Goal: Task Accomplishment & Management: Manage account settings

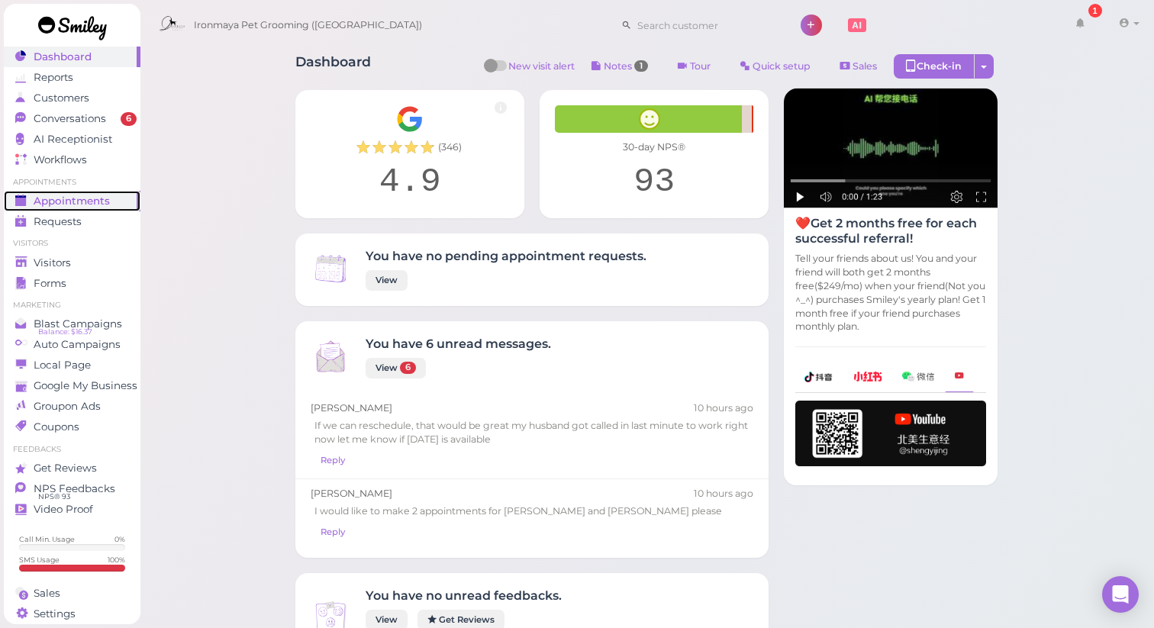
click at [76, 208] on link "Appointments" at bounding box center [72, 201] width 137 height 21
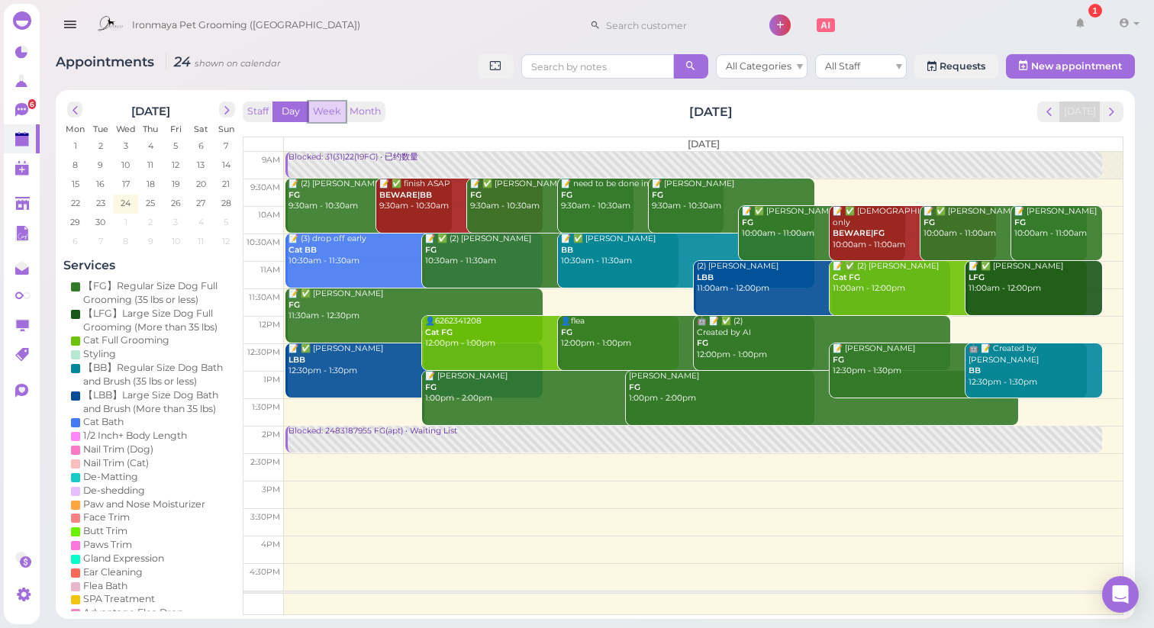
click at [318, 111] on button "Week" at bounding box center [326, 111] width 37 height 21
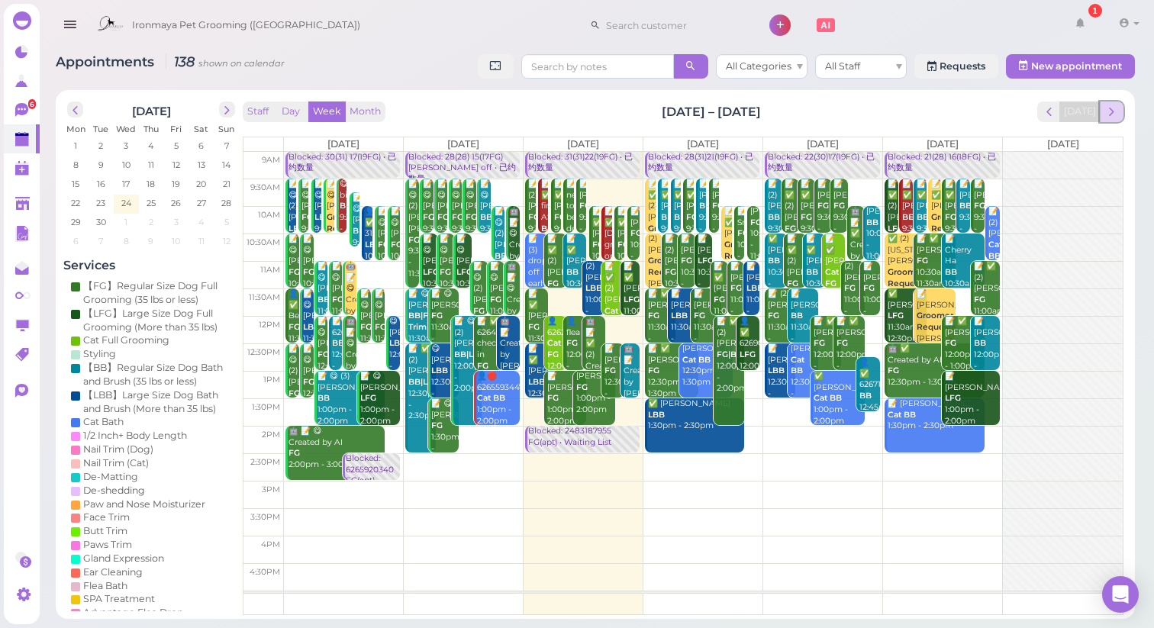
click at [1119, 108] on button "next" at bounding box center [1112, 111] width 24 height 21
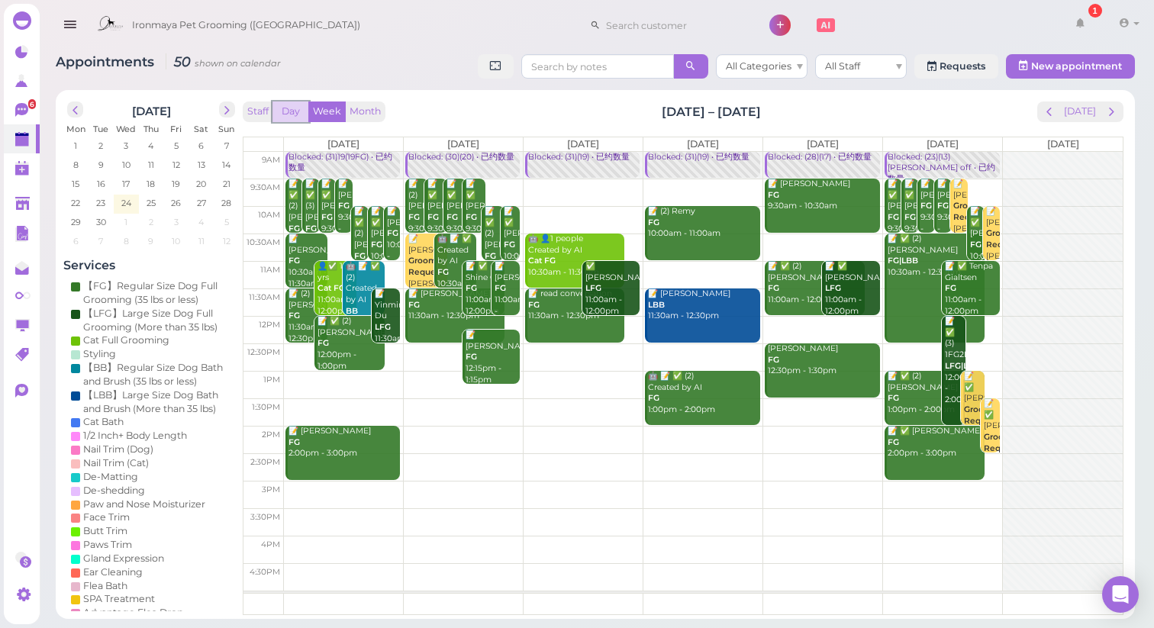
click at [294, 110] on button "Day" at bounding box center [290, 111] width 37 height 21
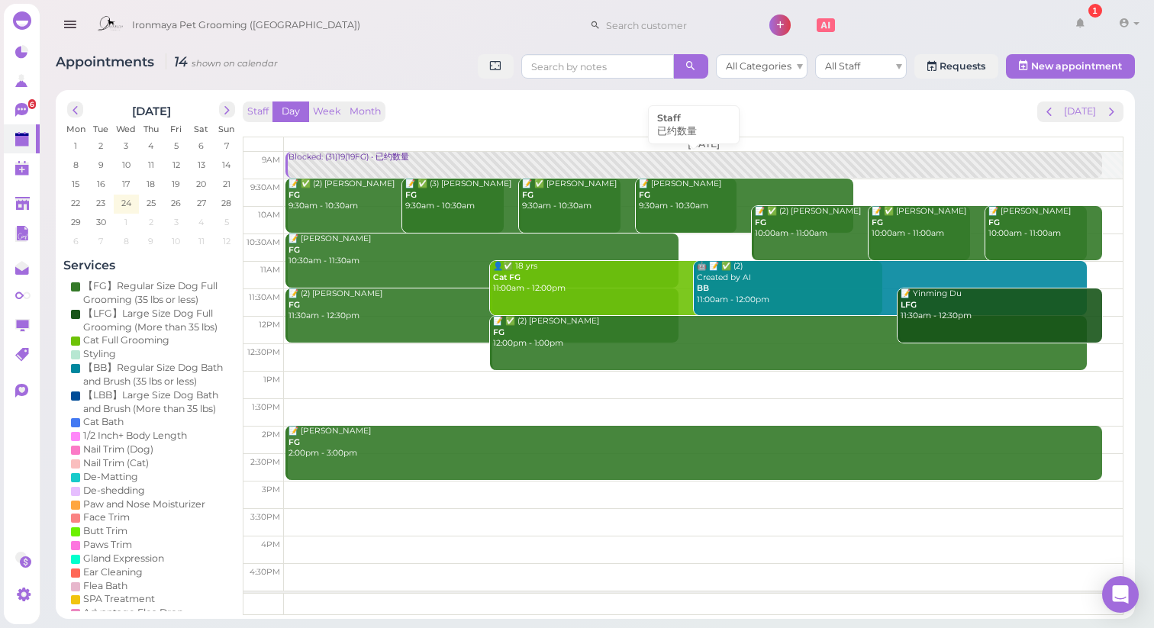
click at [375, 156] on div "Blocked: (31)19(19FG) • 已约数量" at bounding box center [695, 157] width 814 height 11
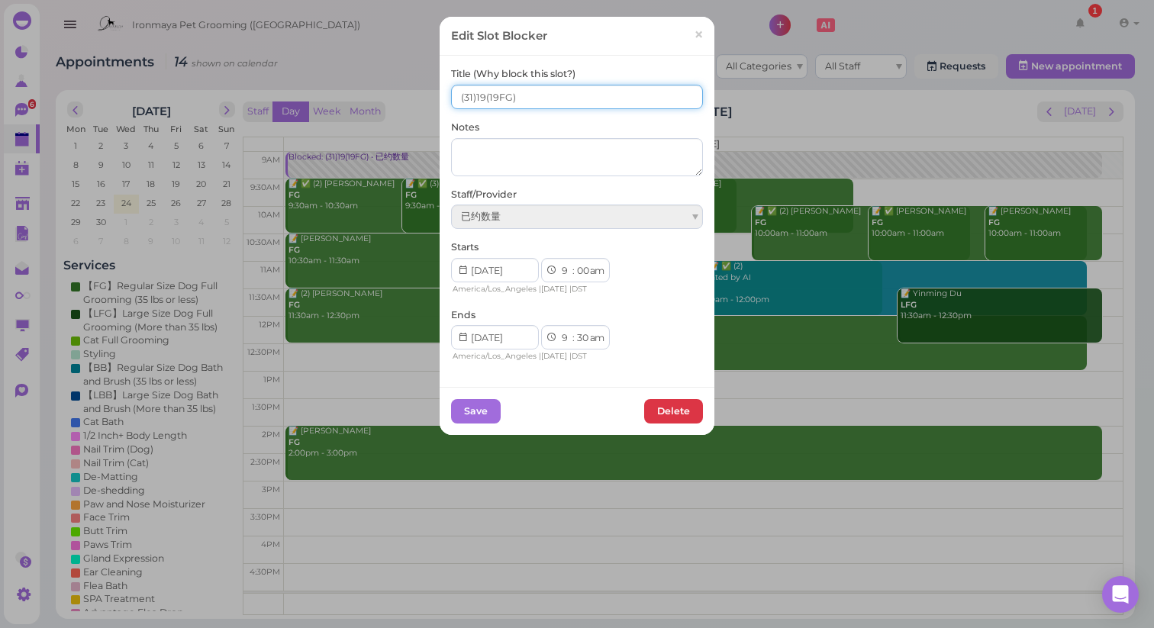
click at [458, 95] on input "(31)19(19FG)" at bounding box center [577, 97] width 252 height 24
click at [486, 92] on input "21(31)19(19FG)" at bounding box center [577, 97] width 252 height 24
type input "21(31) 19(19FG)"
click at [479, 414] on button "Save" at bounding box center [476, 411] width 50 height 24
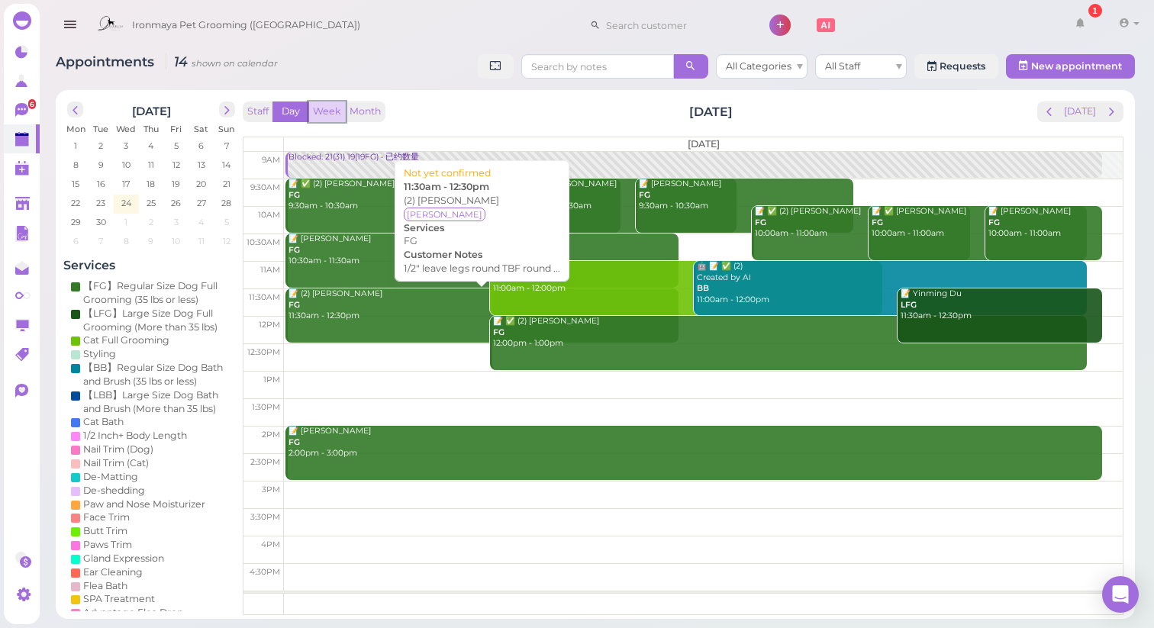
click at [329, 110] on button "Week" at bounding box center [326, 111] width 37 height 21
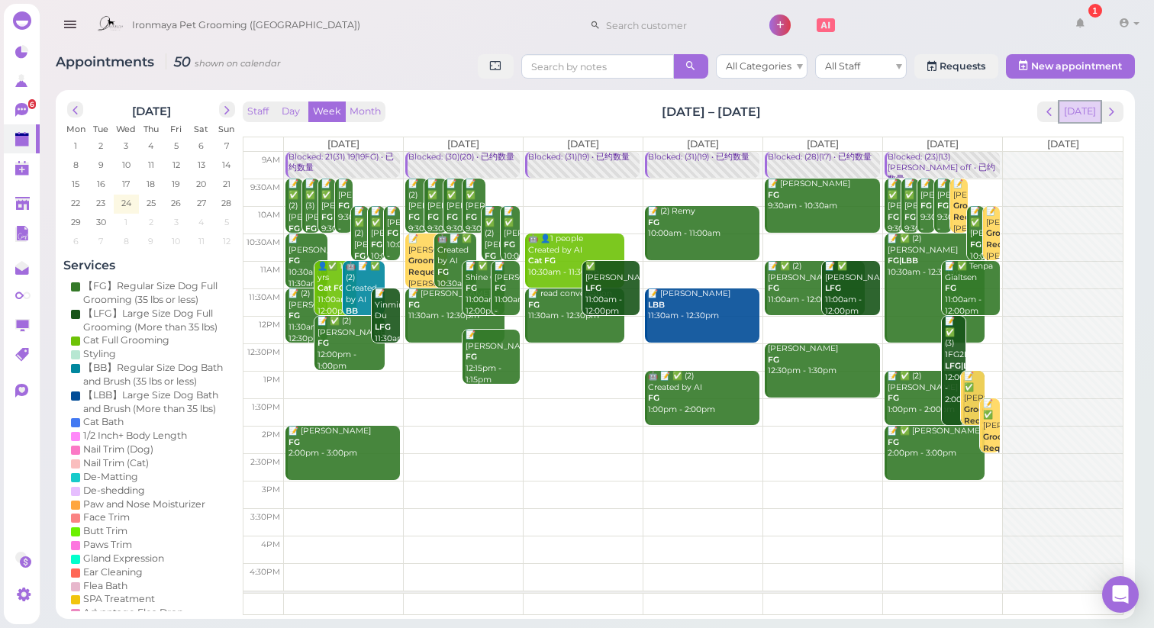
click at [1078, 110] on button "[DATE]" at bounding box center [1079, 111] width 41 height 21
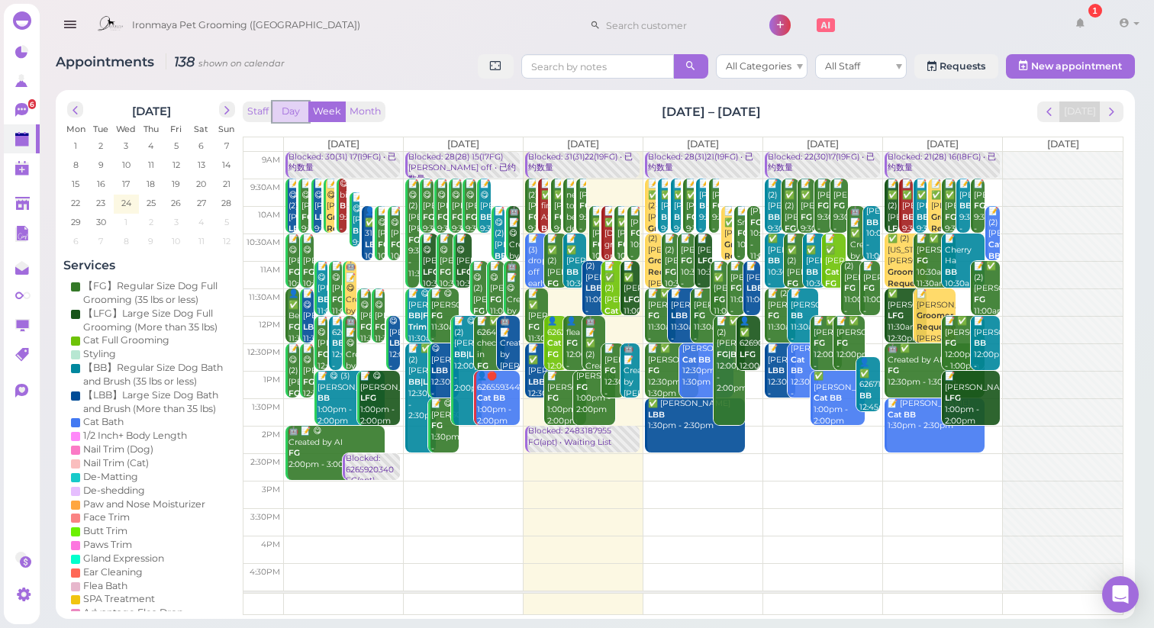
click at [297, 111] on button "Day" at bounding box center [290, 111] width 37 height 21
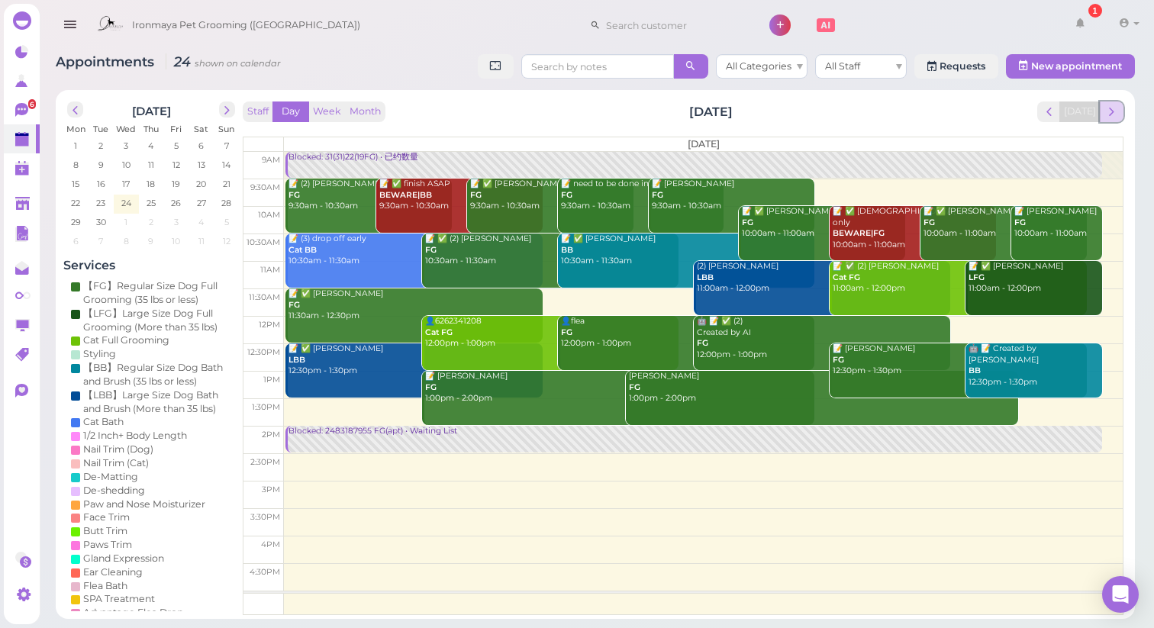
click at [1108, 108] on span "next" at bounding box center [1111, 112] width 14 height 14
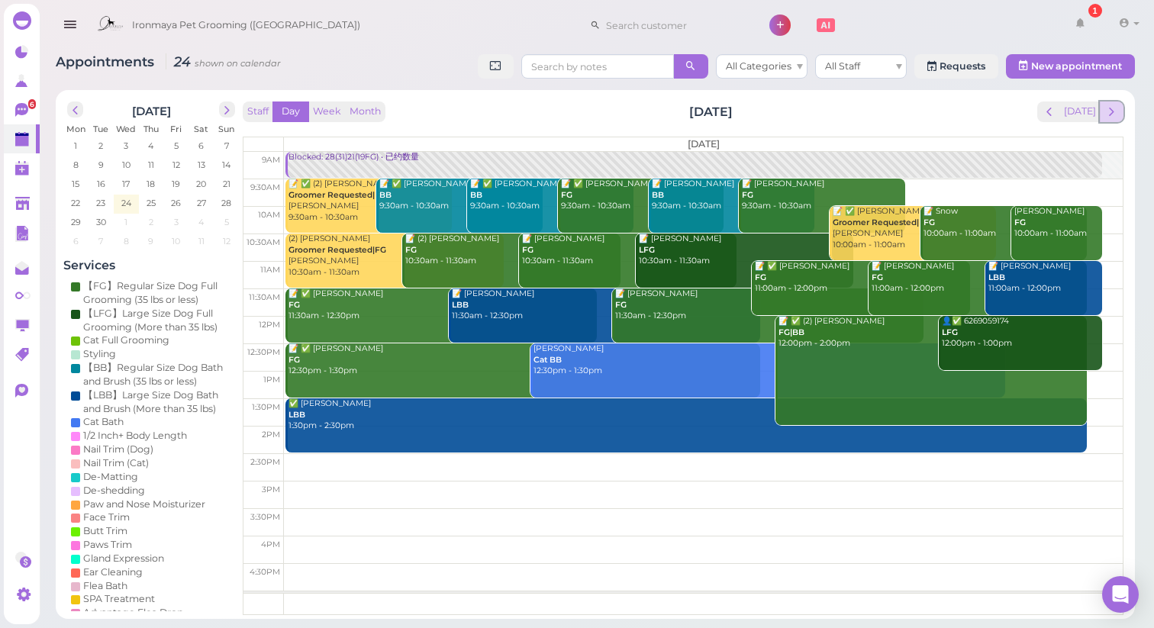
click at [1104, 109] on span "next" at bounding box center [1111, 112] width 14 height 14
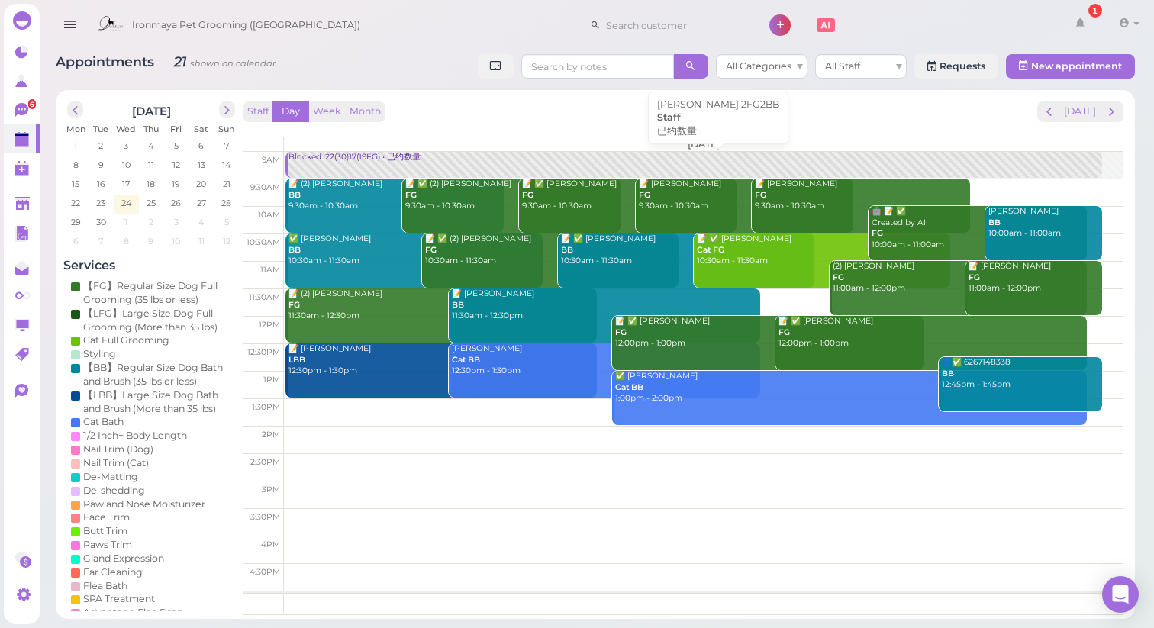
click at [326, 163] on div "Blocked: 22(30)17(19FG) • 已约数量" at bounding box center [695, 157] width 814 height 11
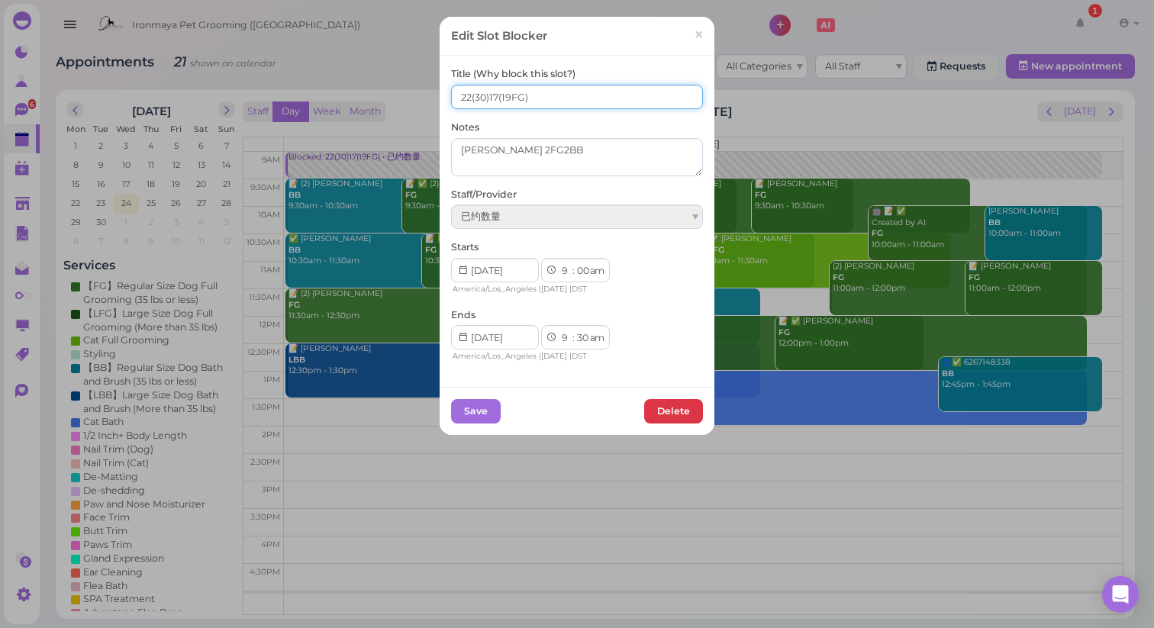
click at [470, 96] on input "22(30)17(19FG)" at bounding box center [577, 97] width 252 height 24
click at [488, 92] on input "26(30)17(19FG)" at bounding box center [577, 97] width 252 height 24
type input "26(30) 17(19FG)"
click at [464, 412] on button "Save" at bounding box center [476, 411] width 50 height 24
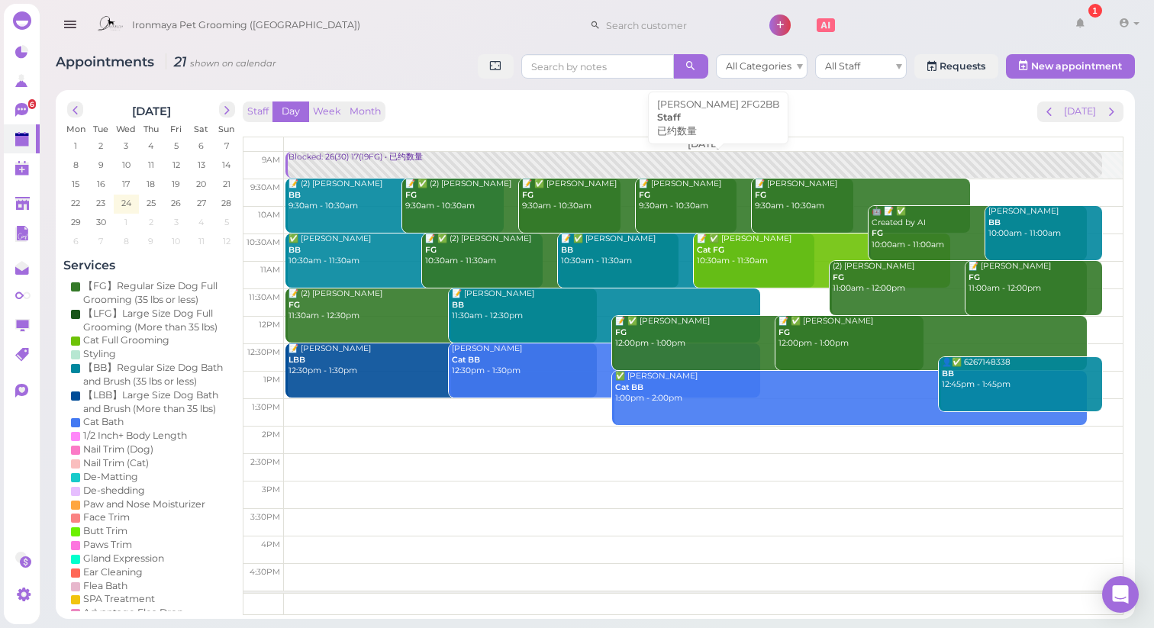
click at [360, 159] on div "Blocked: 26(30) 17(19FG) • 已约数量" at bounding box center [695, 157] width 814 height 11
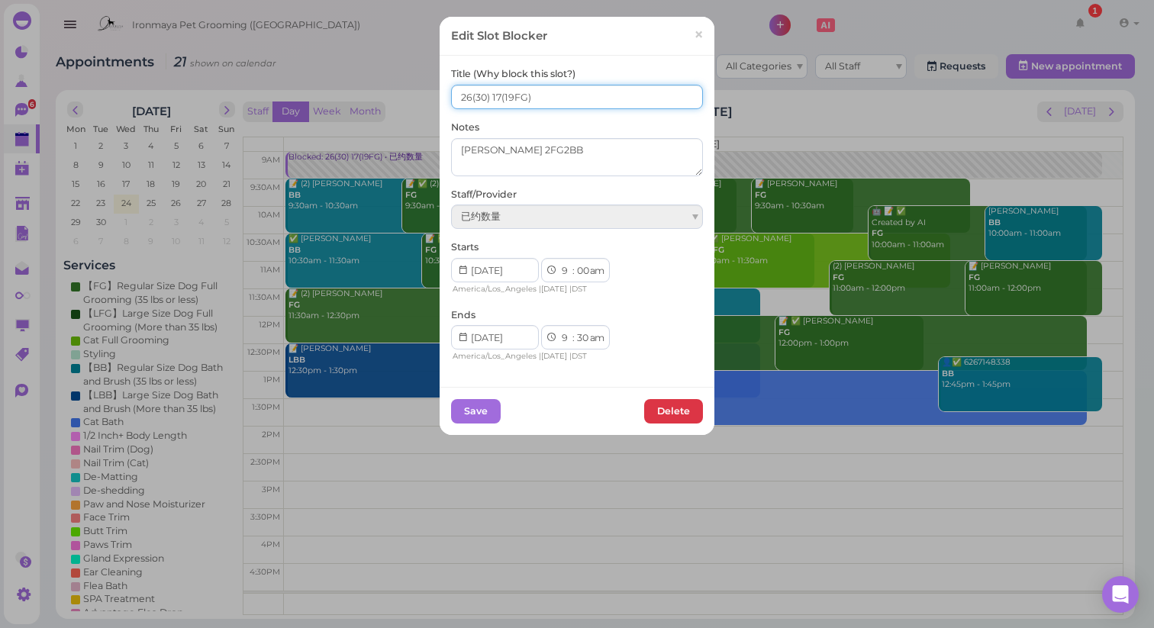
click at [500, 93] on input "26(30) 17(19FG)" at bounding box center [577, 97] width 252 height 24
type input "26(30) 16(19FG)"
click at [465, 405] on button "Save" at bounding box center [476, 411] width 50 height 24
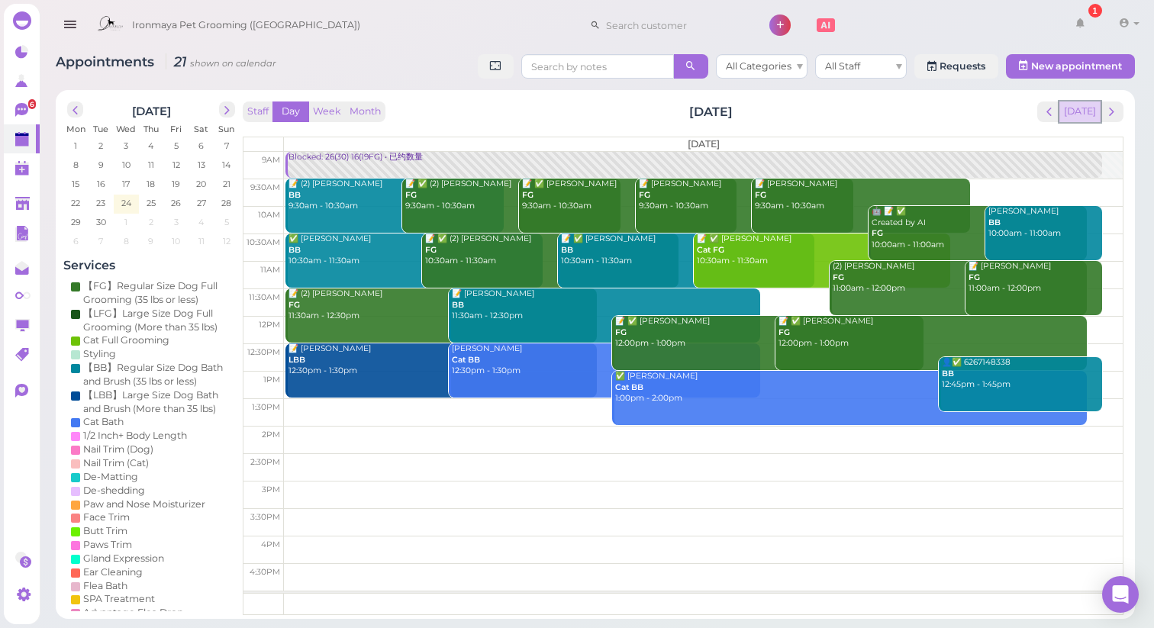
click at [1094, 109] on button "[DATE]" at bounding box center [1079, 111] width 41 height 21
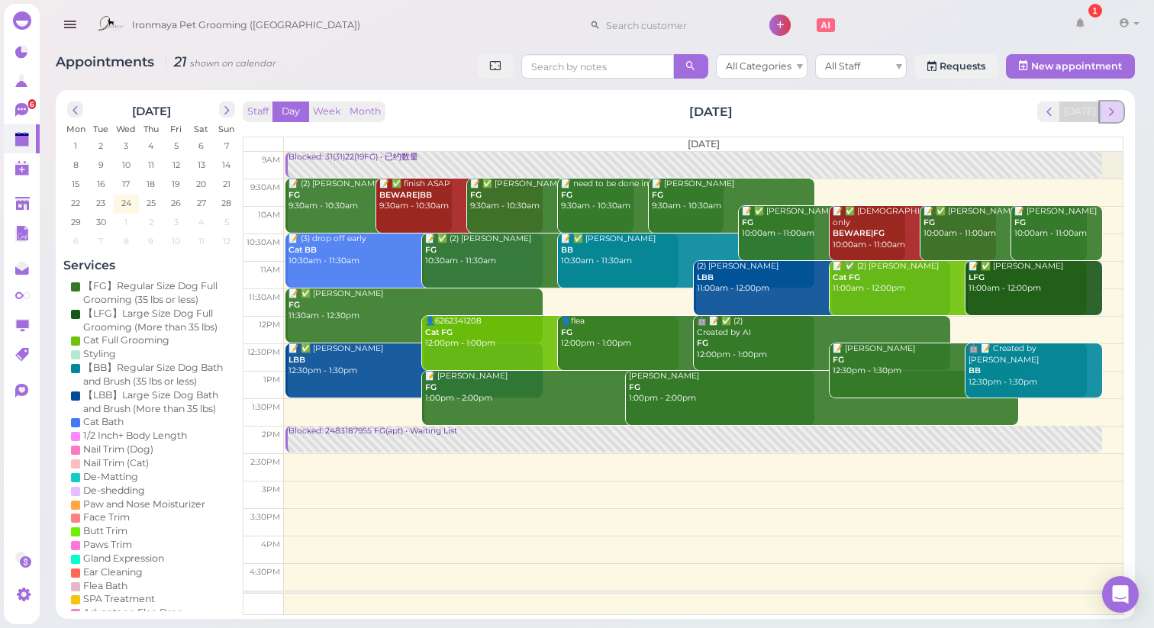
click at [1120, 111] on button "next" at bounding box center [1112, 111] width 24 height 21
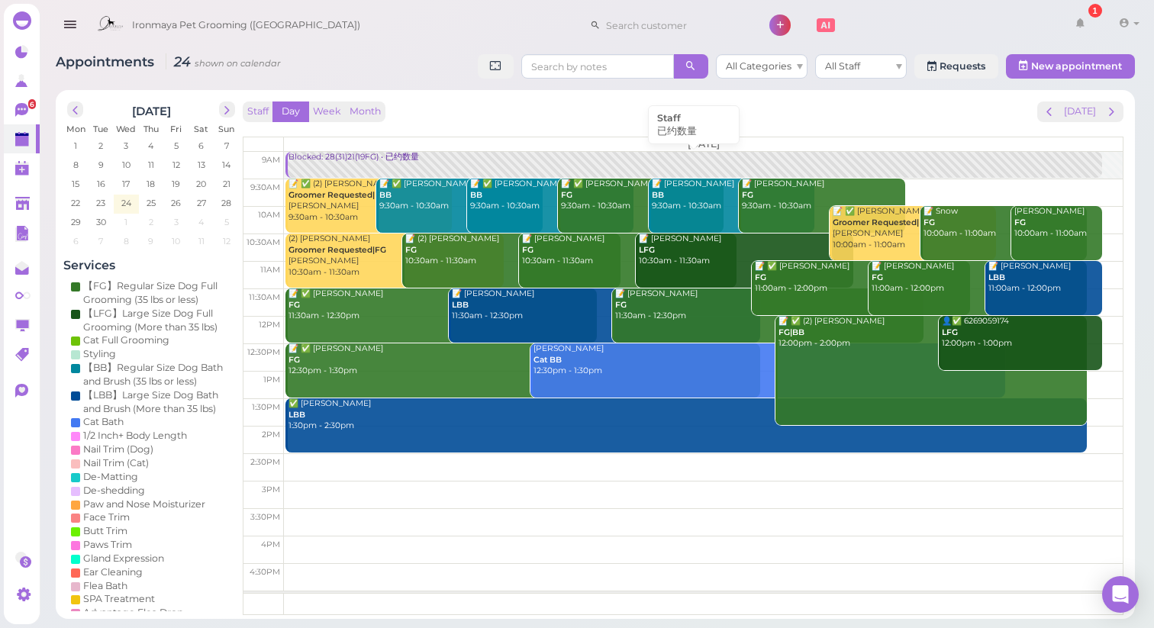
click at [440, 156] on div "Blocked: 28(31)21(19FG) • 已约数量" at bounding box center [695, 157] width 814 height 11
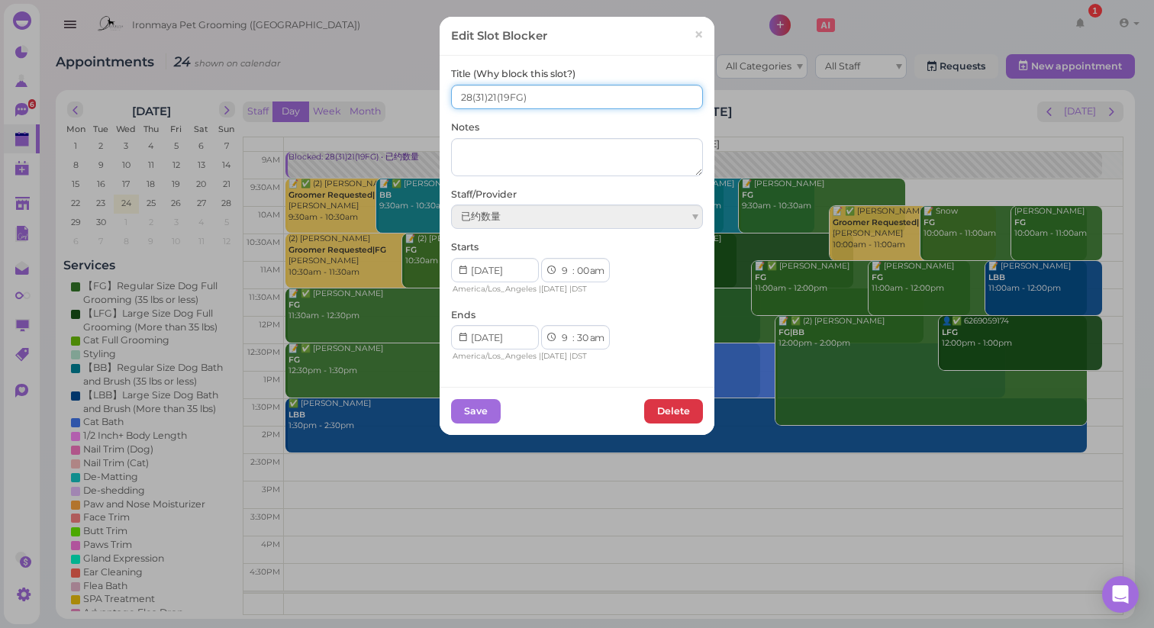
click at [486, 97] on input "28(31)21(19FG)" at bounding box center [577, 97] width 252 height 24
type input "28(31) 21(19FG)"
click at [471, 411] on button "Save" at bounding box center [476, 411] width 50 height 24
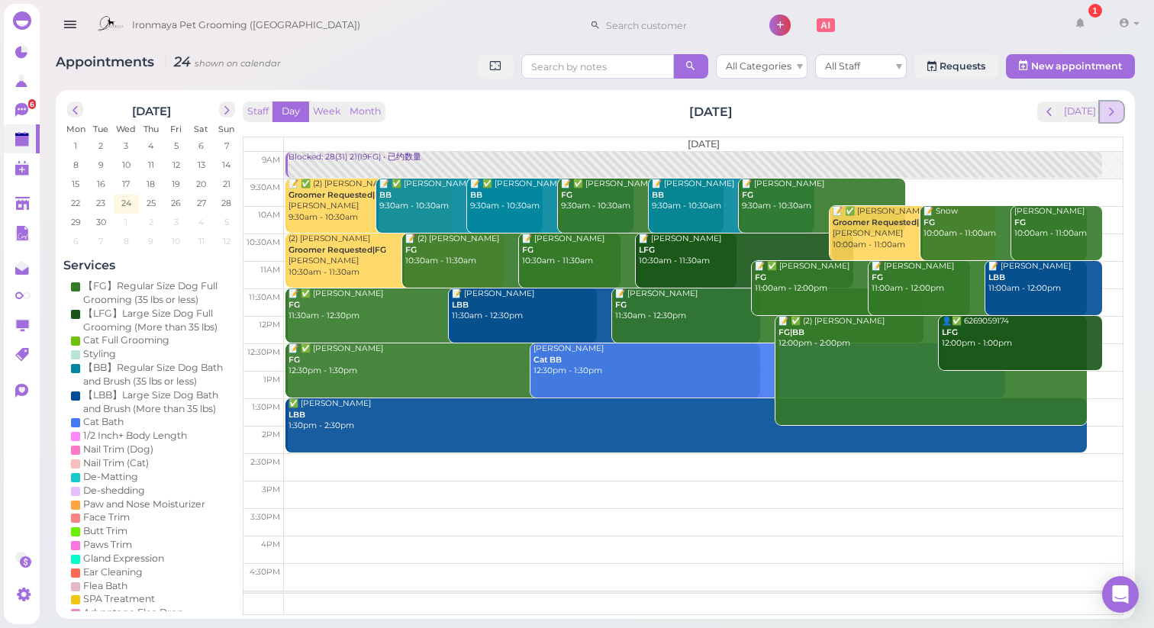
click at [1117, 109] on span "next" at bounding box center [1111, 112] width 14 height 14
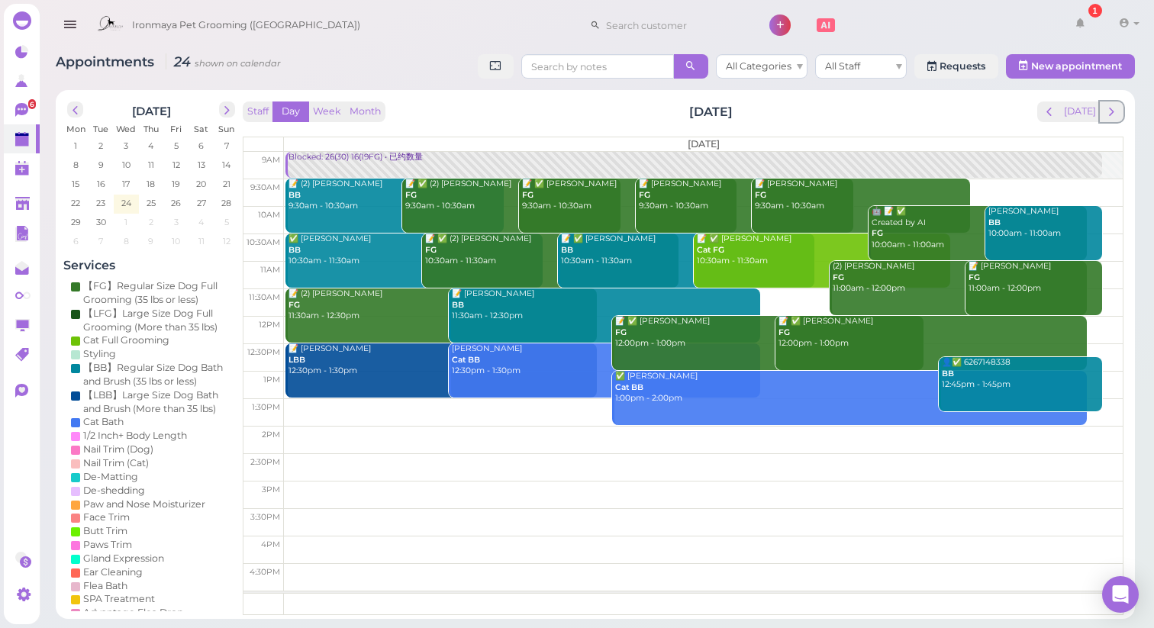
click at [1117, 109] on span "next" at bounding box center [1111, 112] width 14 height 14
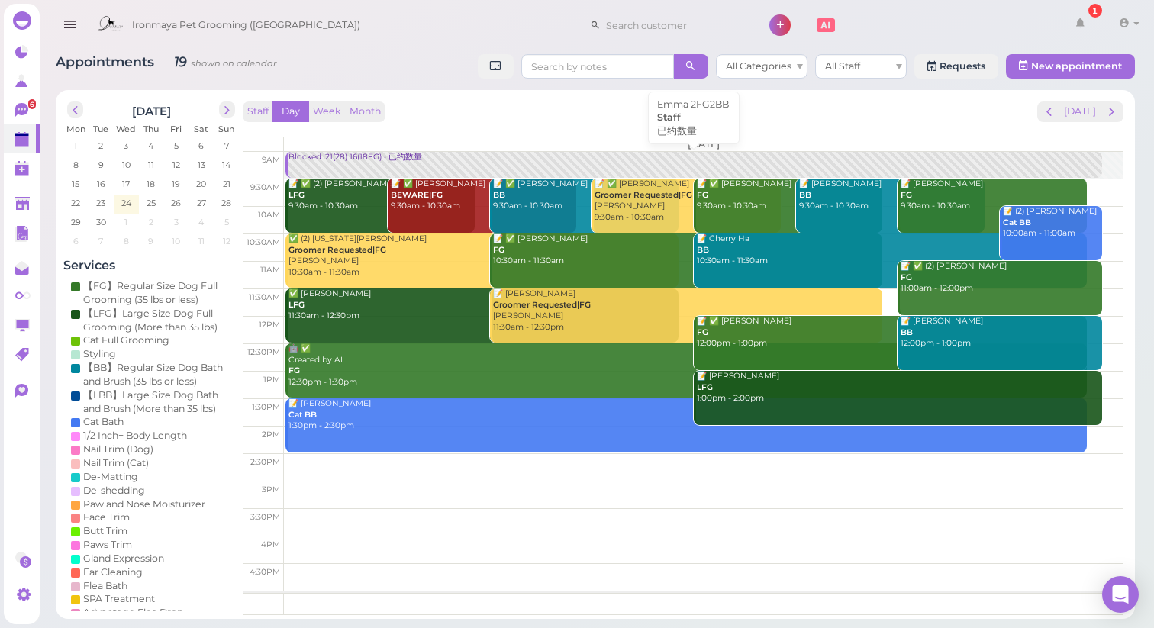
click at [340, 168] on link "Blocked: 21(28) 16(18FG) • 已约数量" at bounding box center [693, 165] width 816 height 27
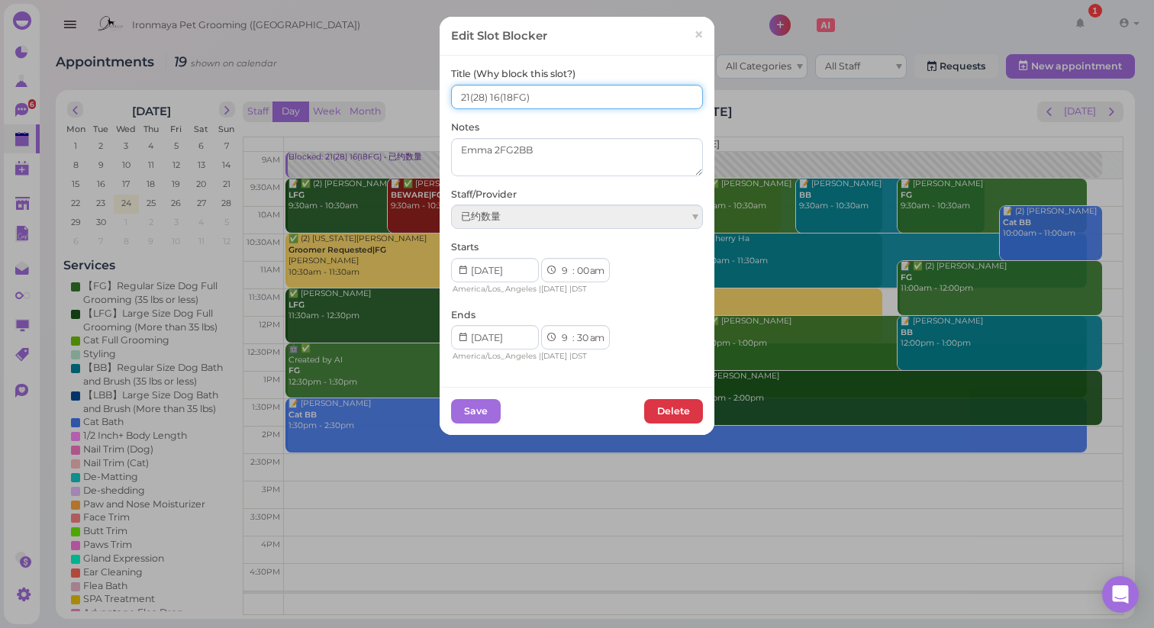
click at [472, 92] on input "21(28) 16(18FG)" at bounding box center [577, 97] width 252 height 24
type input "22(28) 16(18FG)"
click at [478, 408] on button "Save" at bounding box center [476, 411] width 50 height 24
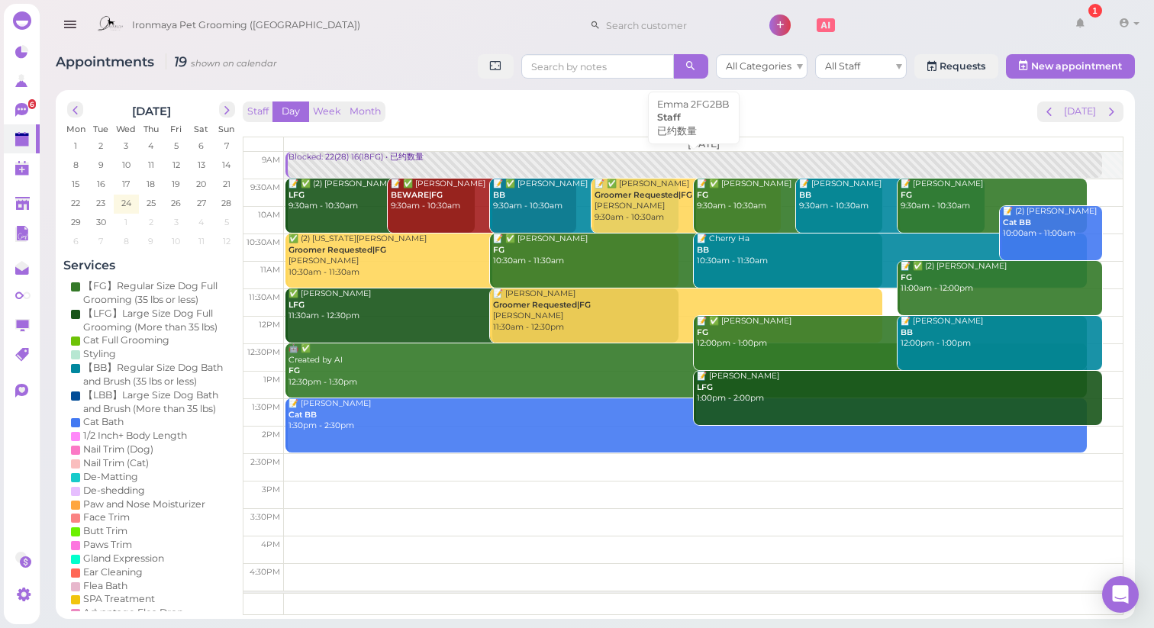
click at [342, 161] on div "Blocked: 22(28) 16(18FG) • 已约数量" at bounding box center [695, 157] width 814 height 11
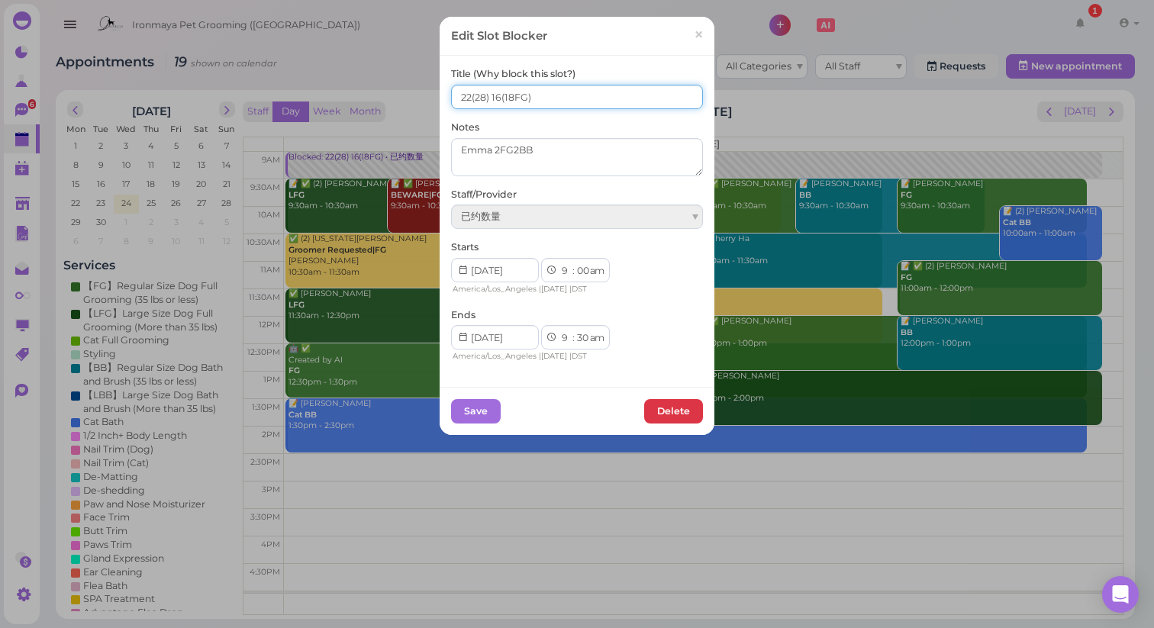
click at [500, 98] on input "22(28) 16(18FG)" at bounding box center [577, 97] width 252 height 24
type input "22(28) 15(18FG)"
click at [473, 404] on button "Save" at bounding box center [476, 411] width 50 height 24
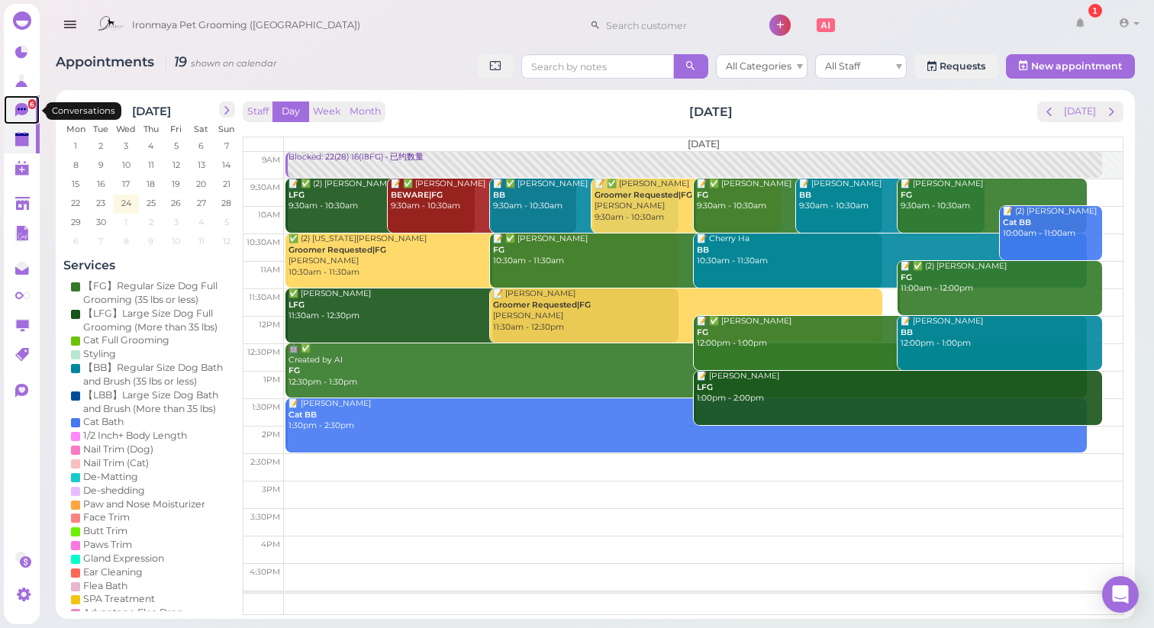
click at [23, 114] on icon at bounding box center [21, 110] width 13 height 14
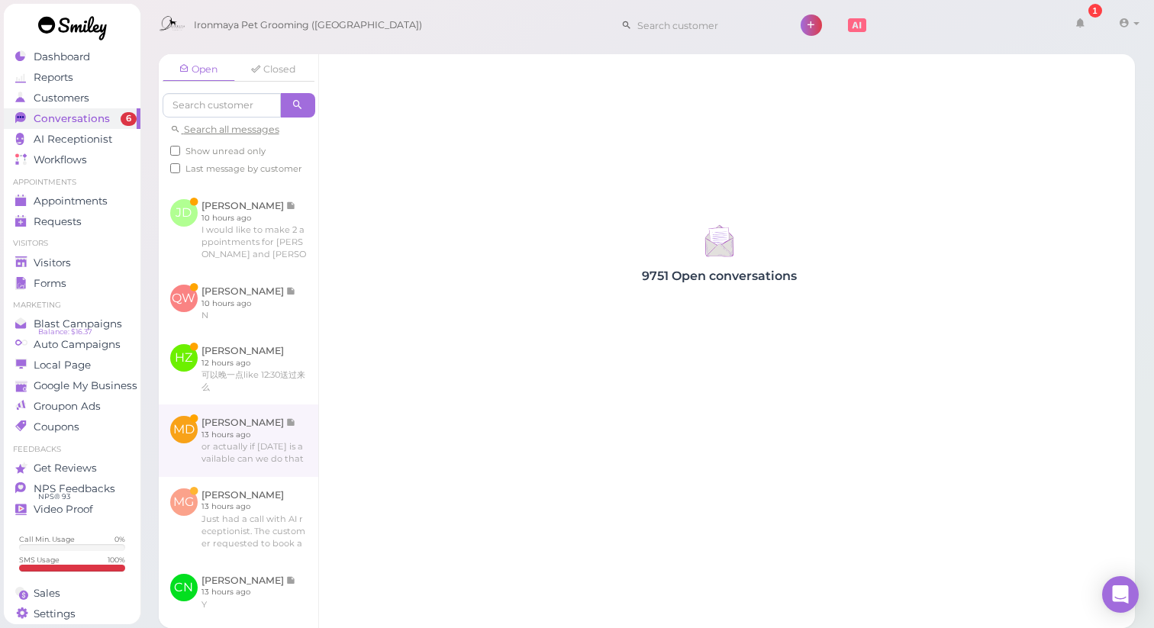
scroll to position [140, 0]
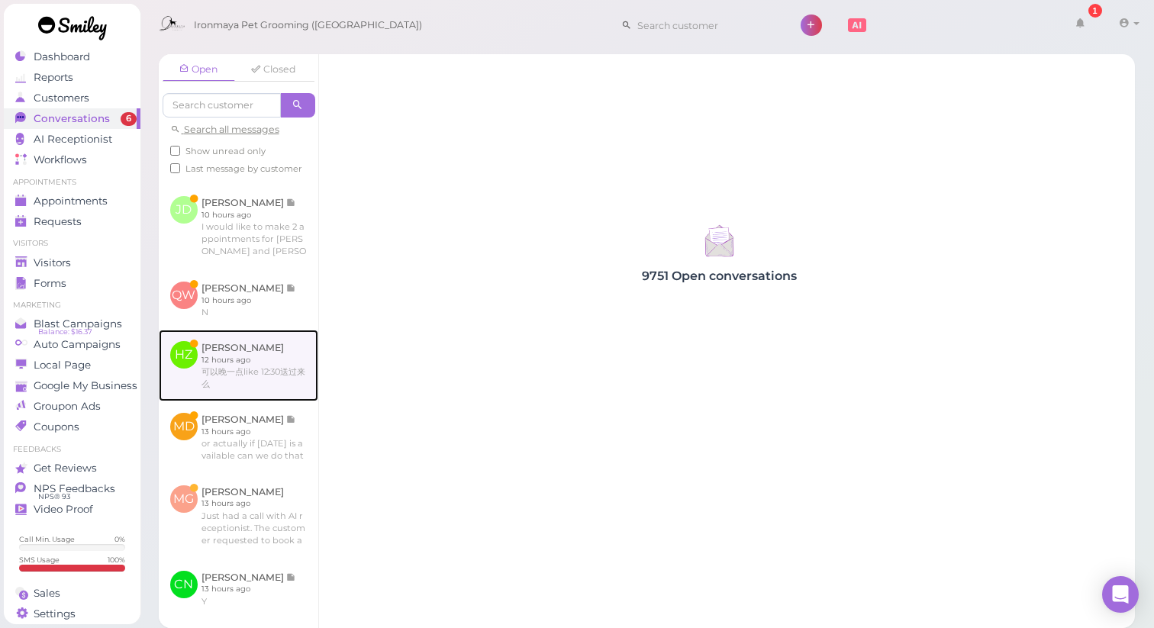
click at [245, 350] on link at bounding box center [238, 366] width 159 height 72
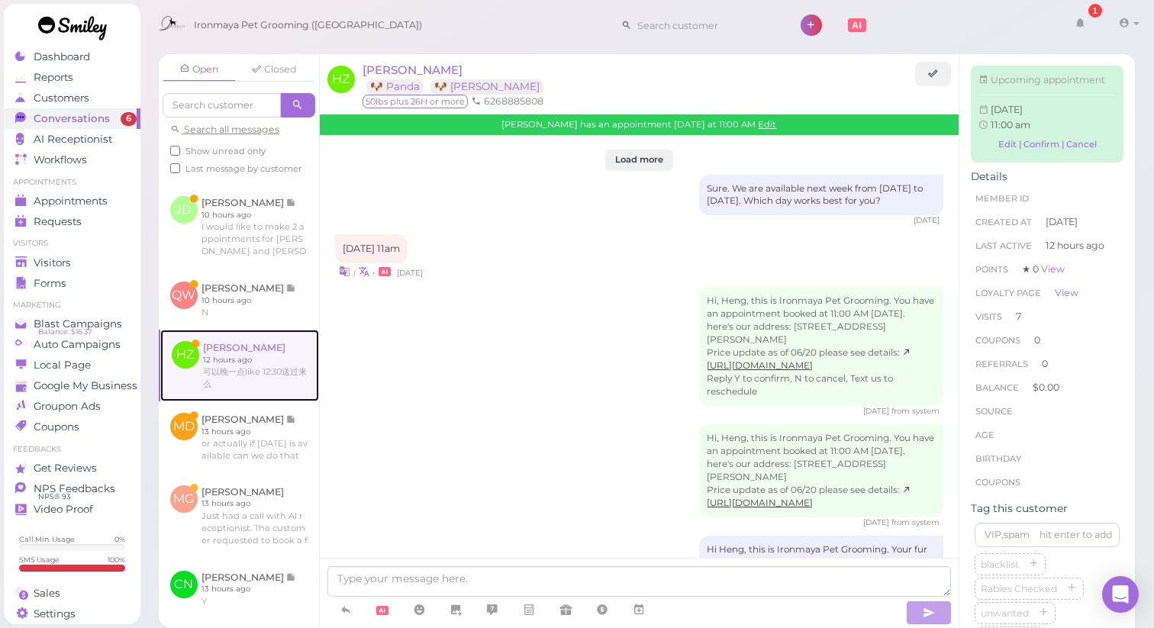
scroll to position [2122, 0]
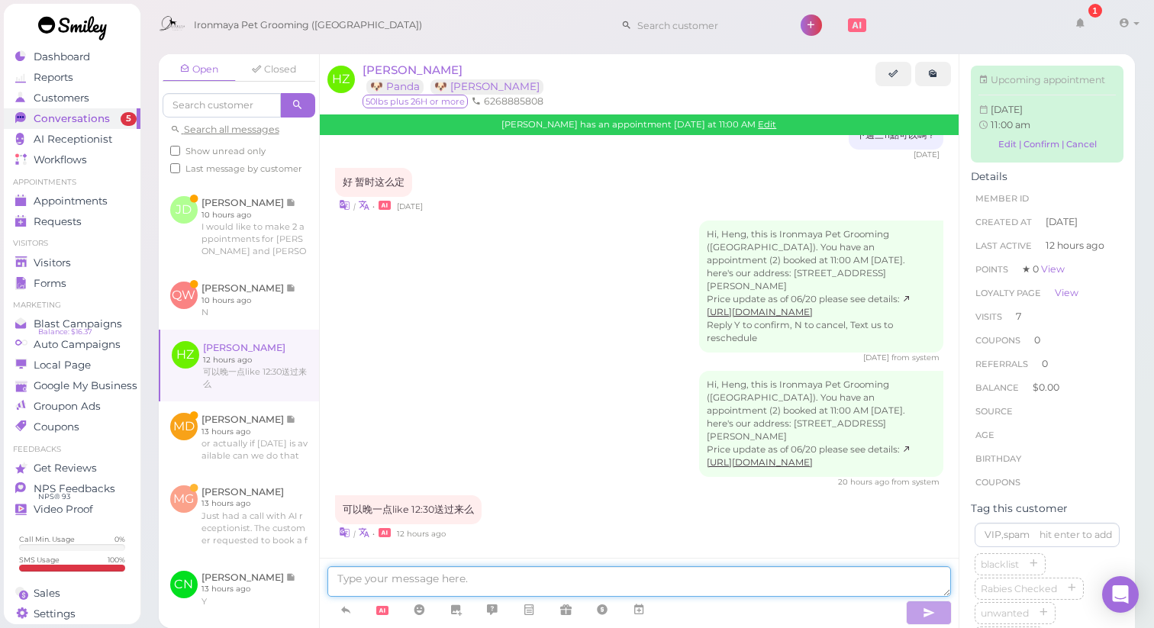
click at [496, 582] on textarea at bounding box center [639, 581] width 624 height 31
click at [501, 576] on textarea at bounding box center [639, 581] width 624 height 31
type textarea "可以，但是尽量早，也不要超过12:30"
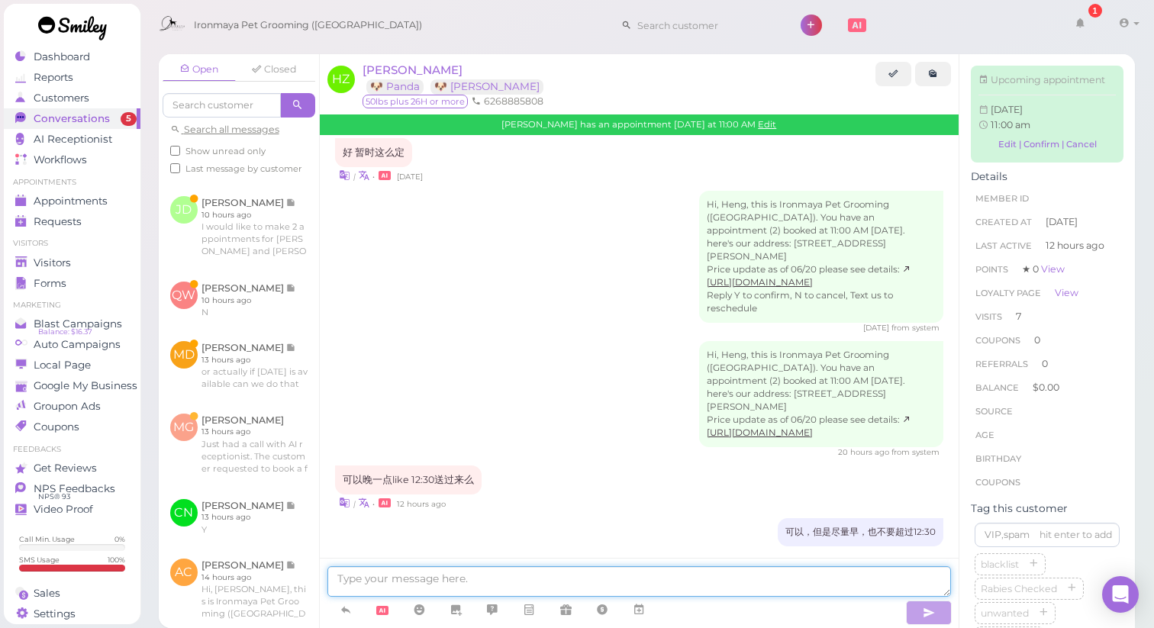
scroll to position [2158, 0]
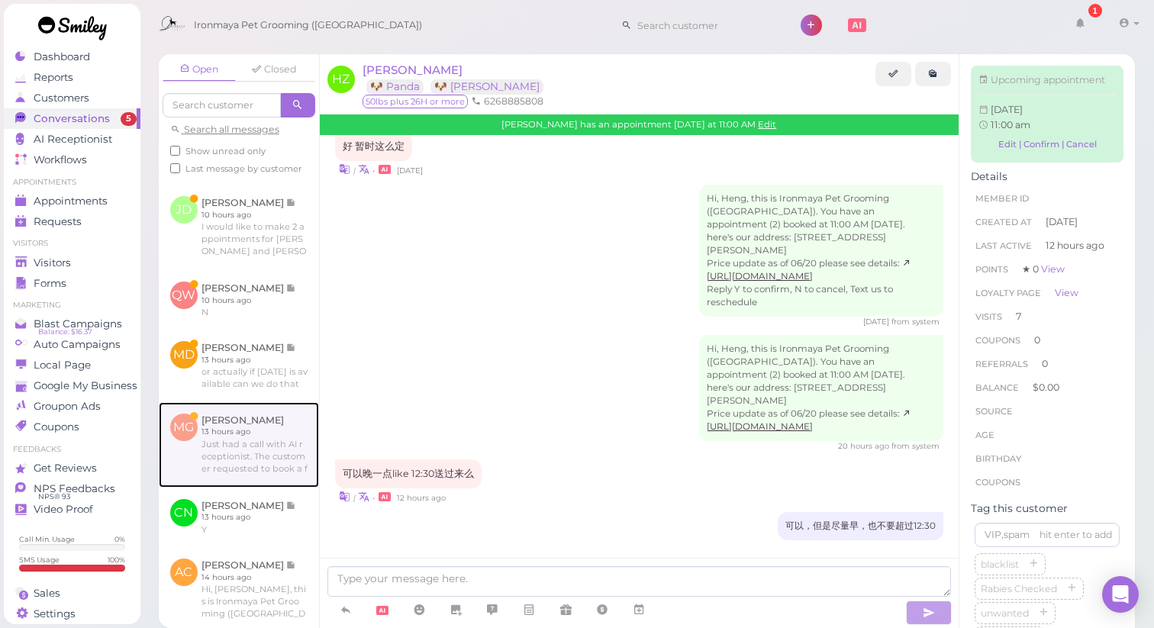
click at [243, 469] on link at bounding box center [239, 444] width 160 height 85
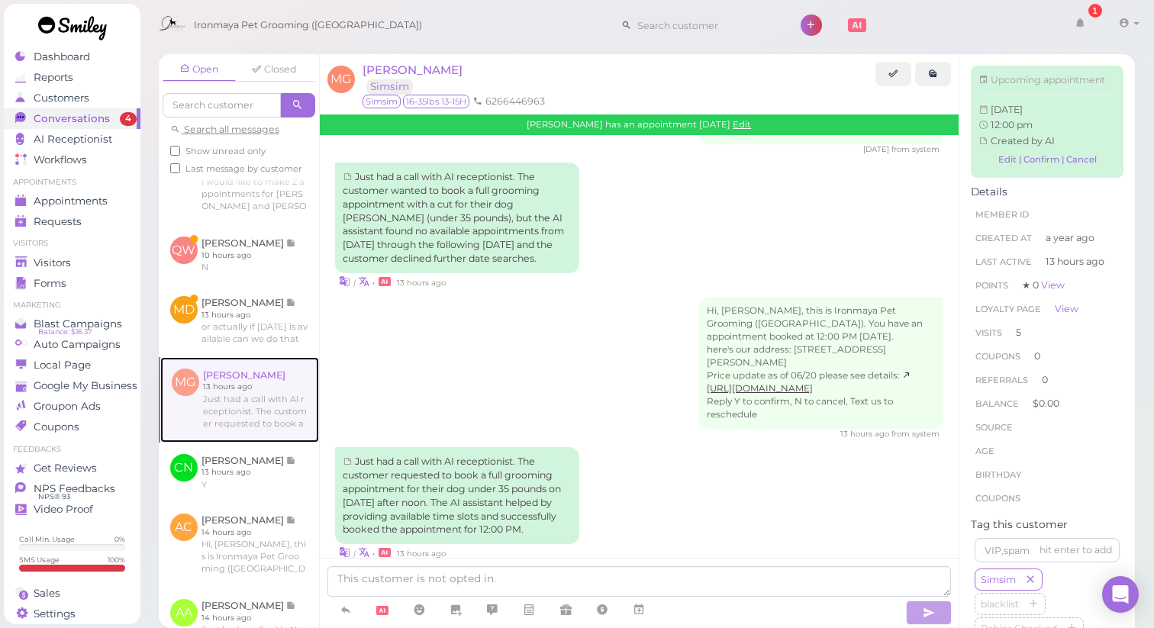
scroll to position [251, 0]
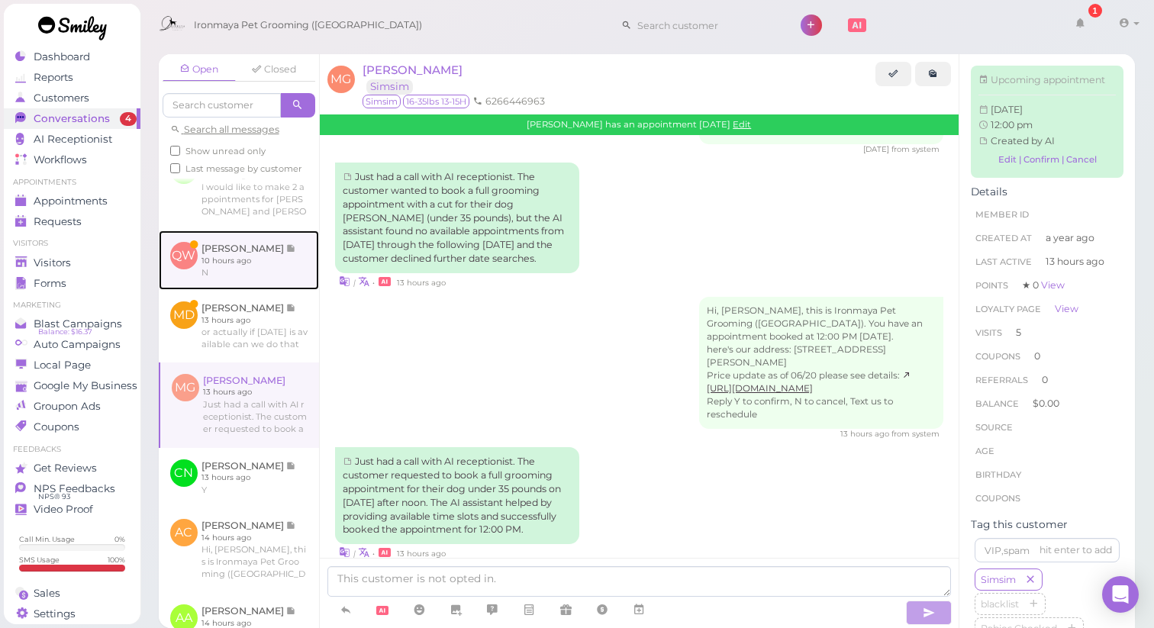
click at [259, 253] on link at bounding box center [239, 260] width 160 height 60
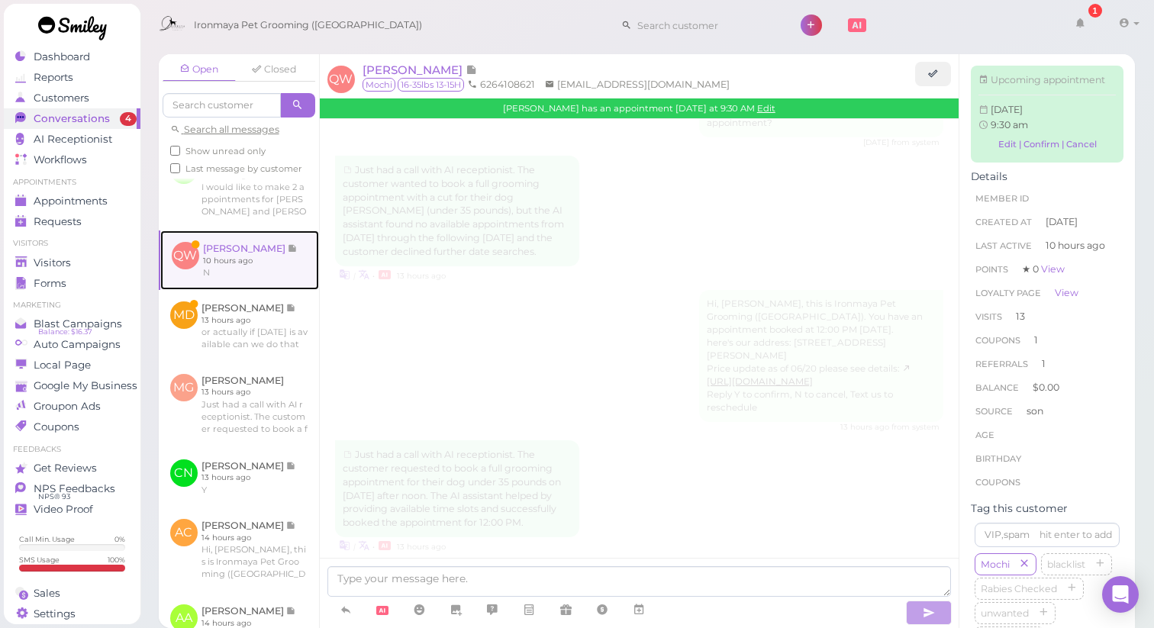
scroll to position [1912, 0]
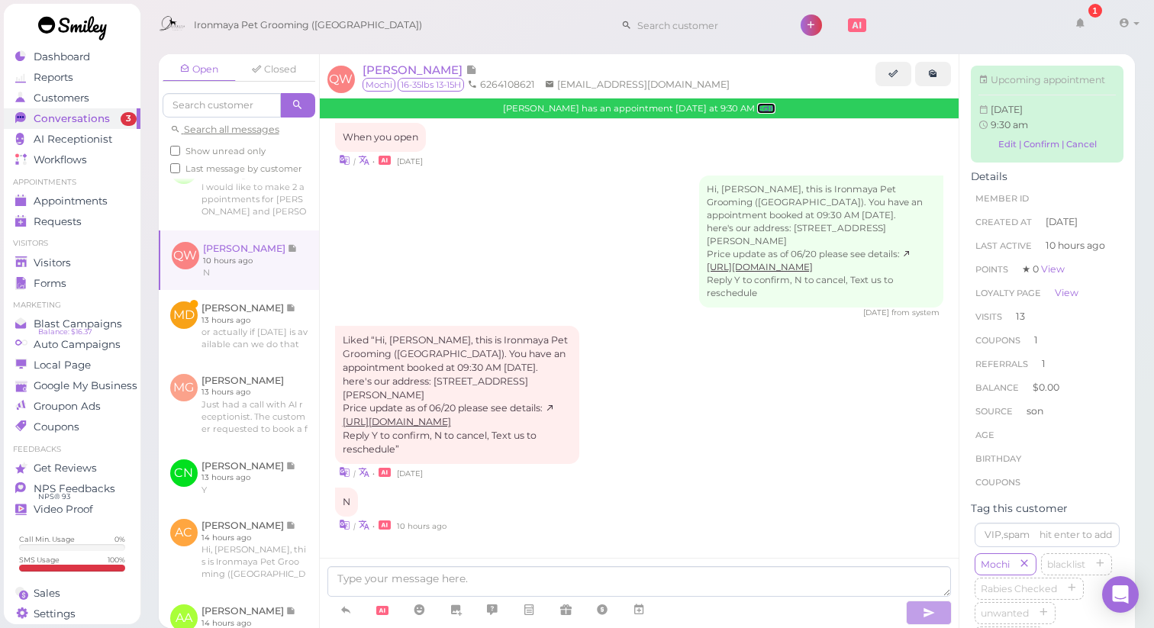
click at [757, 111] on link "Edit" at bounding box center [766, 108] width 18 height 11
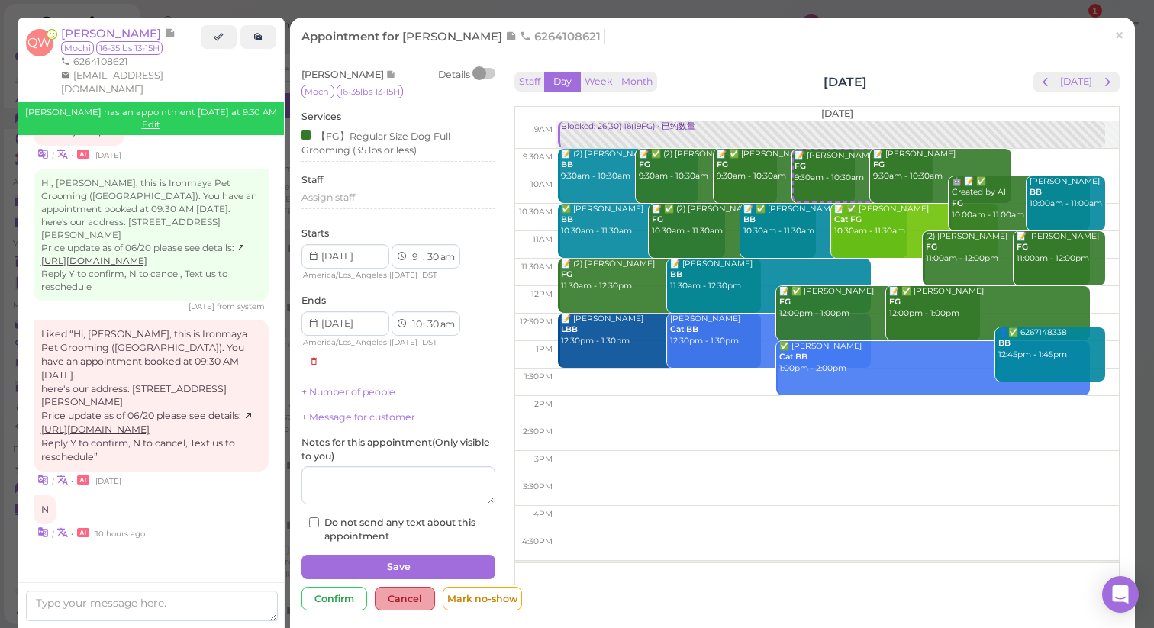
click at [401, 603] on div "Cancel" at bounding box center [405, 599] width 60 height 24
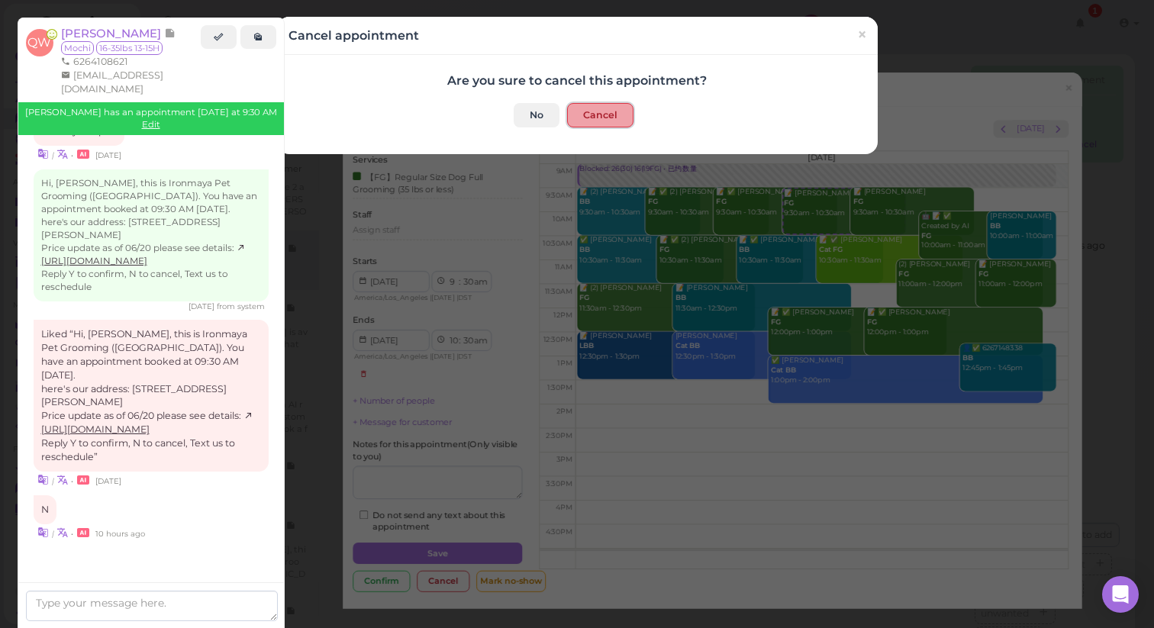
click at [585, 118] on button "Cancel" at bounding box center [600, 115] width 66 height 24
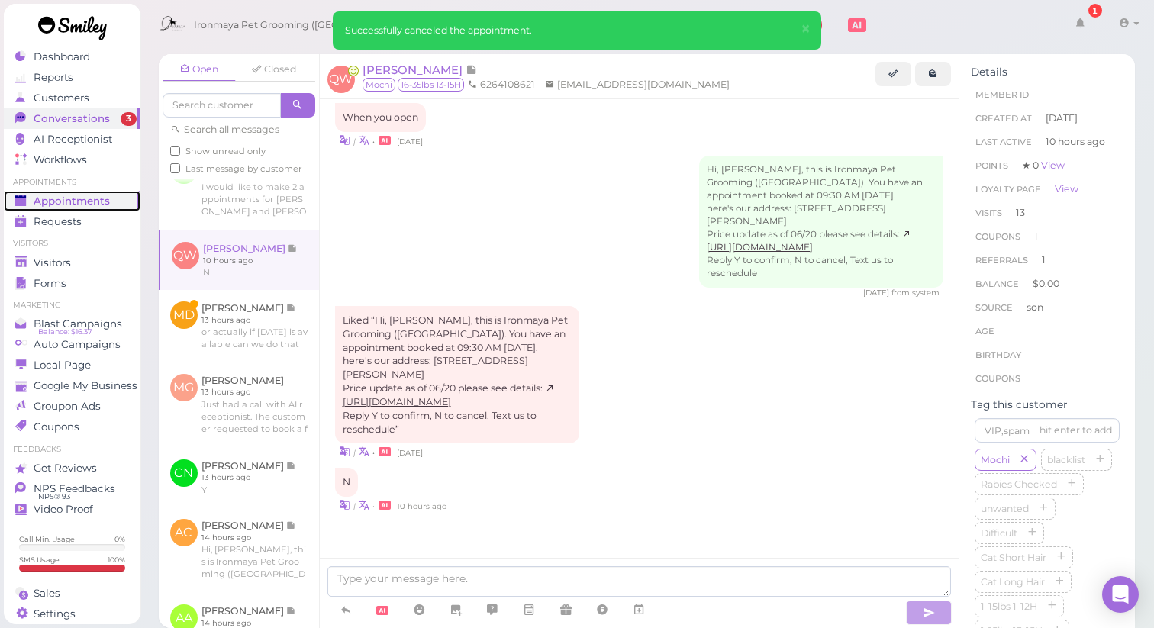
click at [73, 198] on span "Appointments" at bounding box center [72, 201] width 76 height 13
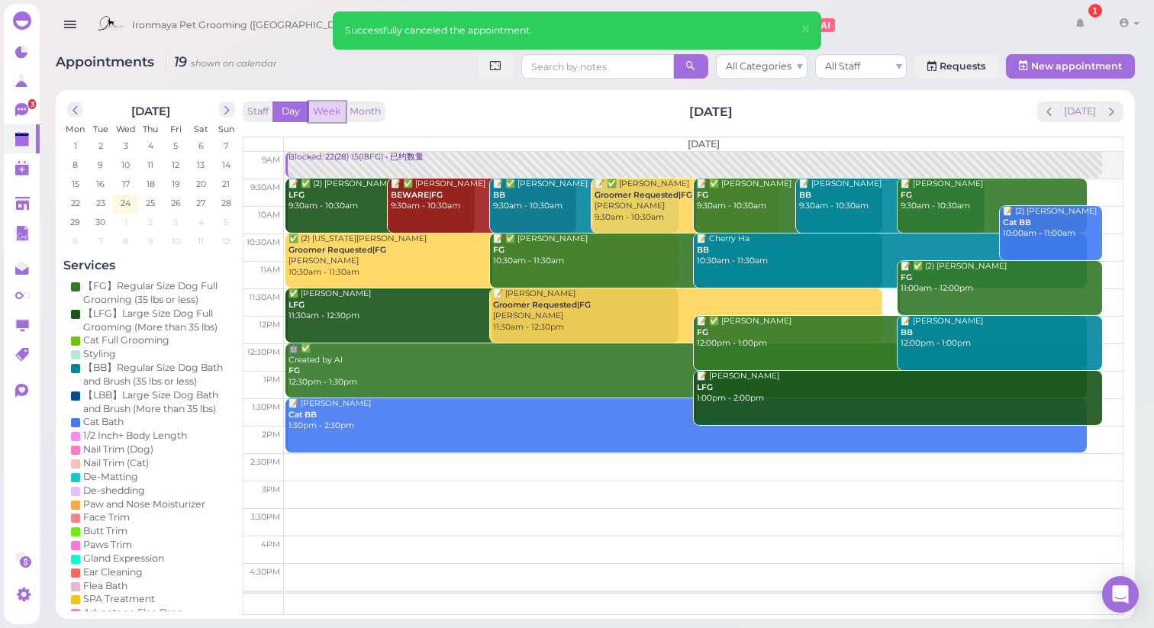
click at [326, 111] on button "Week" at bounding box center [326, 111] width 37 height 21
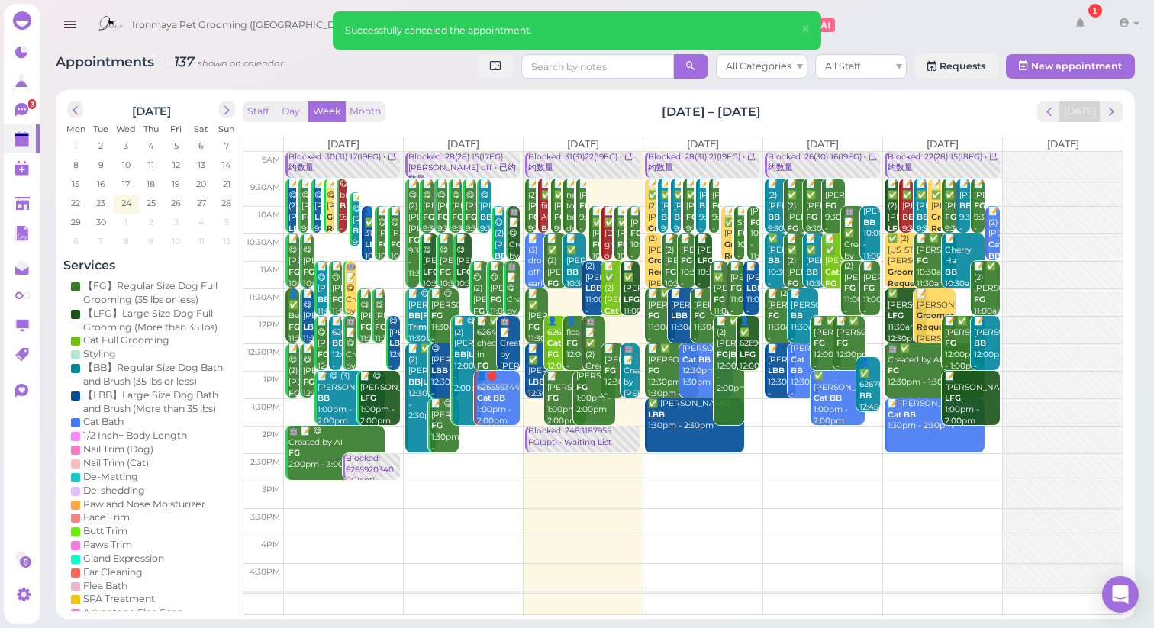
click at [826, 163] on div "Blocked: 26(30) 16(19FG) • 已约数量" at bounding box center [823, 163] width 112 height 22
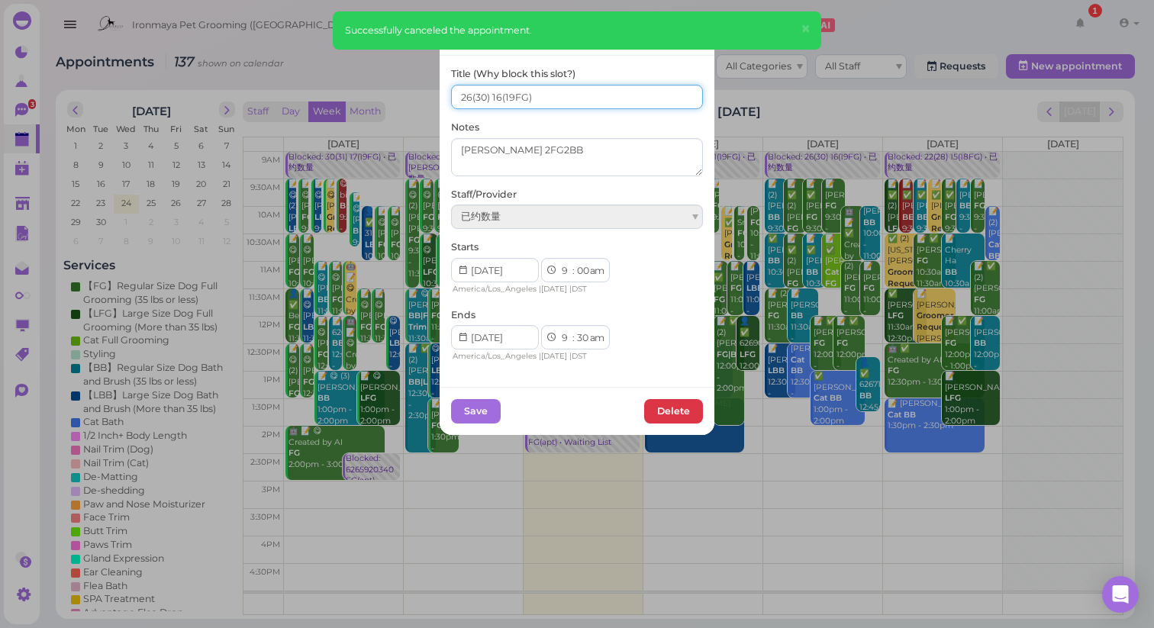
click at [471, 97] on input "26(30) 16(19FG)" at bounding box center [577, 97] width 252 height 24
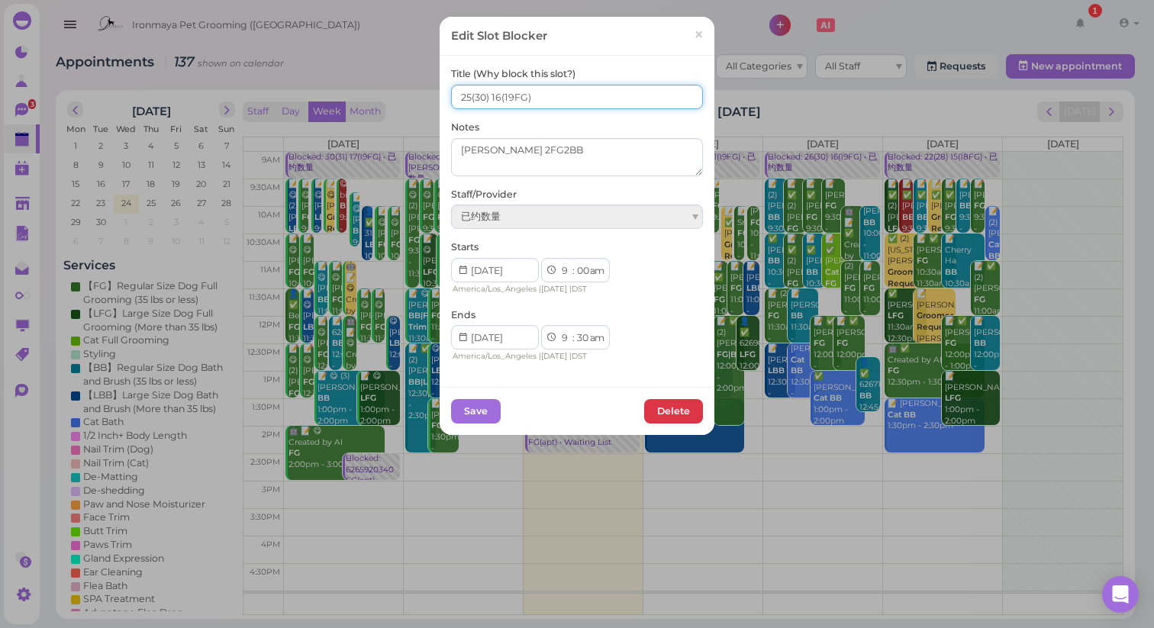
click at [496, 97] on input "25(30) 16(19FG)" at bounding box center [577, 97] width 252 height 24
type input "25(30) 15(19FG)"
click at [475, 412] on button "Save" at bounding box center [476, 411] width 50 height 24
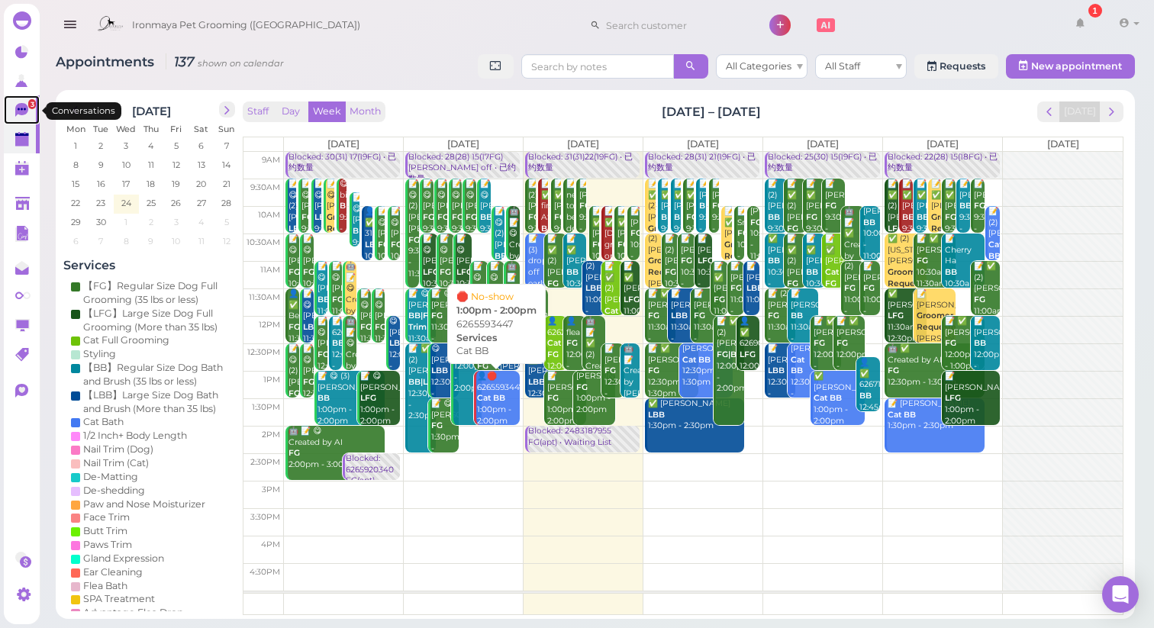
click at [21, 110] on icon at bounding box center [21, 110] width 13 height 14
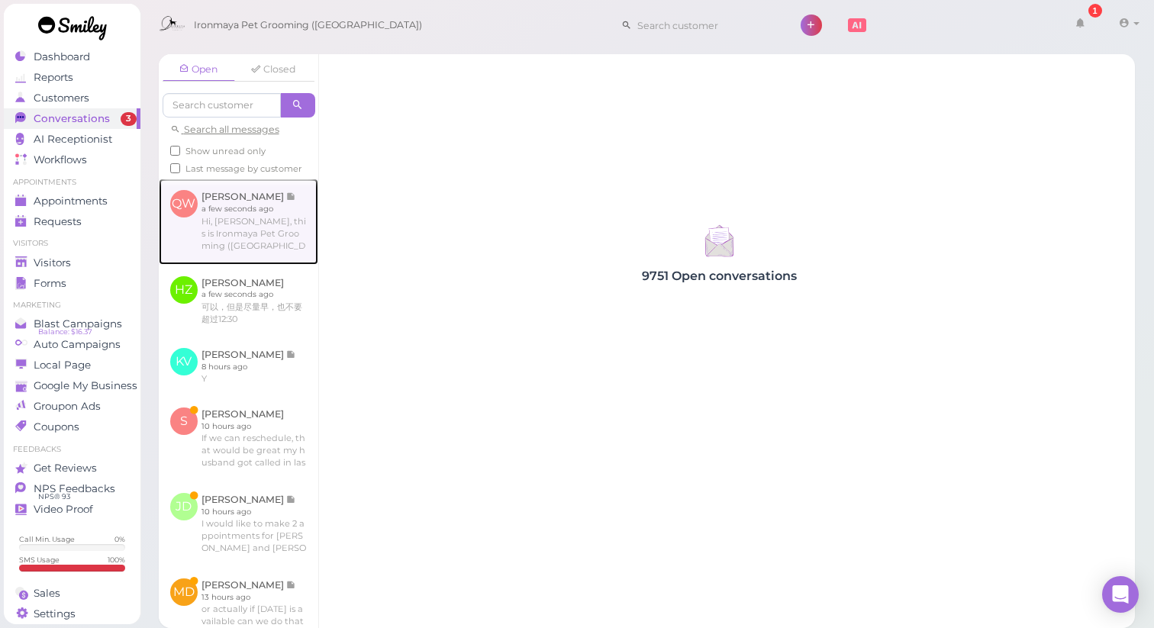
click at [272, 245] on link at bounding box center [238, 221] width 159 height 85
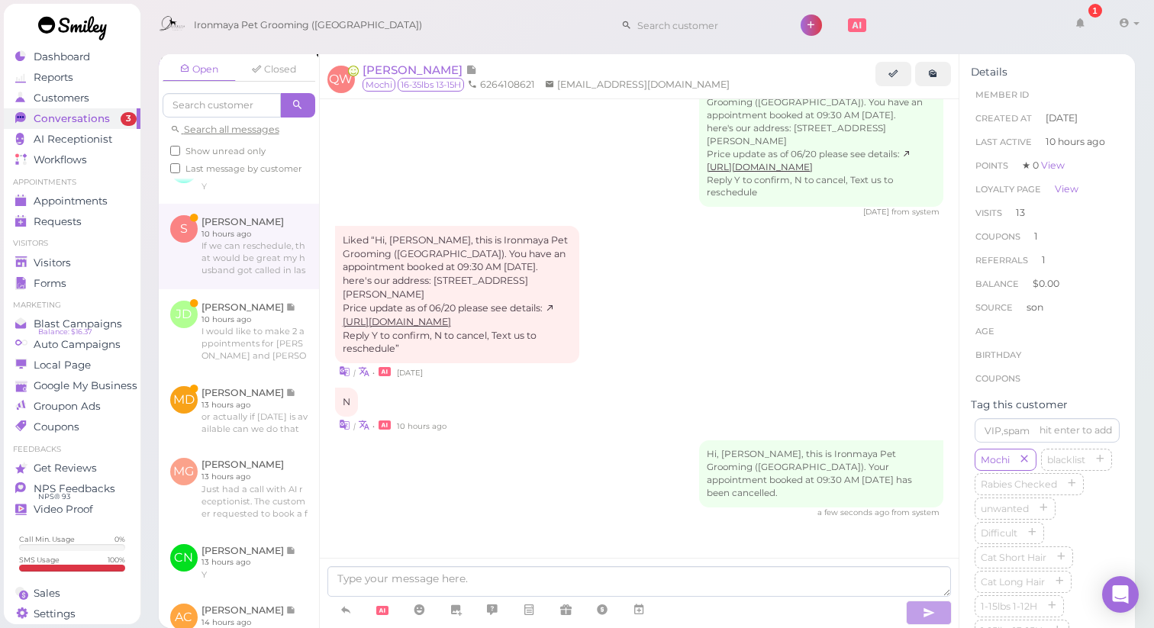
scroll to position [195, 0]
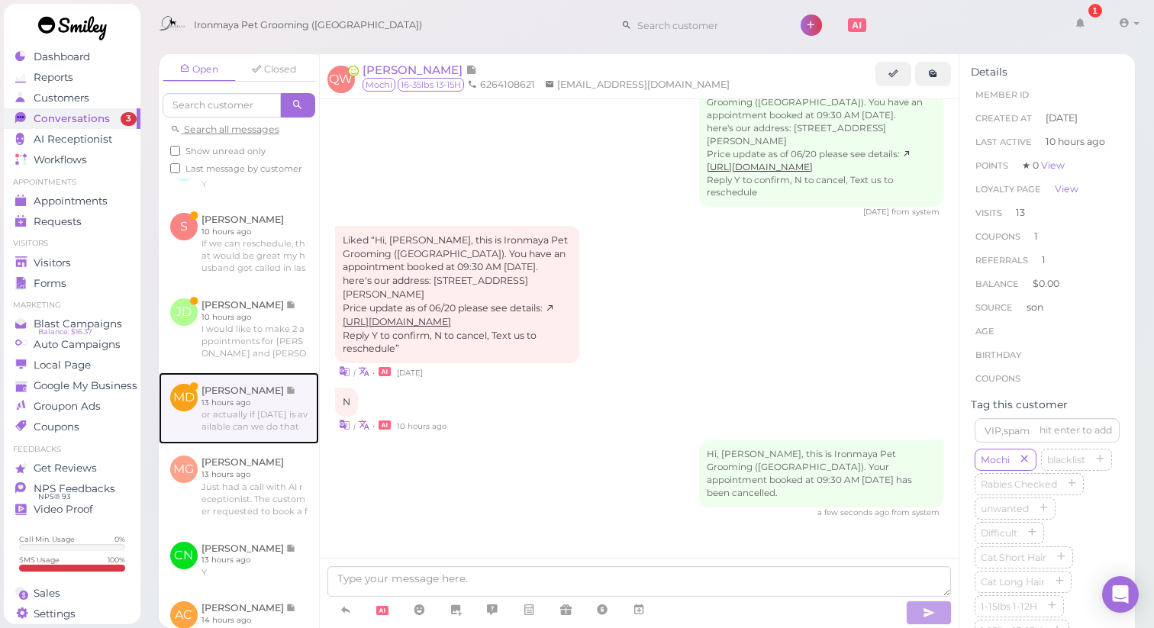
click at [263, 418] on link at bounding box center [239, 408] width 160 height 72
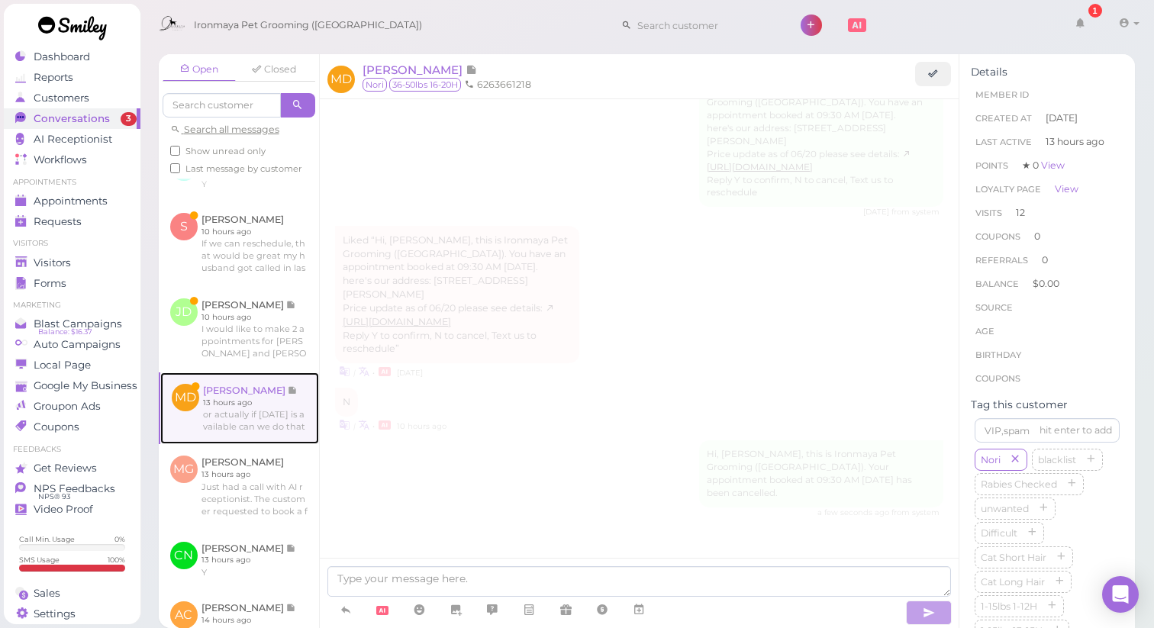
scroll to position [1897, 0]
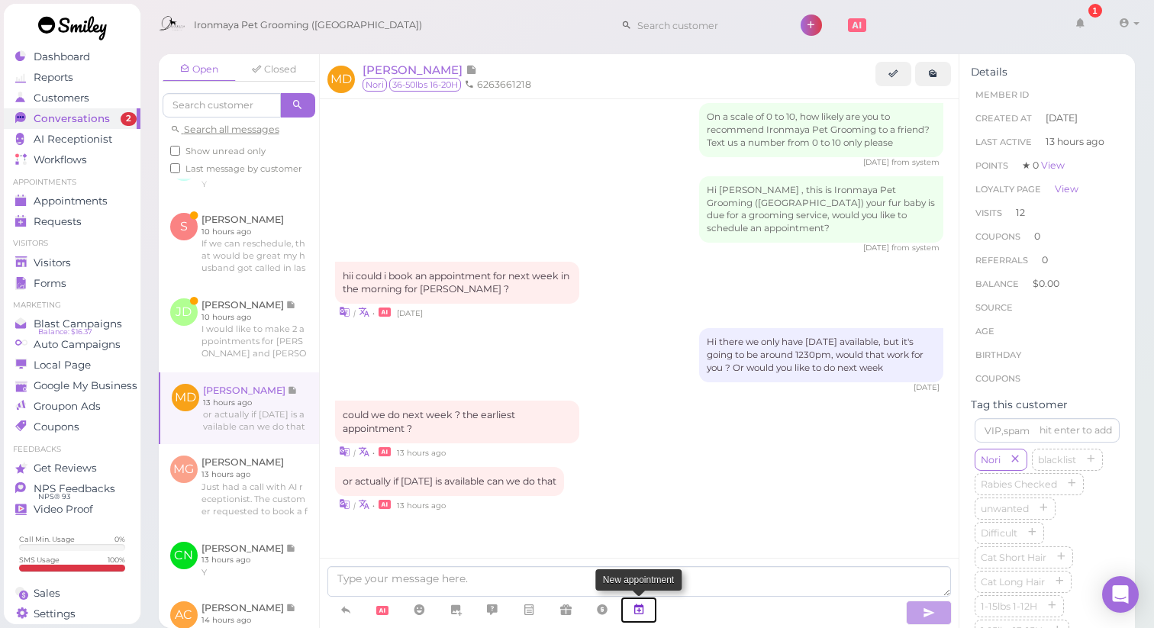
click at [642, 617] on icon at bounding box center [639, 609] width 12 height 15
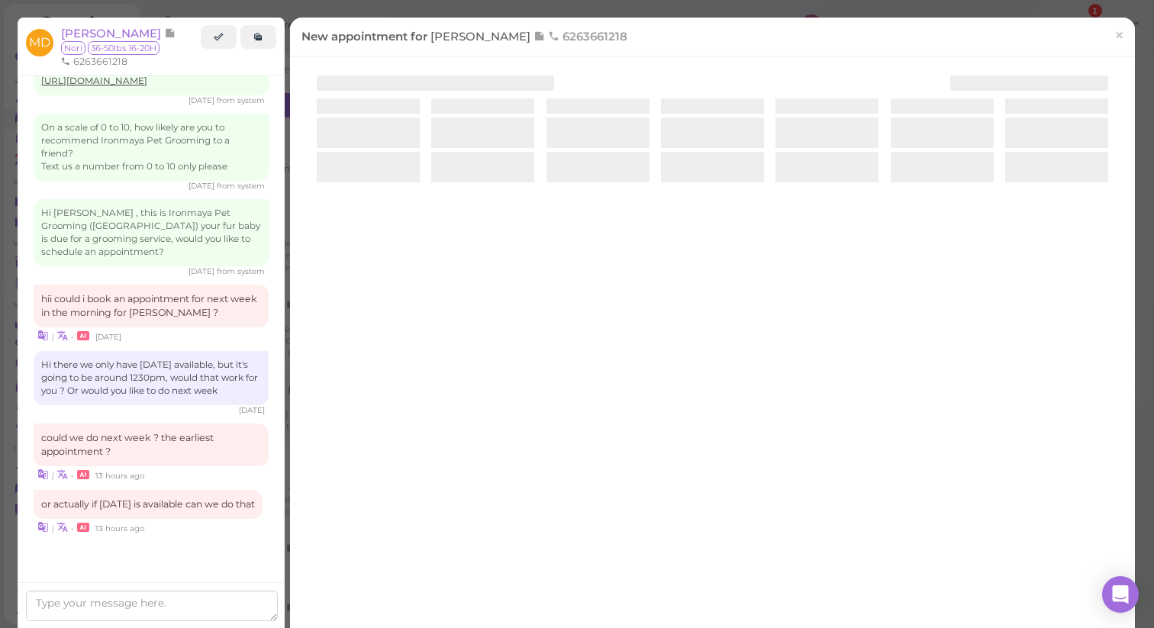
scroll to position [1912, 0]
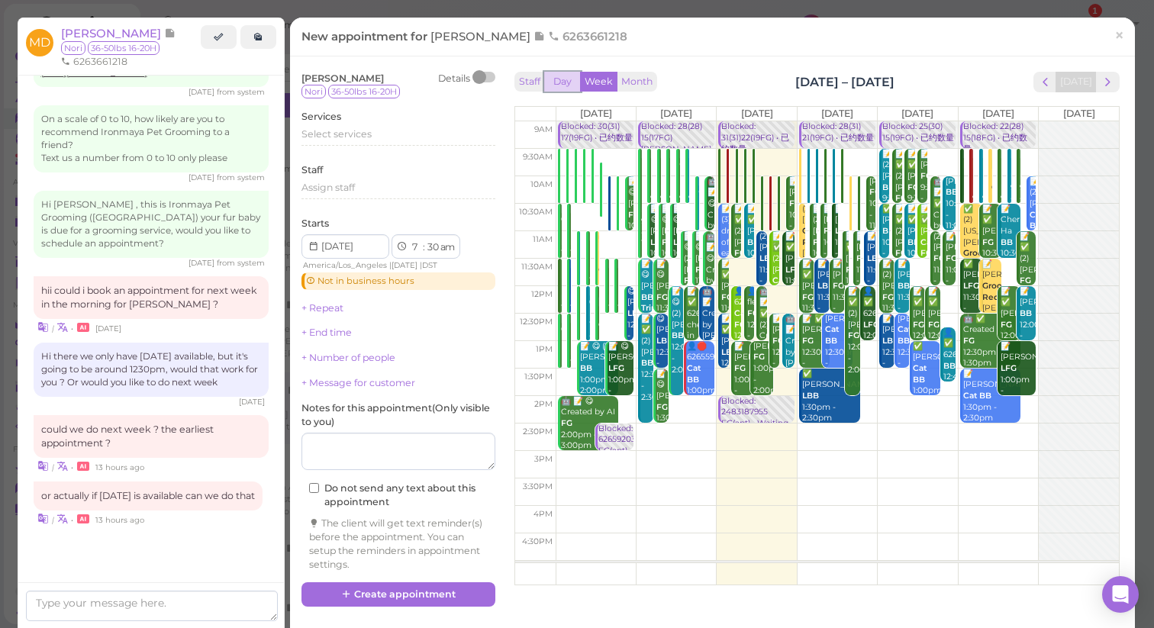
click at [573, 86] on button "Day" at bounding box center [562, 82] width 37 height 21
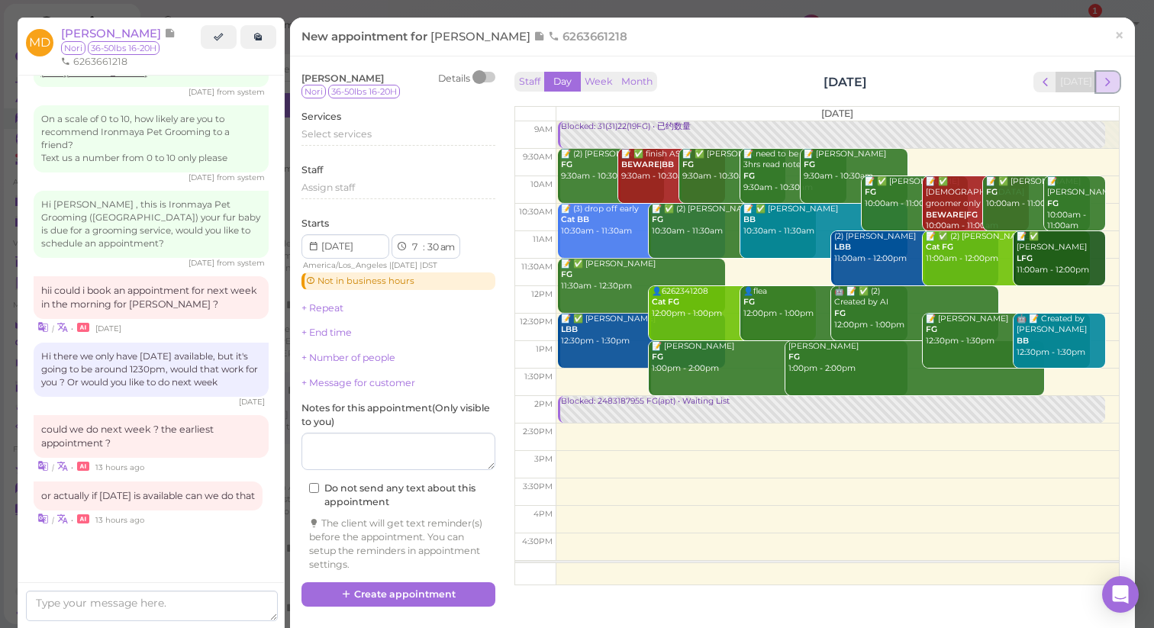
click at [1109, 82] on span "next" at bounding box center [1107, 82] width 14 height 14
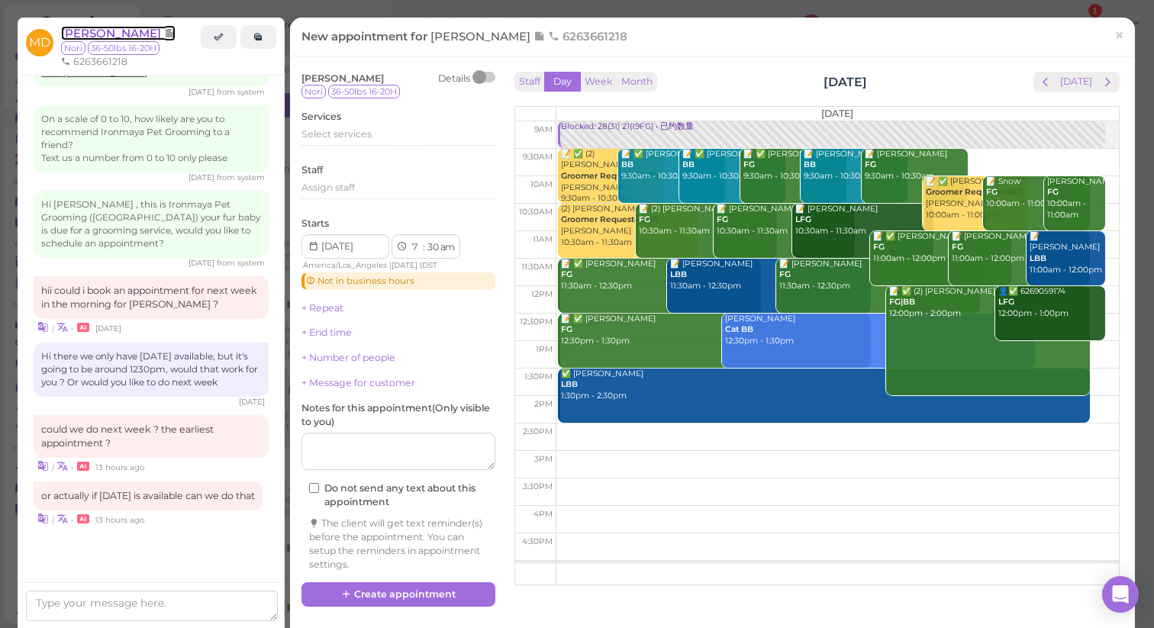
click at [147, 28] on span "[PERSON_NAME]" at bounding box center [112, 33] width 103 height 14
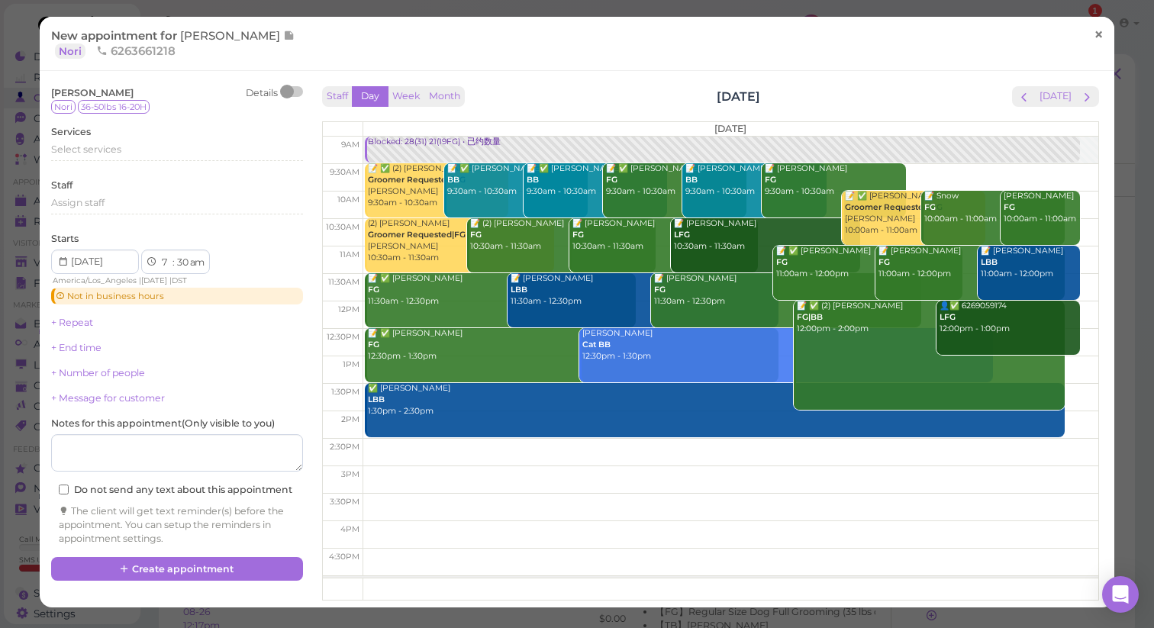
click at [1100, 37] on span "×" at bounding box center [1099, 34] width 10 height 21
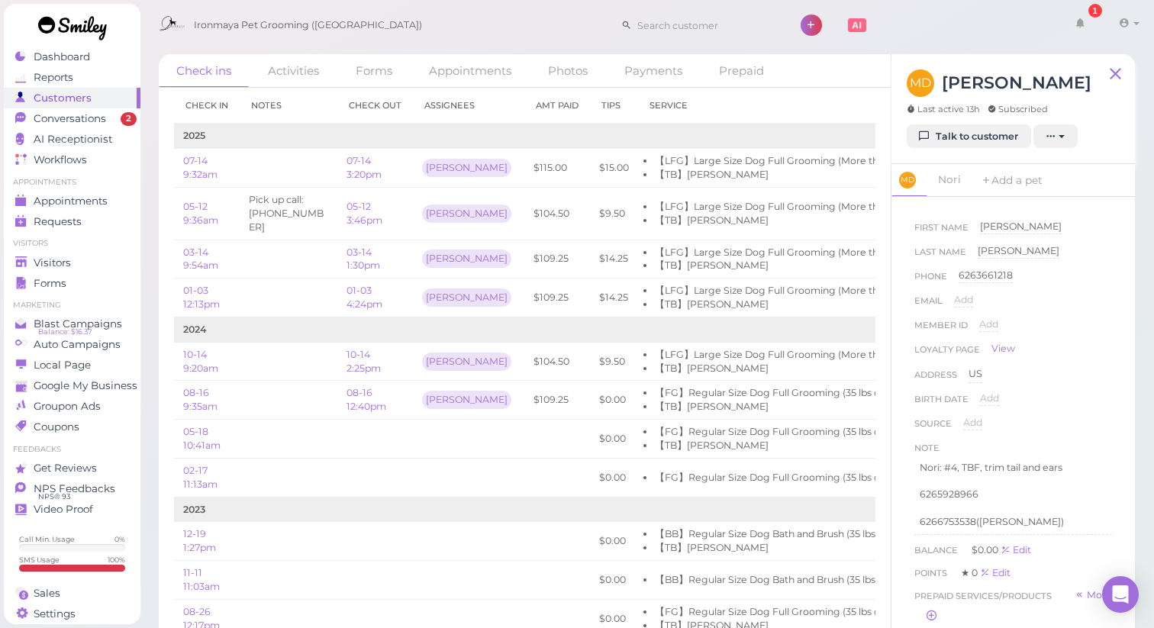
click at [969, 122] on div "MD [PERSON_NAME] Last active 13h Subscribed" at bounding box center [999, 96] width 185 height 55
click at [965, 140] on link "Talk to customer" at bounding box center [969, 136] width 124 height 24
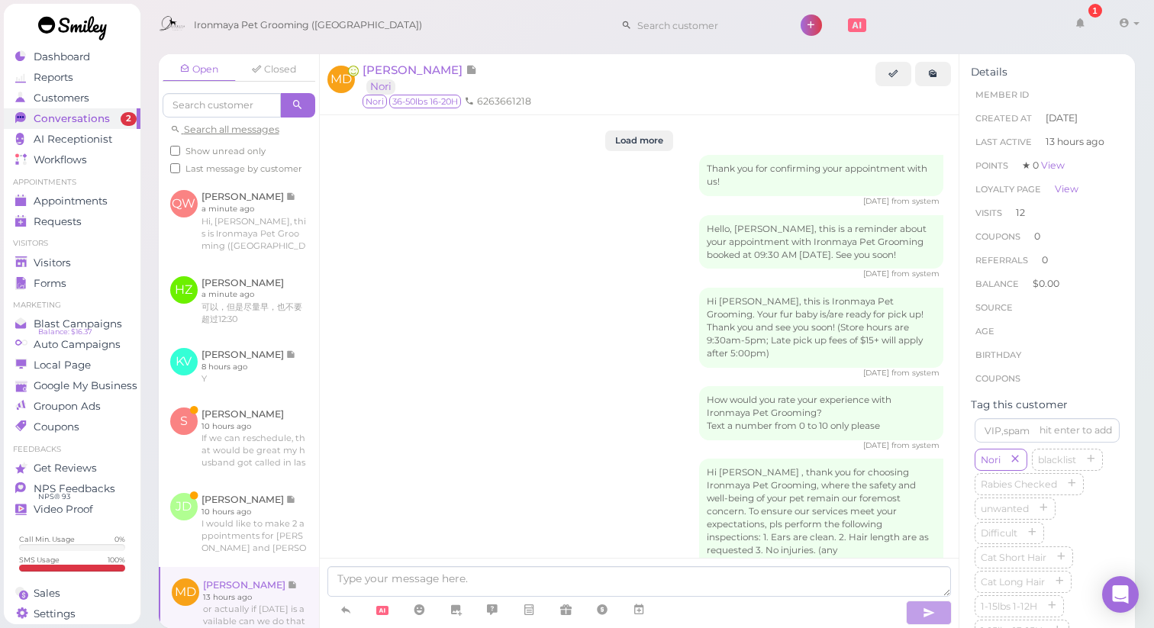
scroll to position [1897, 0]
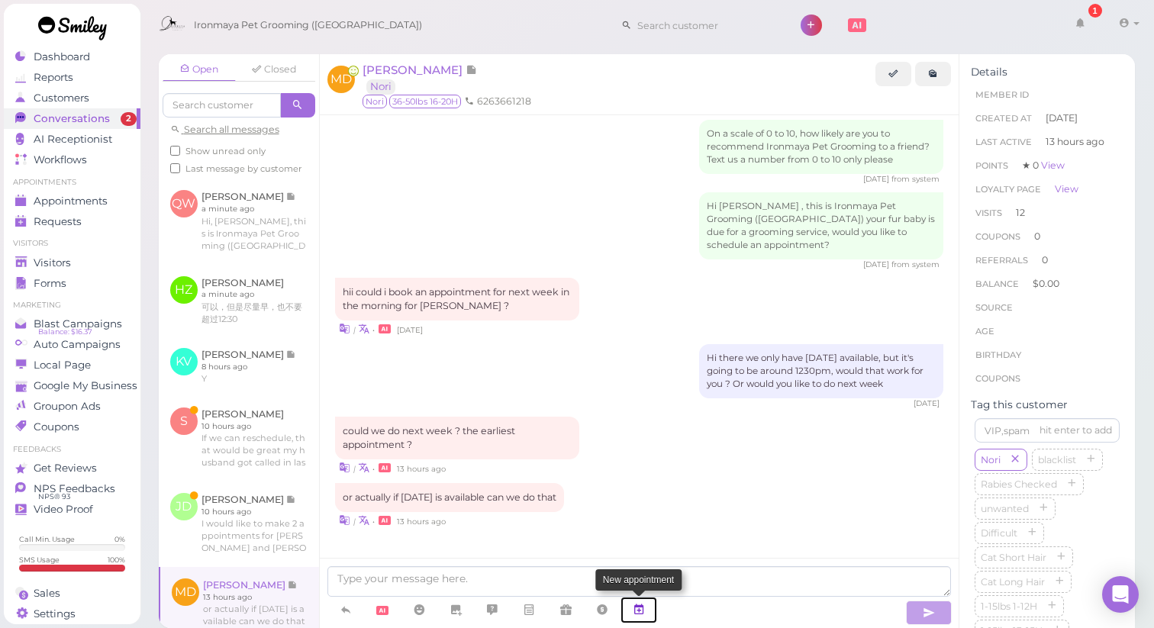
click at [635, 615] on icon at bounding box center [639, 609] width 12 height 15
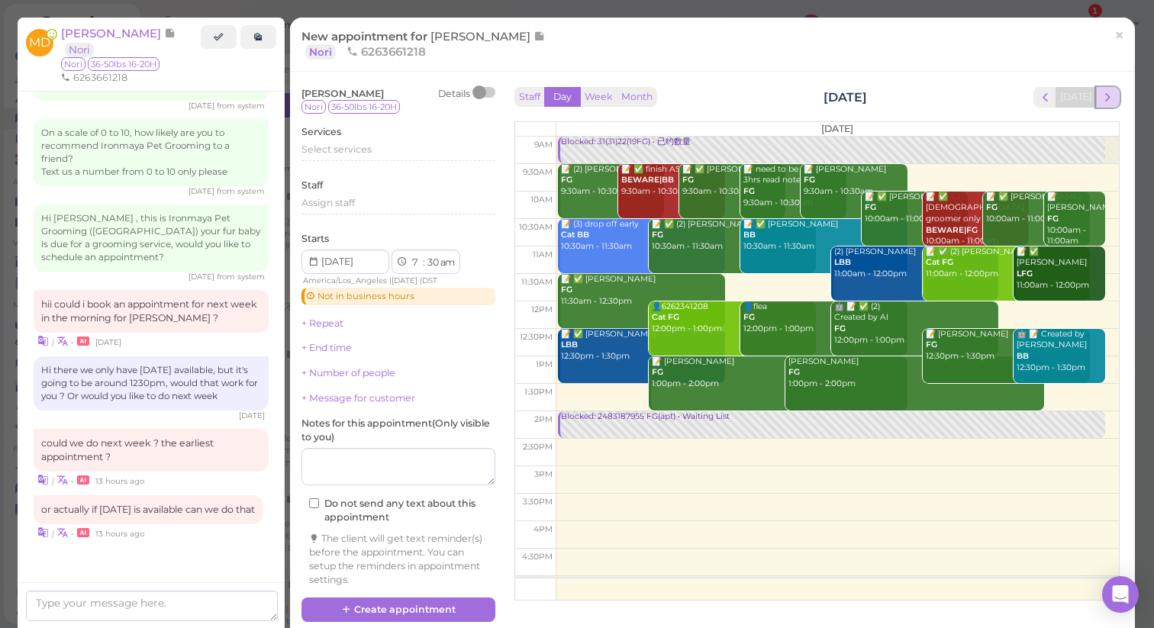
click at [1113, 100] on span "next" at bounding box center [1107, 97] width 14 height 14
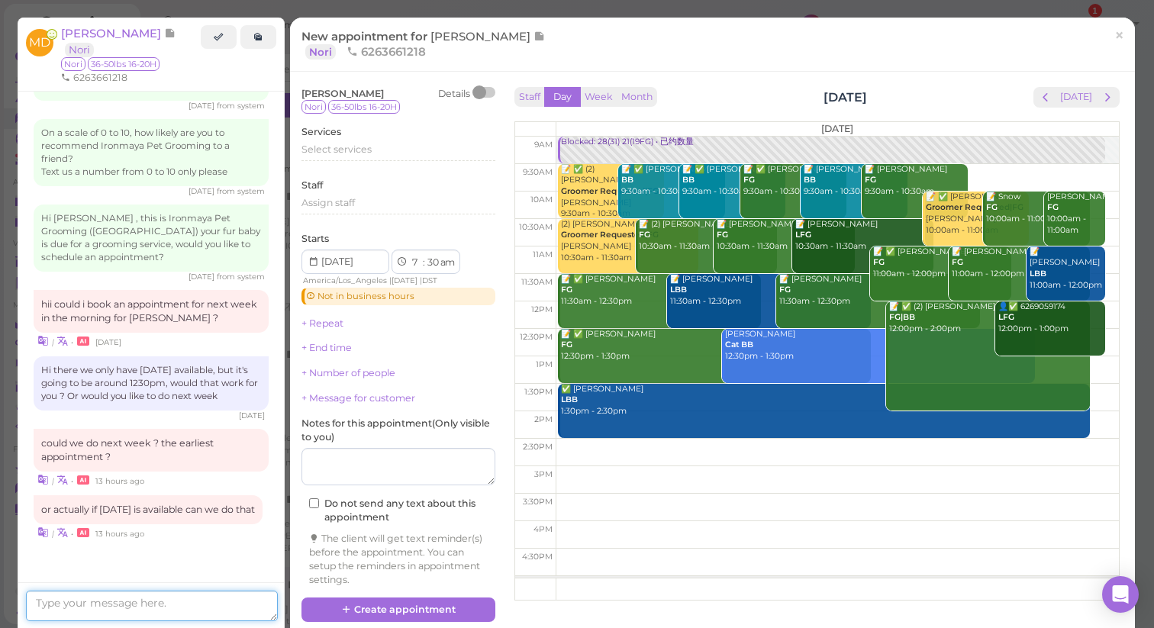
click at [142, 606] on textarea at bounding box center [152, 606] width 252 height 31
type textarea "How about [DATE] 12:30pm?"
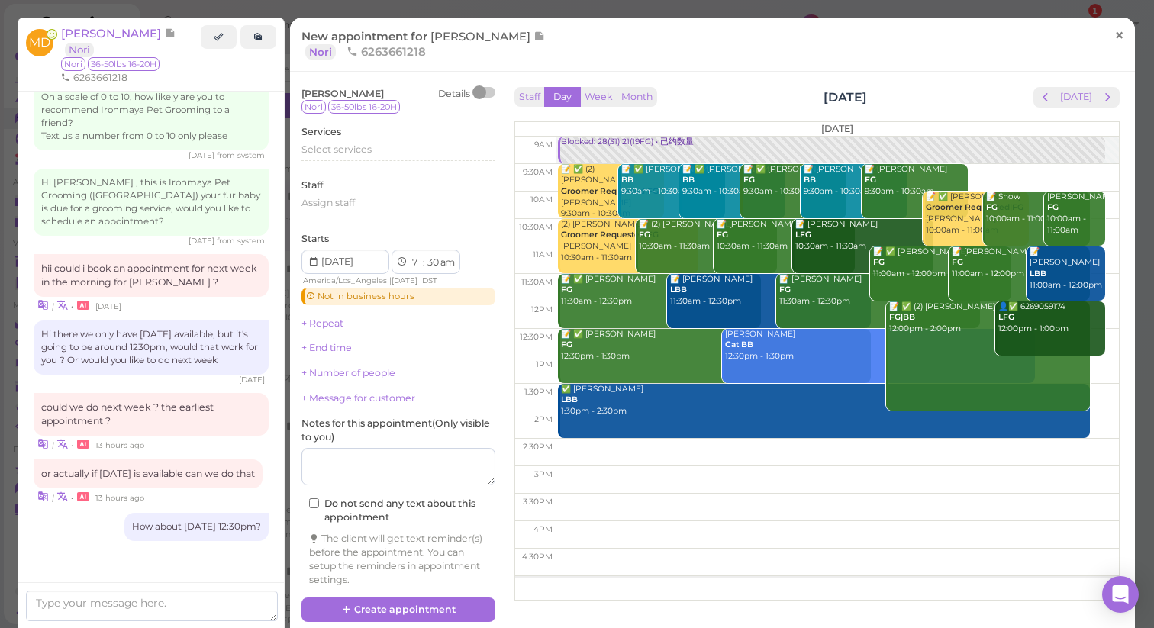
click at [1117, 35] on span "×" at bounding box center [1119, 34] width 10 height 21
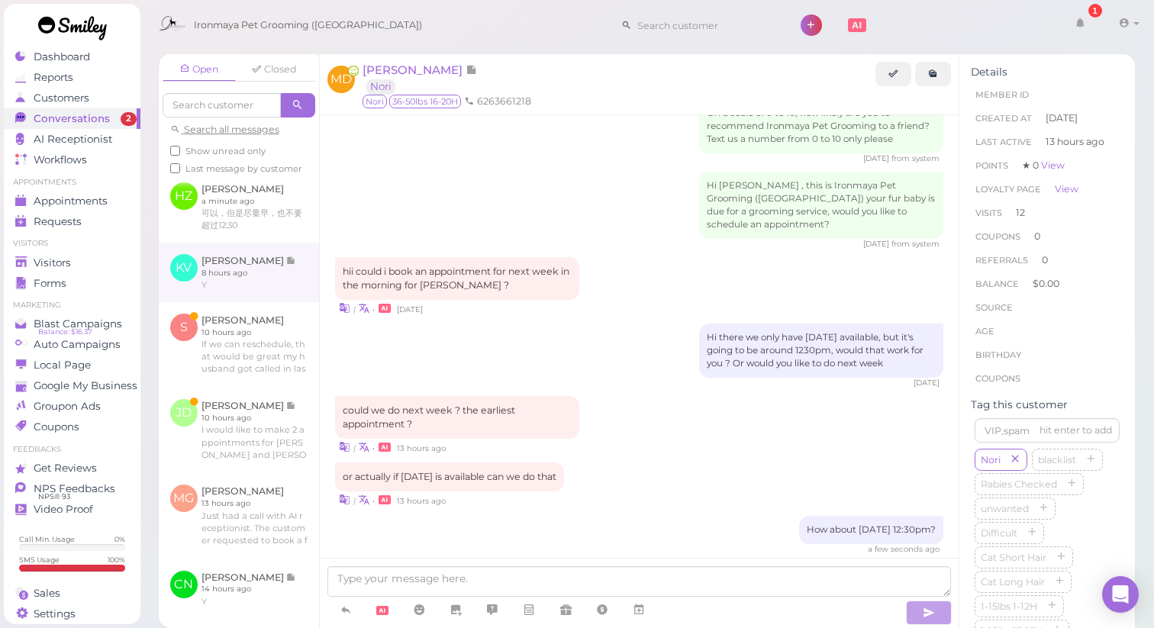
scroll to position [212, 0]
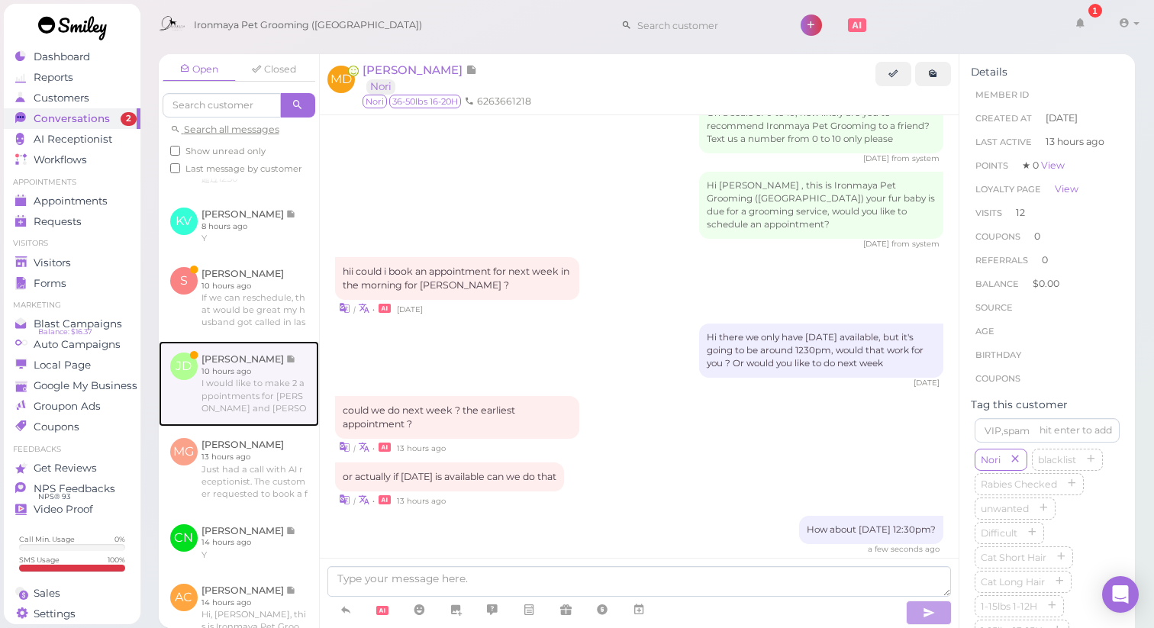
click at [271, 396] on link at bounding box center [239, 383] width 160 height 85
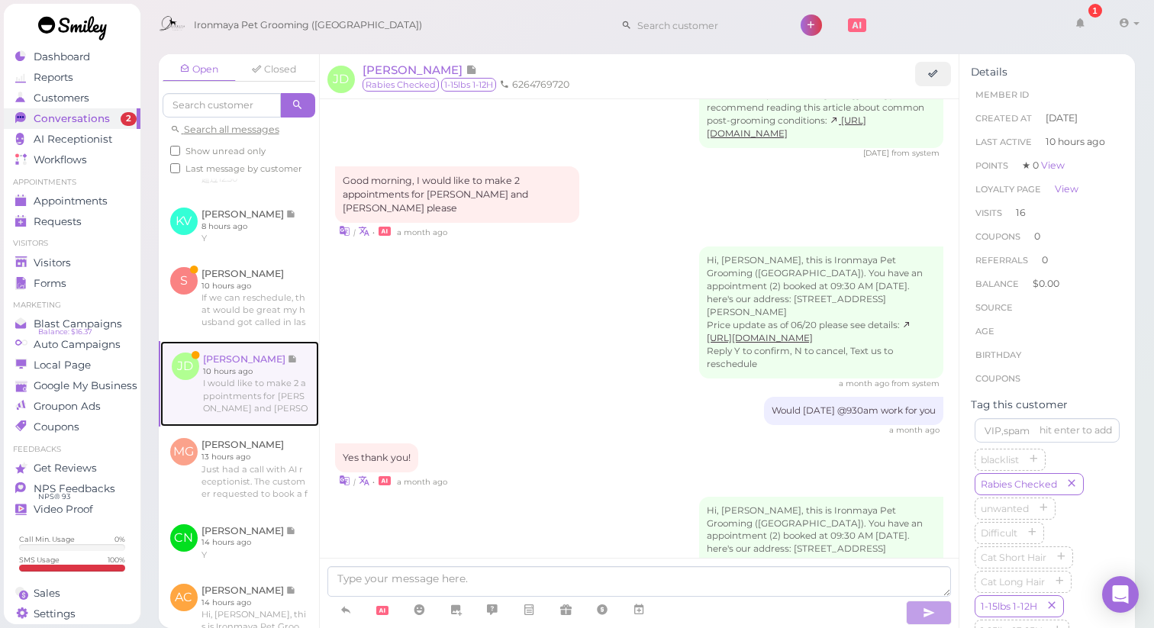
scroll to position [2391, 0]
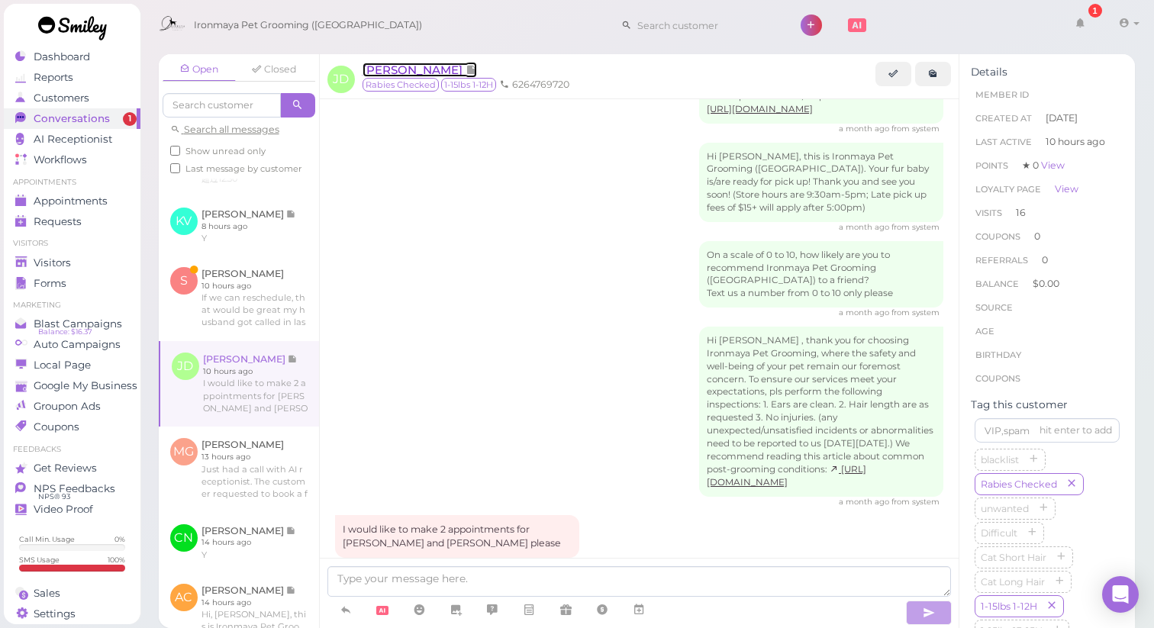
click at [405, 69] on span "[PERSON_NAME]" at bounding box center [413, 70] width 103 height 14
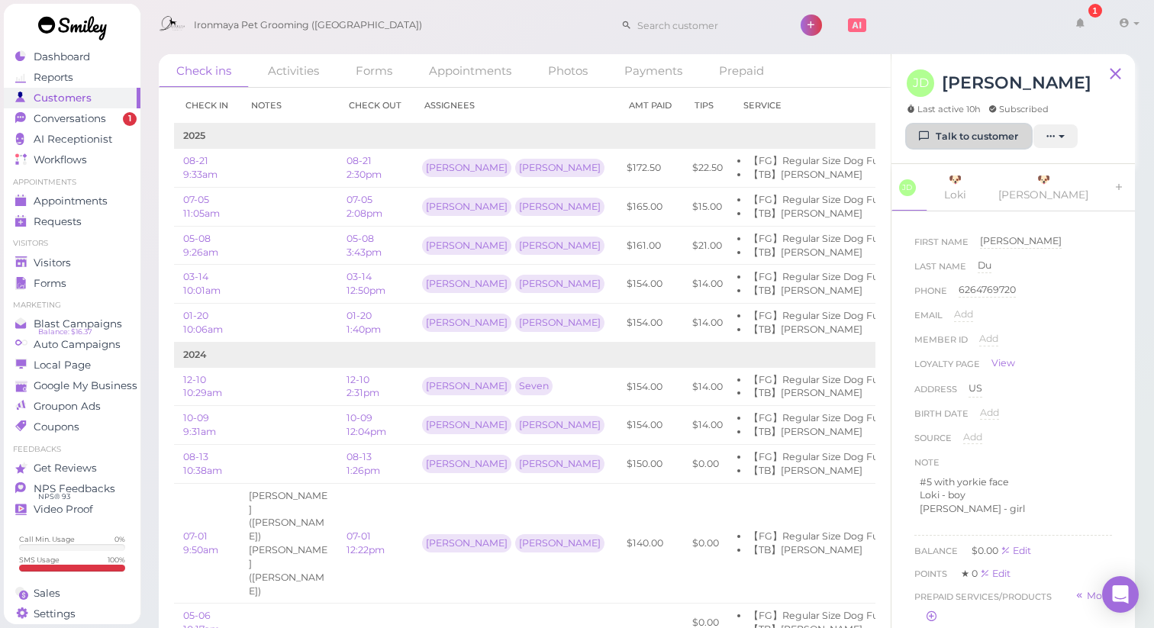
click at [920, 140] on icon at bounding box center [925, 135] width 10 height 11
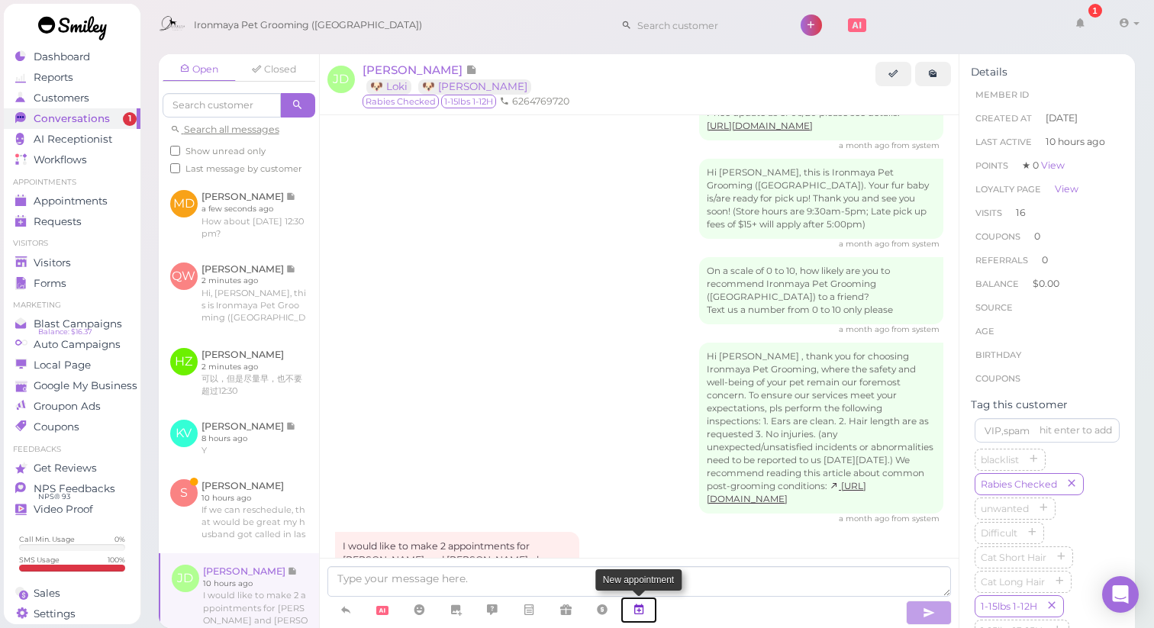
click at [635, 607] on icon at bounding box center [639, 609] width 12 height 15
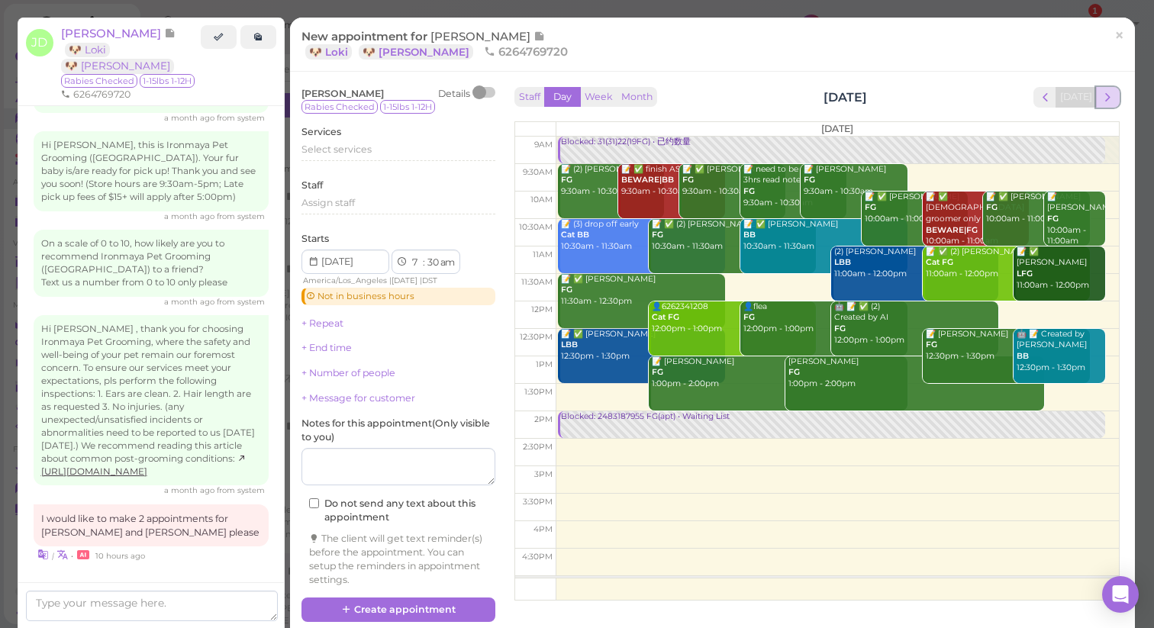
click at [1104, 95] on span "next" at bounding box center [1107, 97] width 14 height 14
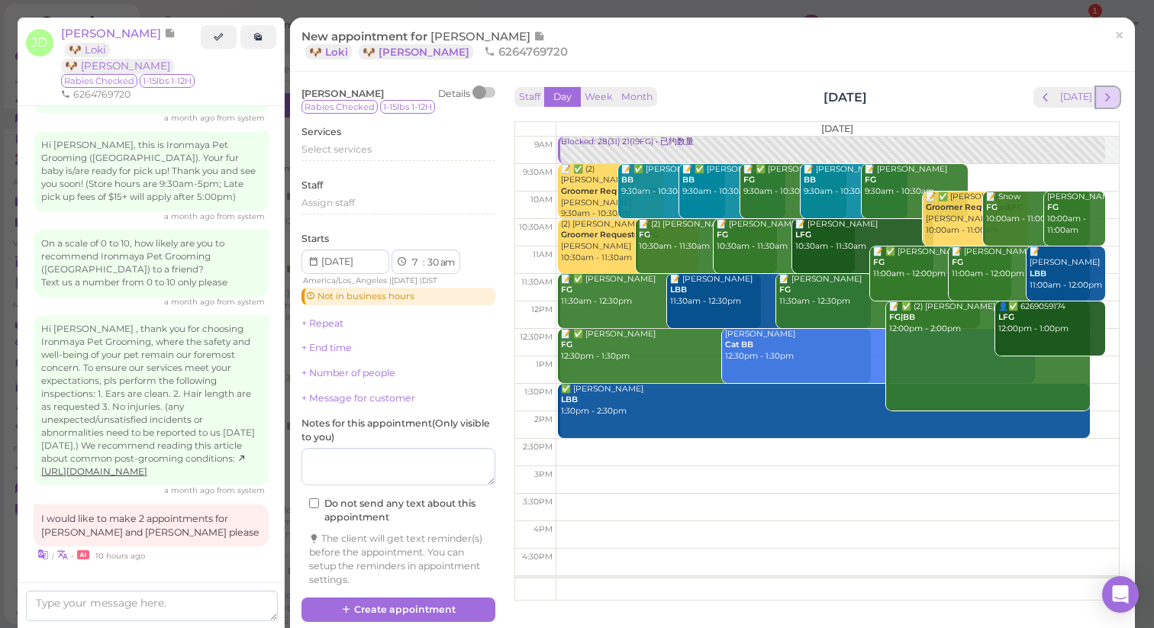
click at [1113, 98] on span "next" at bounding box center [1107, 97] width 14 height 14
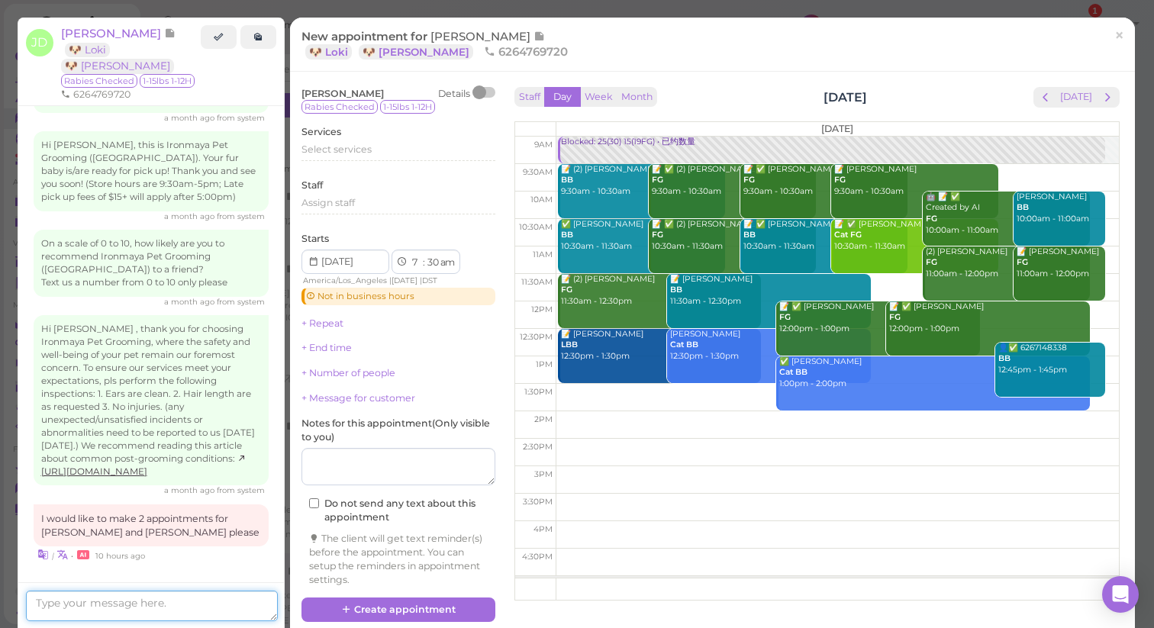
click at [97, 603] on textarea at bounding box center [152, 606] width 252 height 31
type textarea "H"
type textarea "We are available [DATE], dose 10am work for you?"
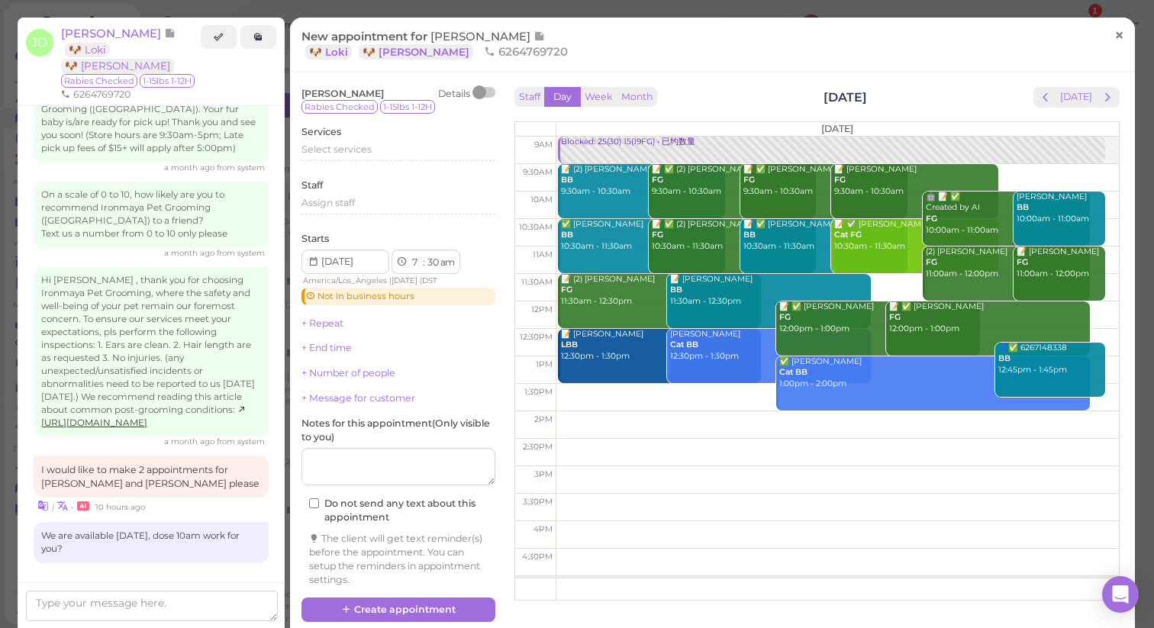
click at [1117, 40] on span "×" at bounding box center [1119, 34] width 10 height 21
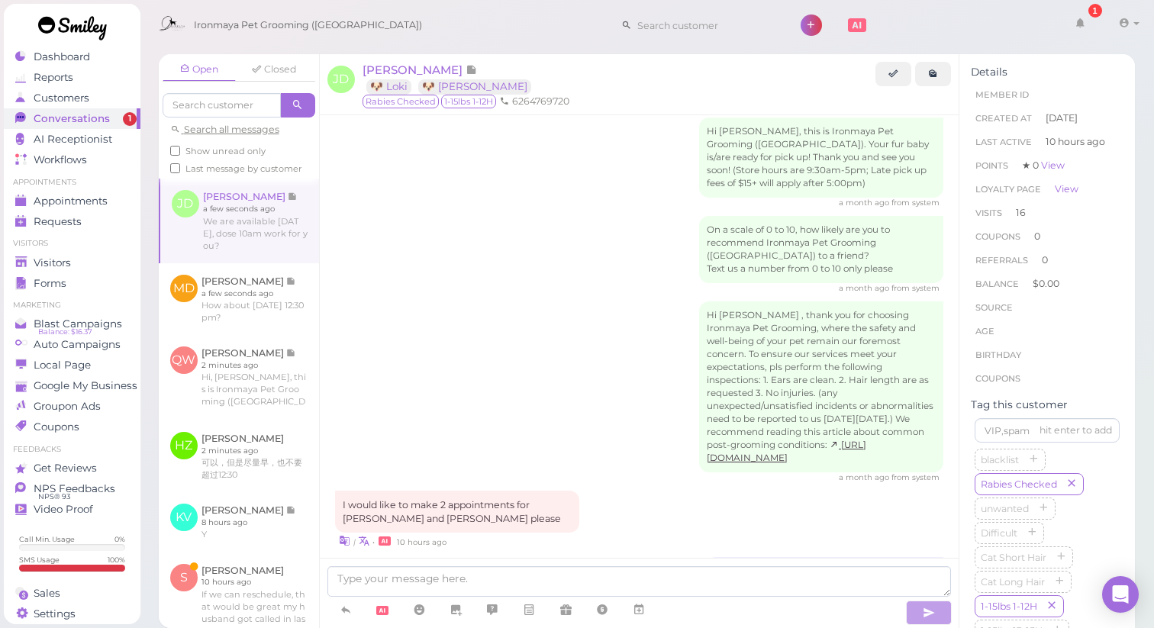
click at [562, 557] on div "We are available [DATE], dose 10am work for you?" at bounding box center [639, 571] width 609 height 28
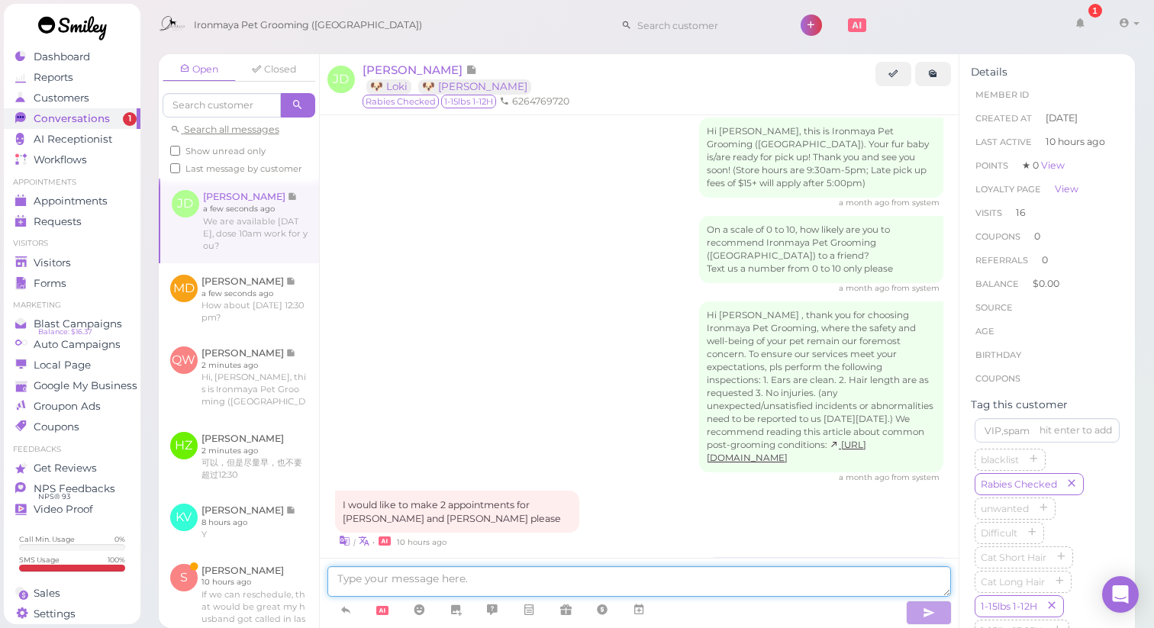
click at [405, 578] on textarea at bounding box center [639, 581] width 624 height 31
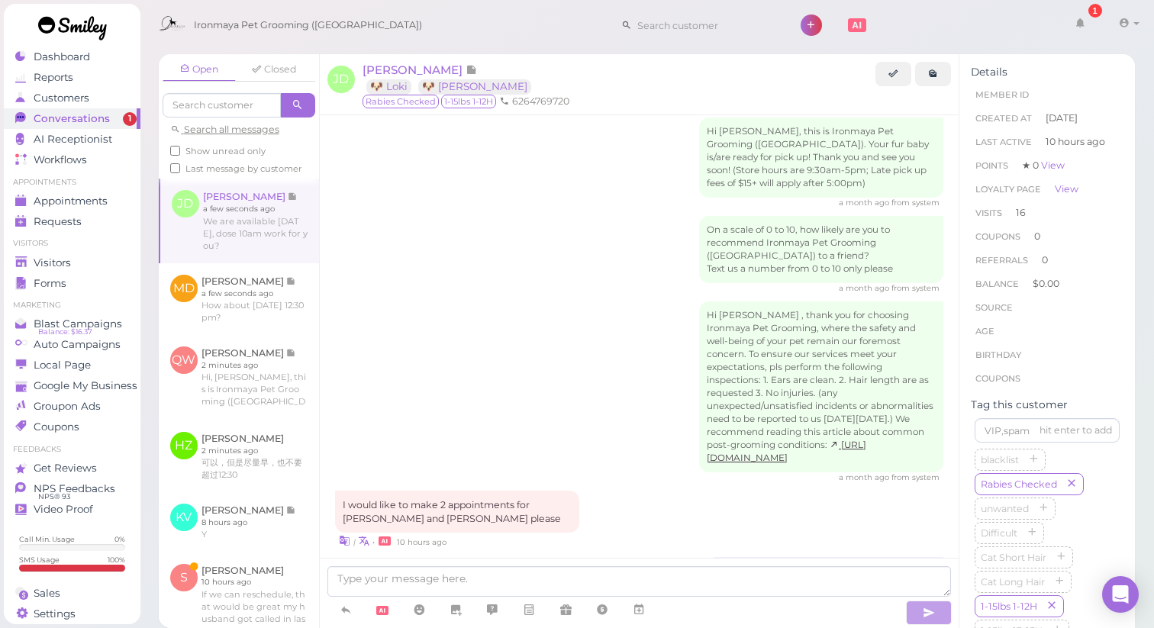
drag, startPoint x: 745, startPoint y: 522, endPoint x: 705, endPoint y: 507, distance: 42.5
click at [706, 557] on div "We are available [DATE], dose 10am work for you?" at bounding box center [824, 571] width 237 height 28
copy div "We are available [DATE], dose 10am work for you?"
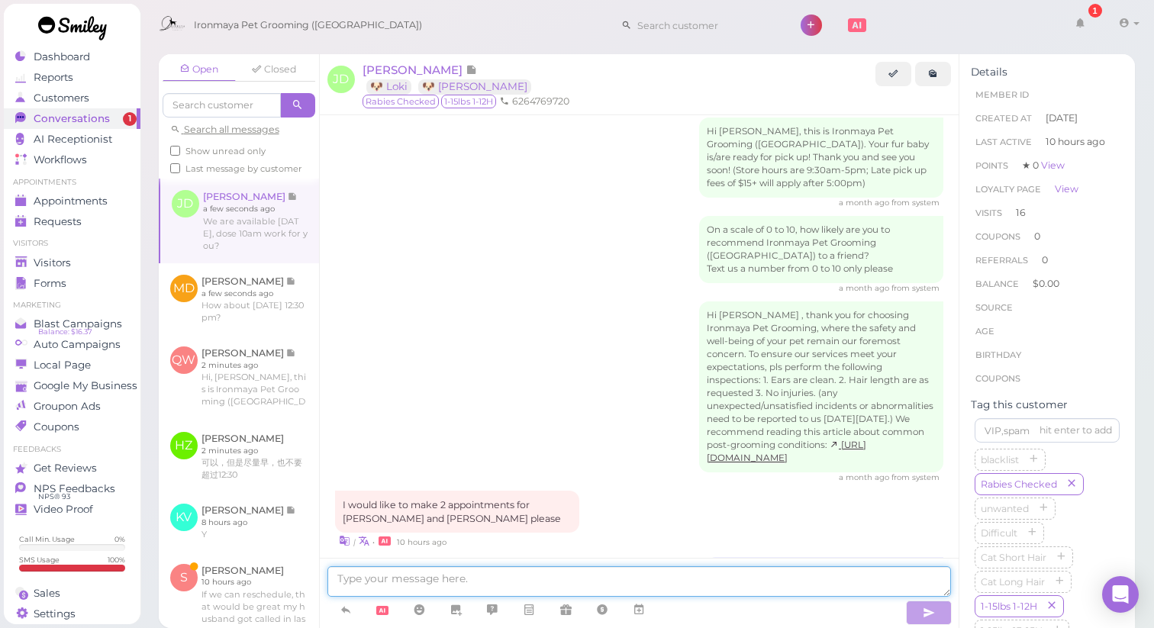
click at [491, 585] on textarea at bounding box center [639, 581] width 624 height 31
paste textarea "We are available [DATE], dose 10am work for you?"
drag, startPoint x: 513, startPoint y: 582, endPoint x: 525, endPoint y: 582, distance: 12.2
click at [525, 582] on textarea "*We are available [DATE], dose 10am work for you?" at bounding box center [639, 581] width 624 height 31
type textarea "*We are available [DATE], does 10am work for you?"
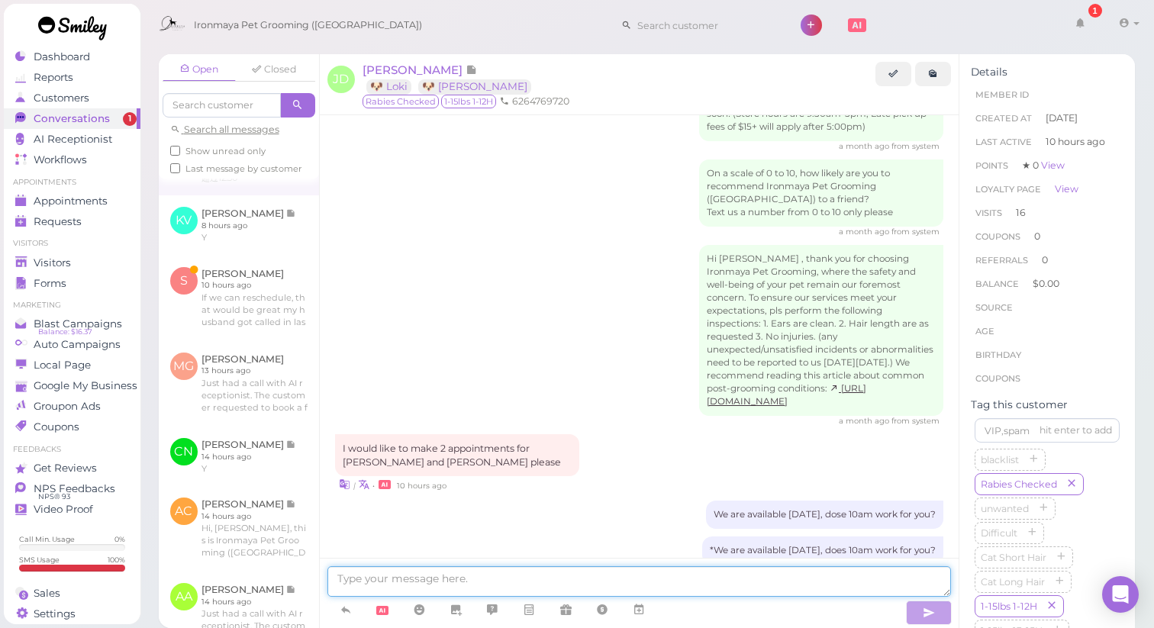
scroll to position [343, 0]
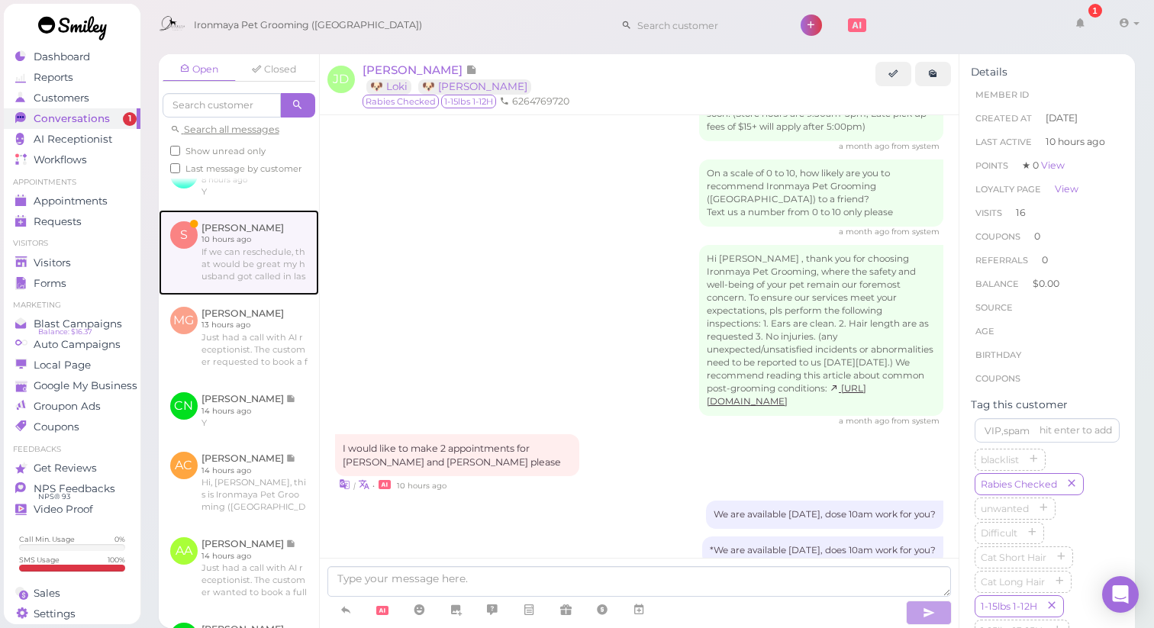
click at [220, 261] on link at bounding box center [239, 252] width 160 height 85
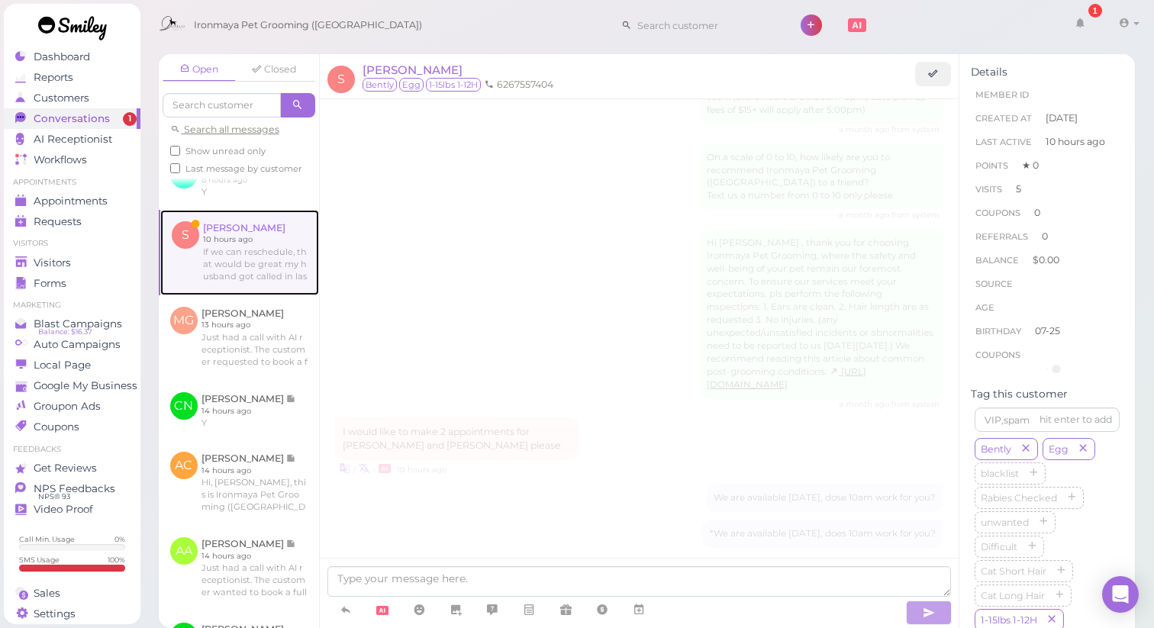
scroll to position [1748, 0]
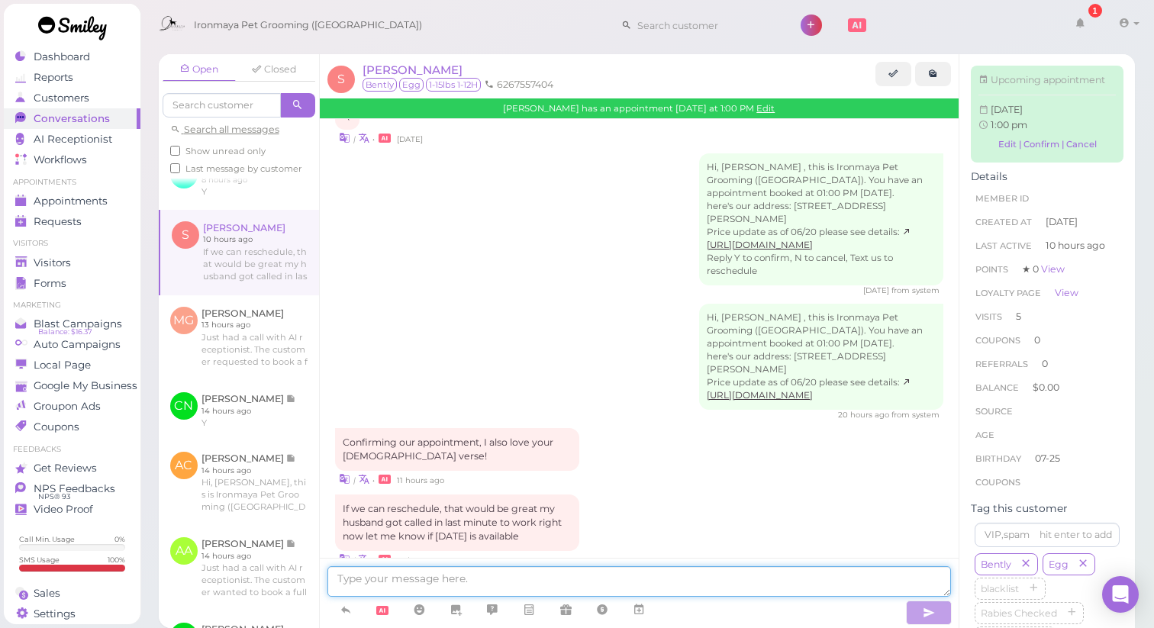
click at [480, 574] on textarea at bounding box center [639, 581] width 624 height 31
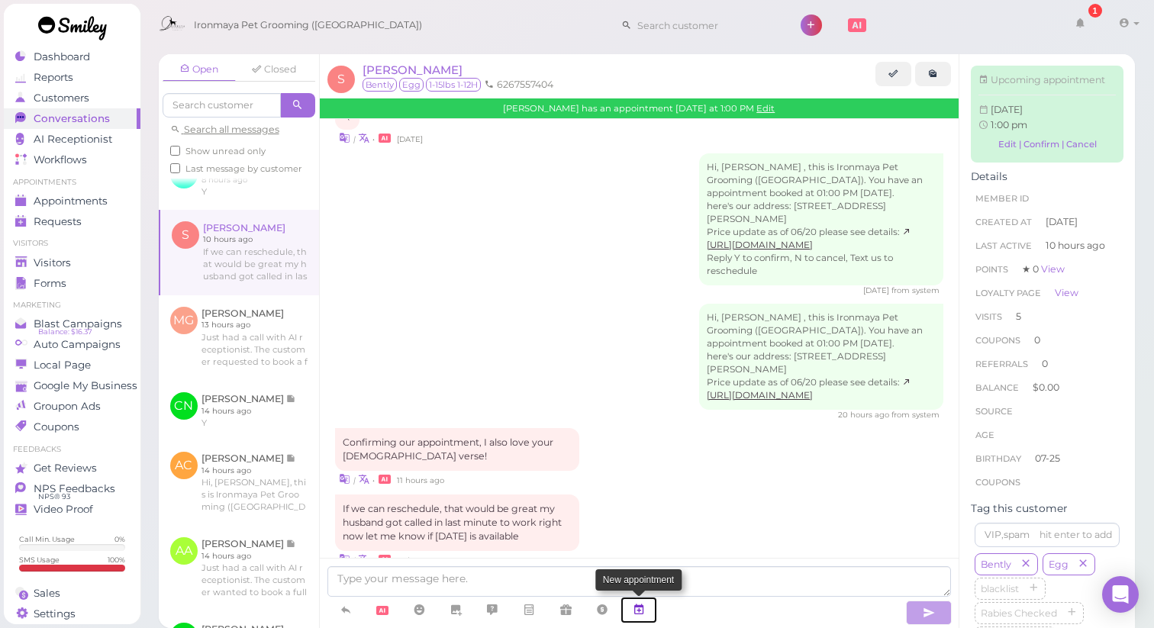
click at [636, 606] on icon at bounding box center [639, 609] width 12 height 15
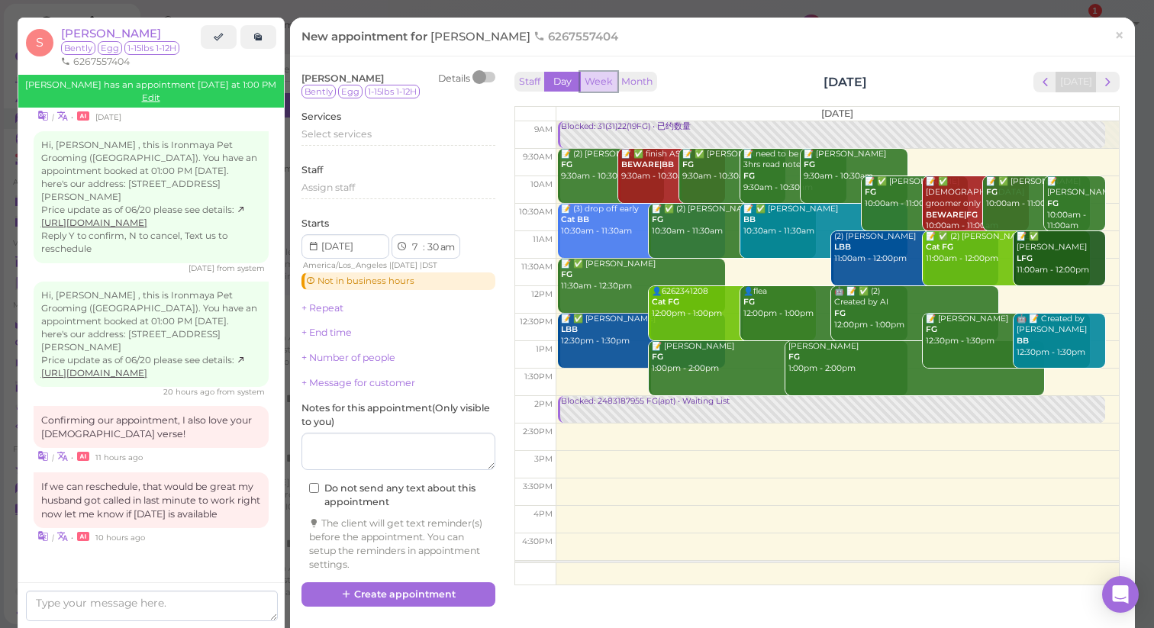
click at [603, 79] on button "Week" at bounding box center [598, 82] width 37 height 21
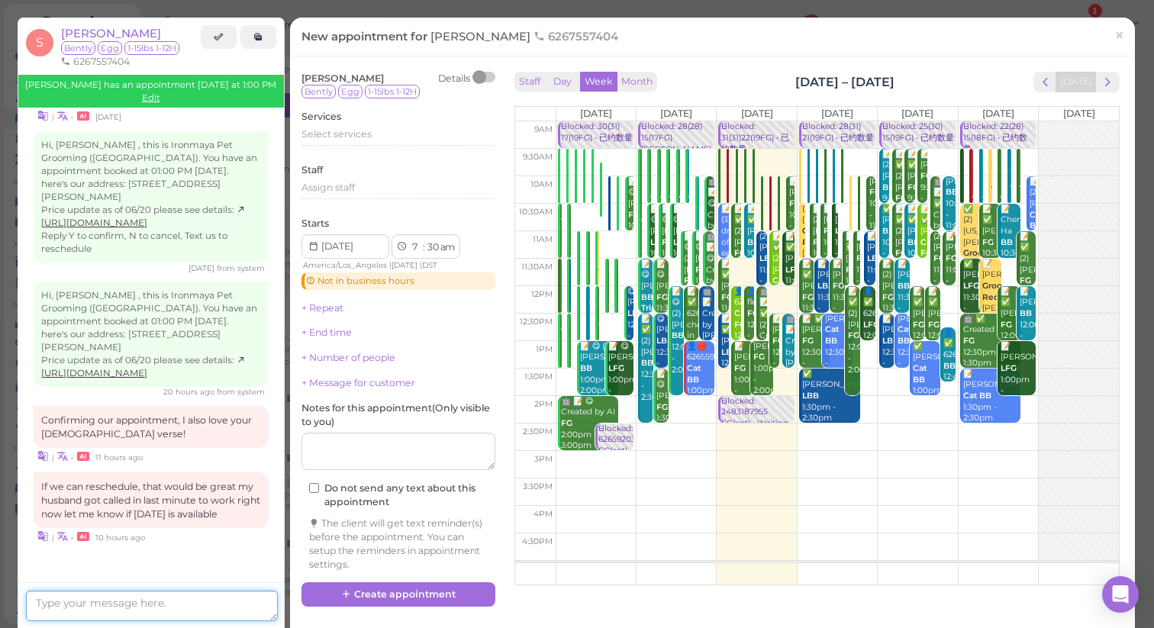
click at [246, 608] on textarea at bounding box center [152, 606] width 252 height 31
drag, startPoint x: 252, startPoint y: 607, endPoint x: 99, endPoint y: 609, distance: 152.6
click at [99, 609] on textarea "How about [DATE] the same time?" at bounding box center [152, 606] width 252 height 31
click at [32, 598] on textarea "How about the same time [DATE]?" at bounding box center [152, 606] width 252 height 31
type textarea "Thank you for noticing our [DEMOGRAPHIC_DATA] verses. ^^ How about the same tim…"
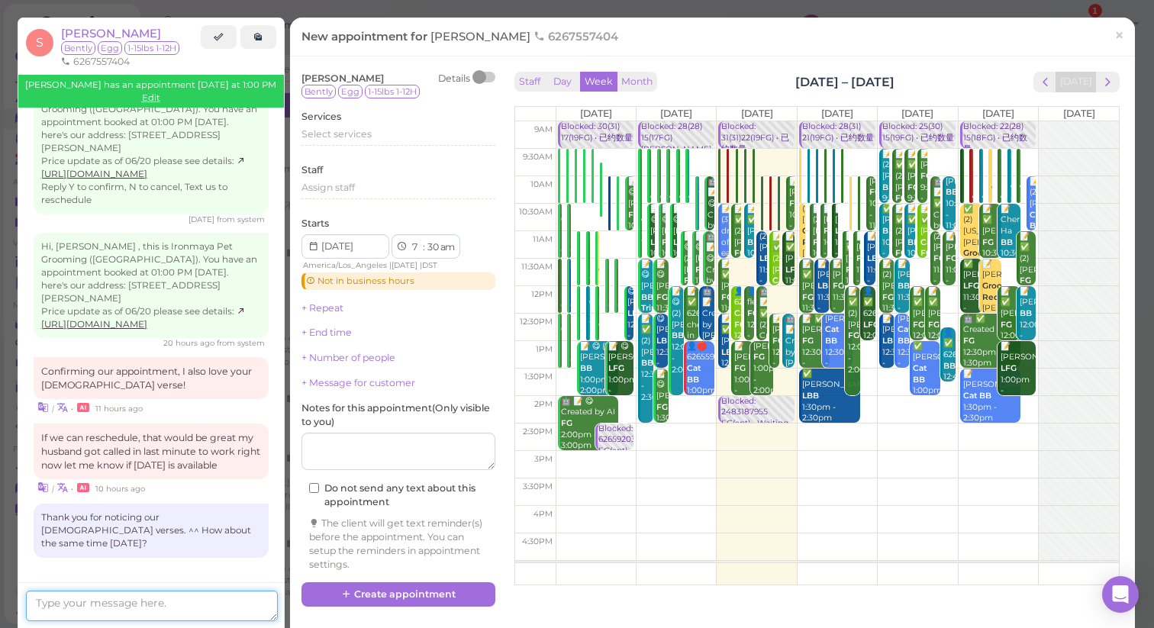
scroll to position [428, 0]
click at [1120, 37] on span "×" at bounding box center [1119, 34] width 10 height 21
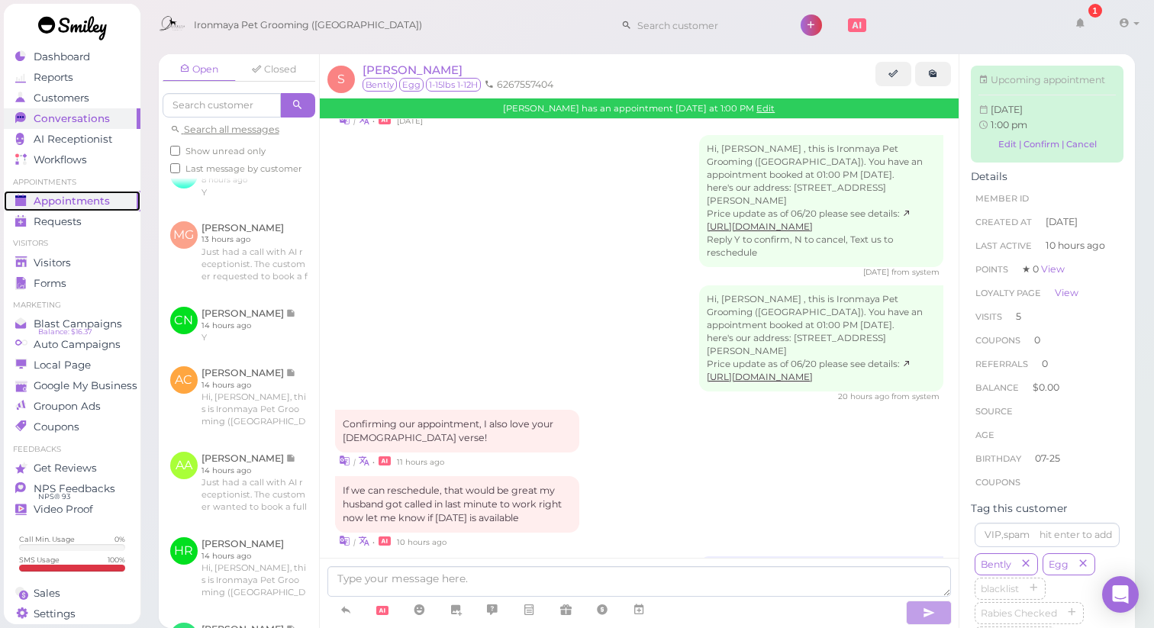
click at [98, 195] on span "Appointments" at bounding box center [72, 201] width 76 height 13
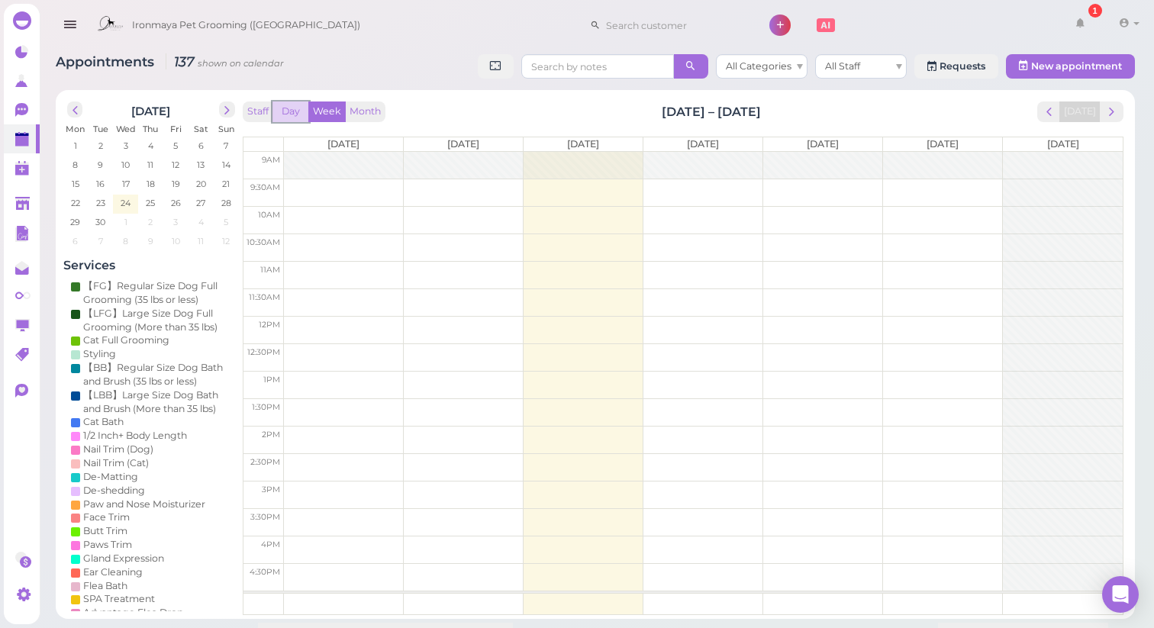
click at [295, 108] on button "Day" at bounding box center [290, 111] width 37 height 21
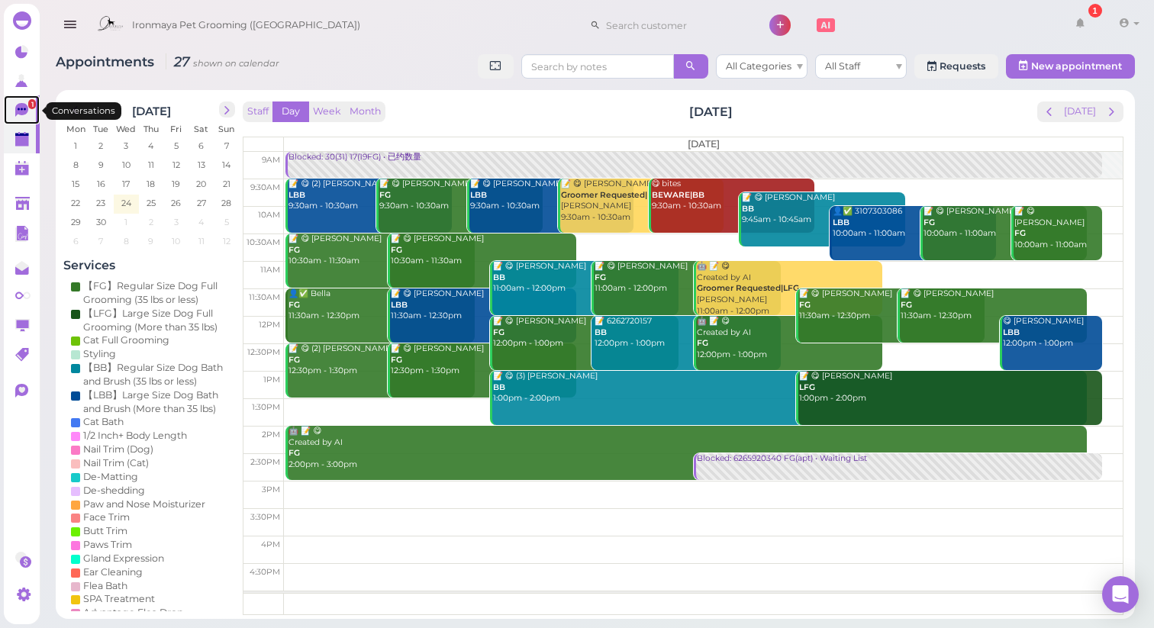
click at [23, 112] on icon at bounding box center [21, 110] width 13 height 14
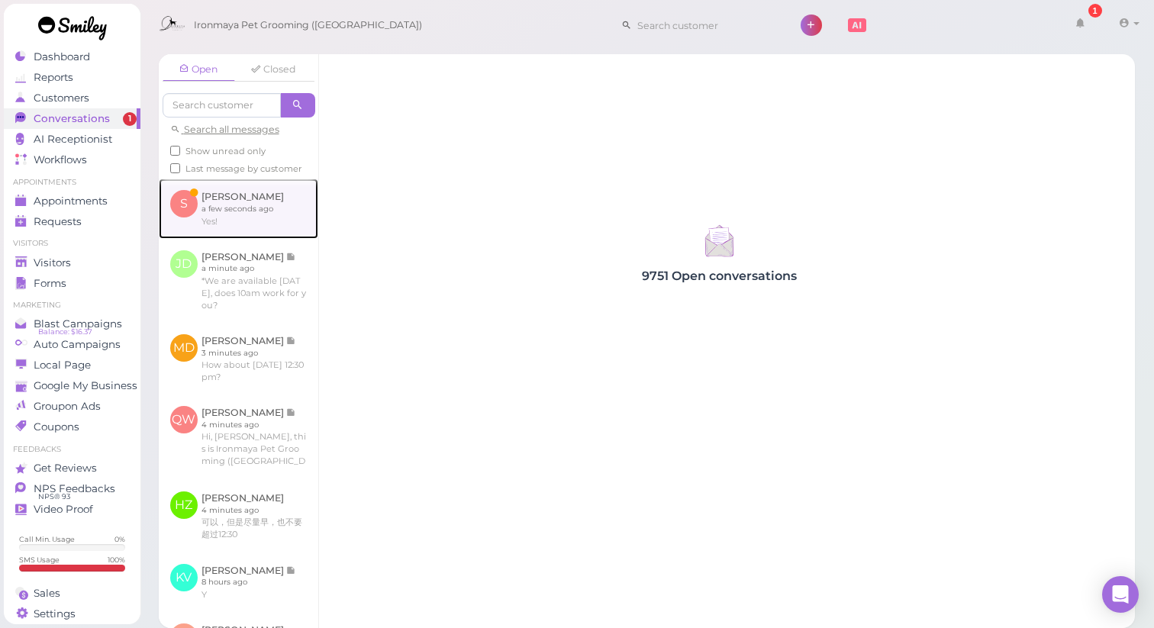
click at [235, 211] on link at bounding box center [238, 209] width 159 height 60
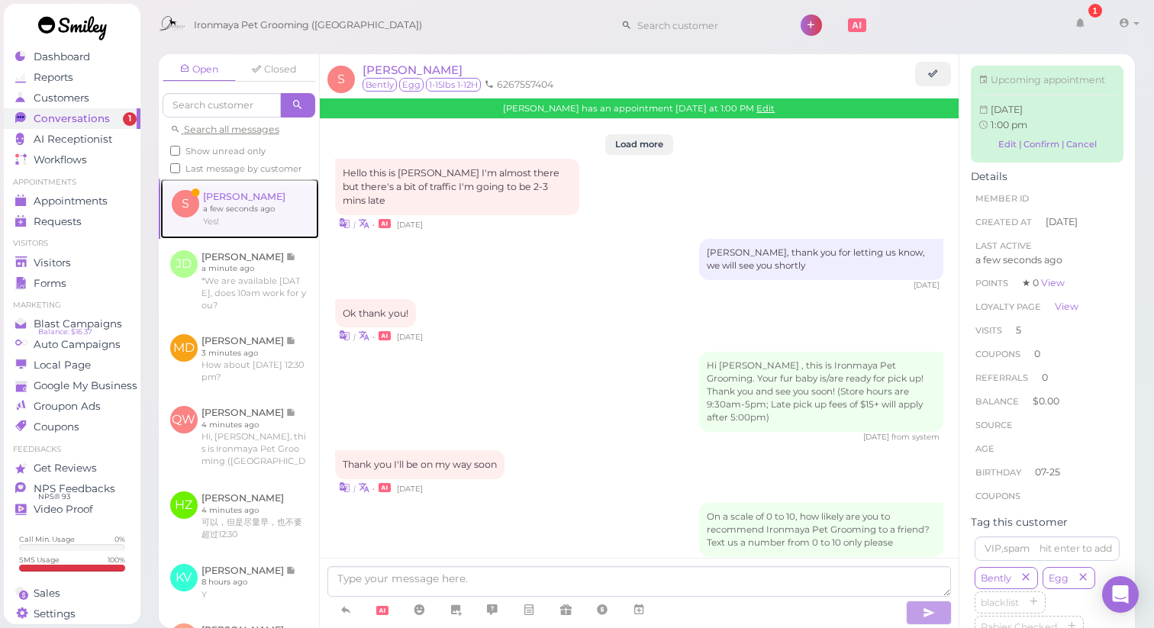
scroll to position [1748, 0]
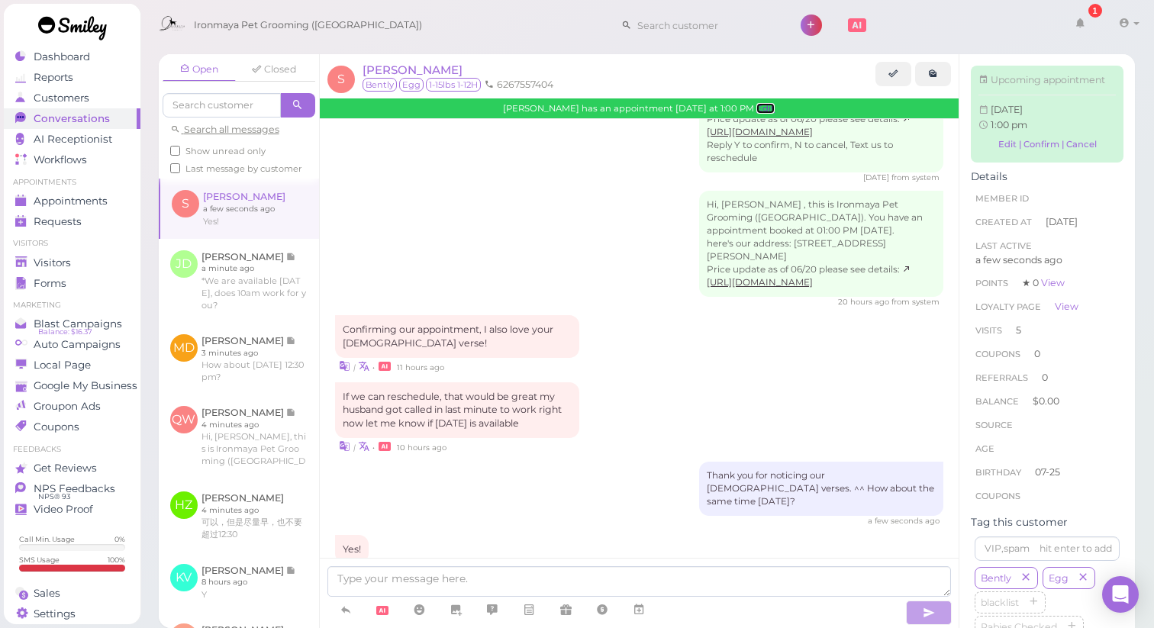
click at [763, 108] on link "Edit" at bounding box center [765, 108] width 18 height 11
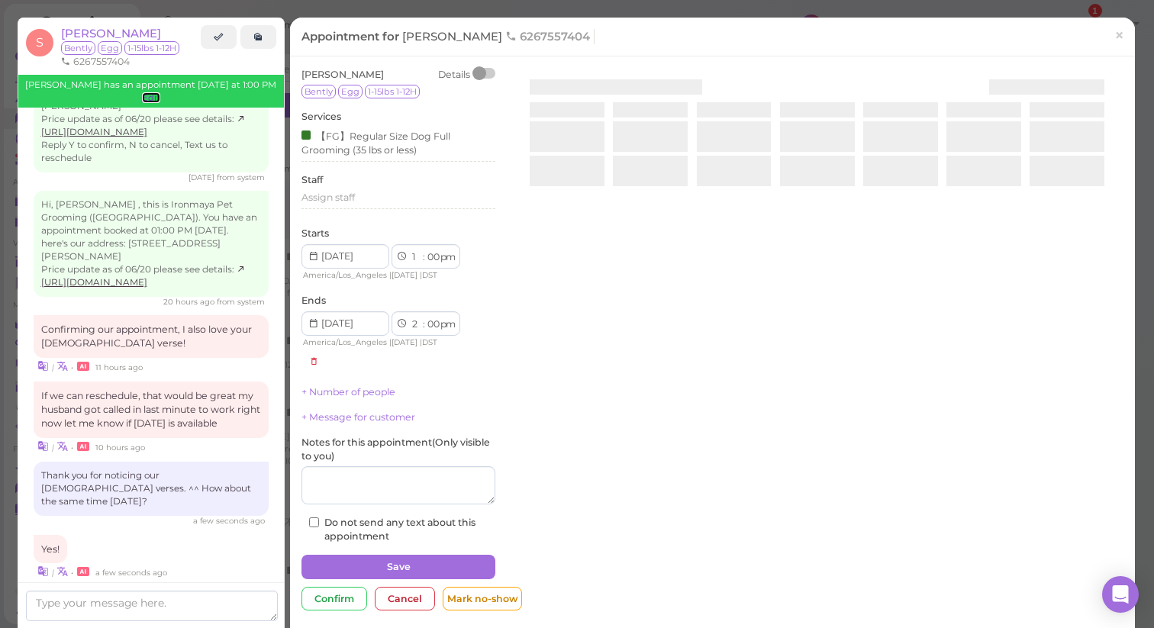
scroll to position [1770, 0]
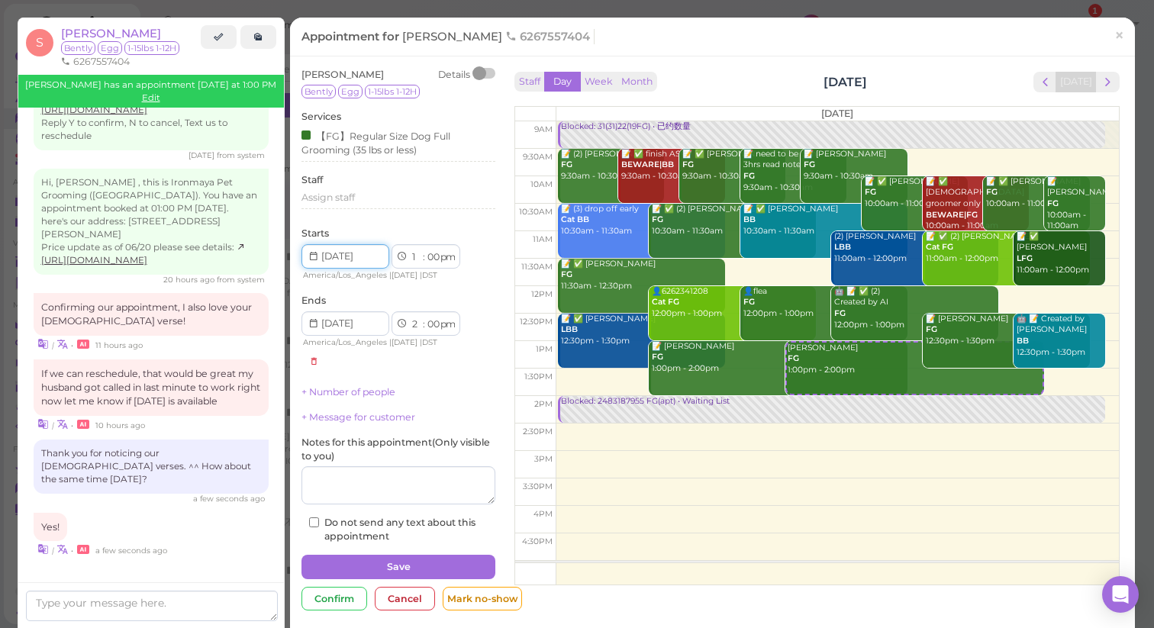
click at [364, 256] on input at bounding box center [345, 256] width 88 height 24
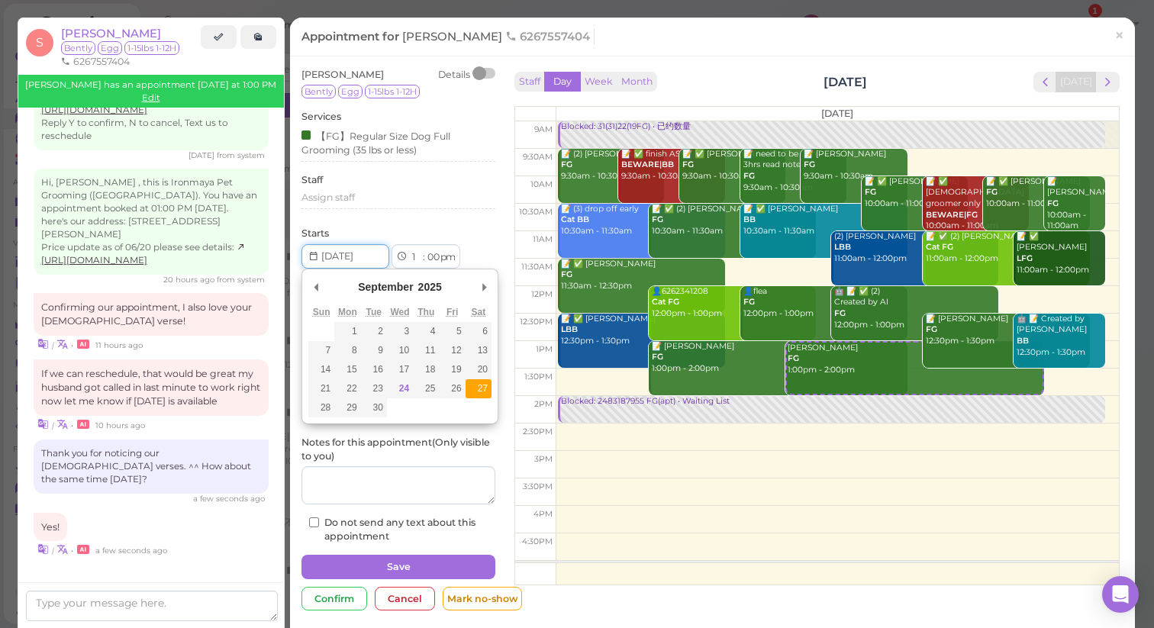
type input "[DATE]"
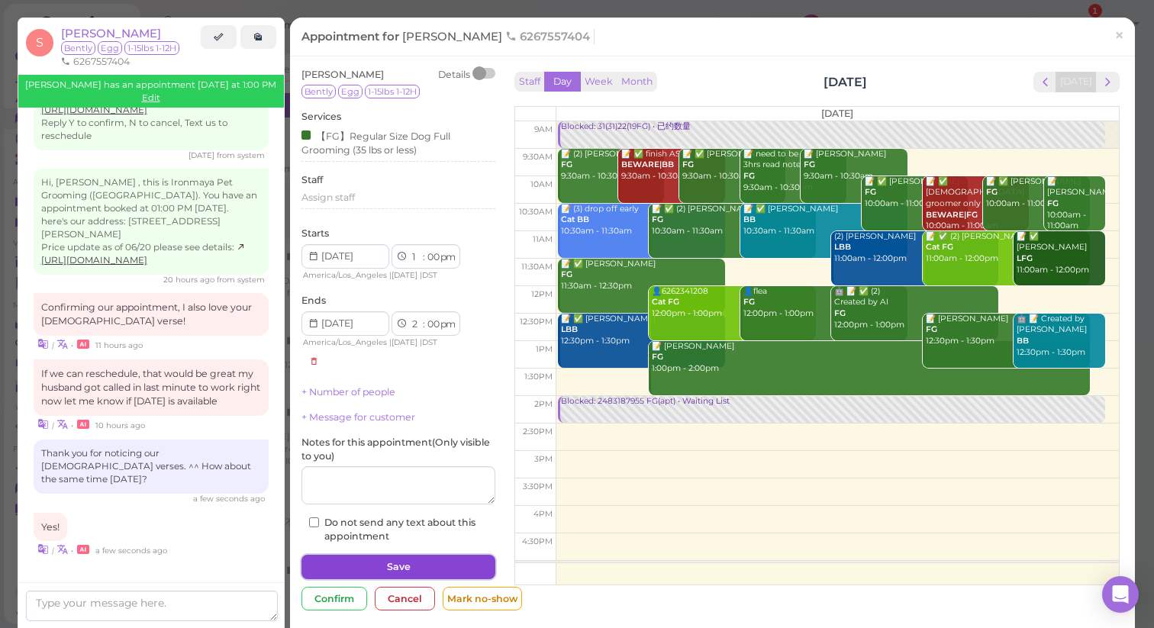
click at [388, 572] on button "Save" at bounding box center [398, 567] width 194 height 24
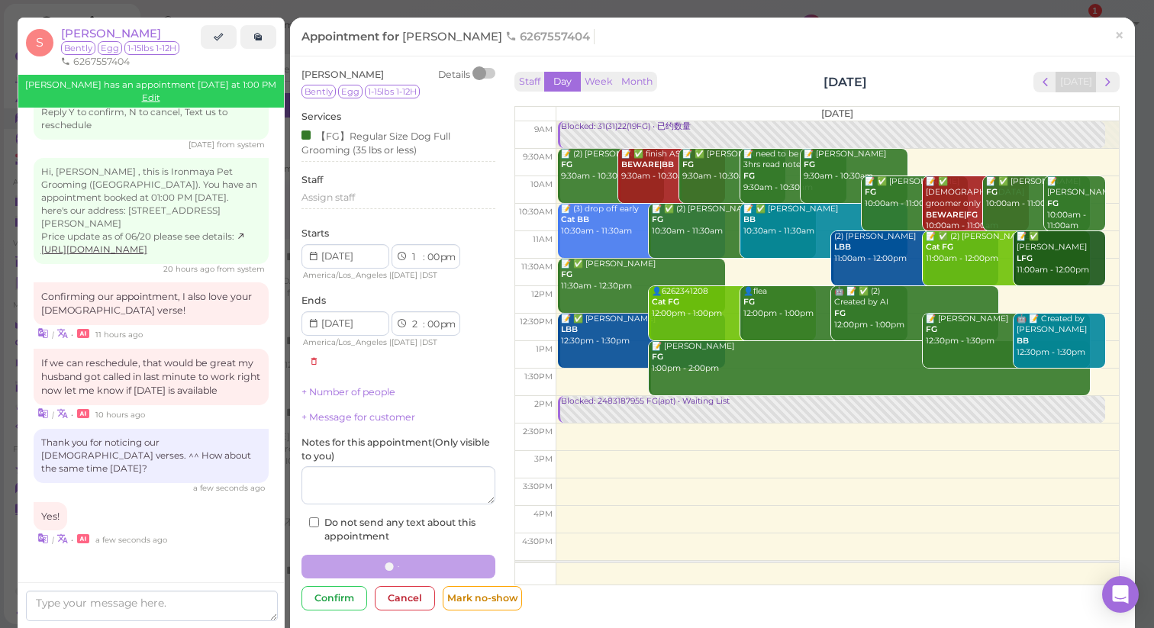
scroll to position [1748, 0]
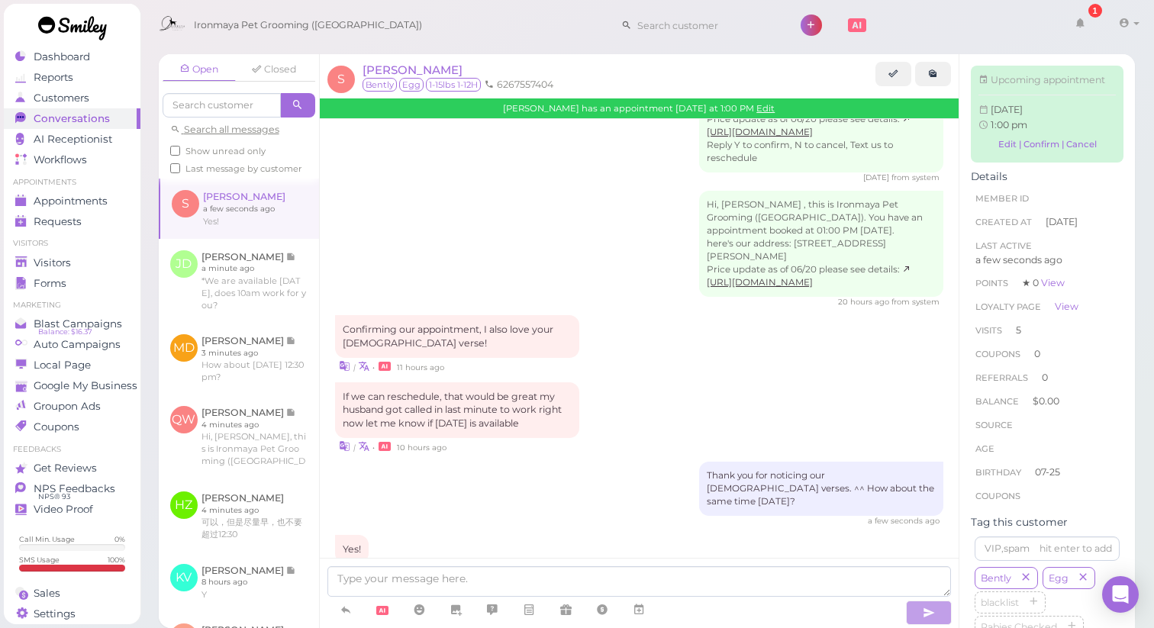
scroll to position [1899, 0]
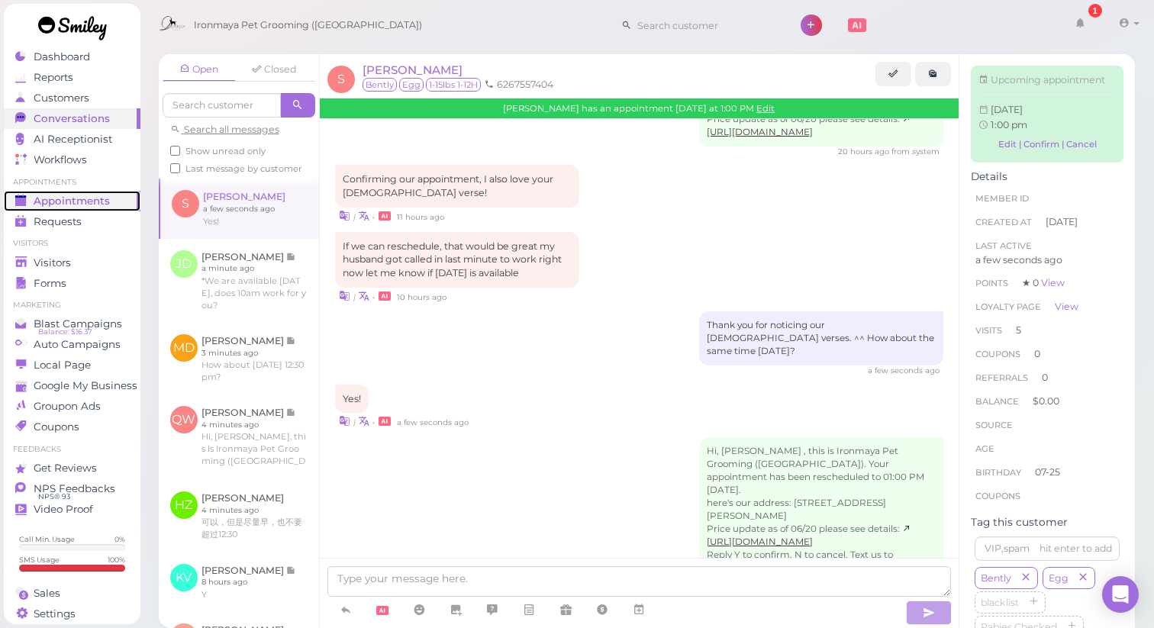
click at [114, 204] on div "Appointments" at bounding box center [70, 201] width 110 height 13
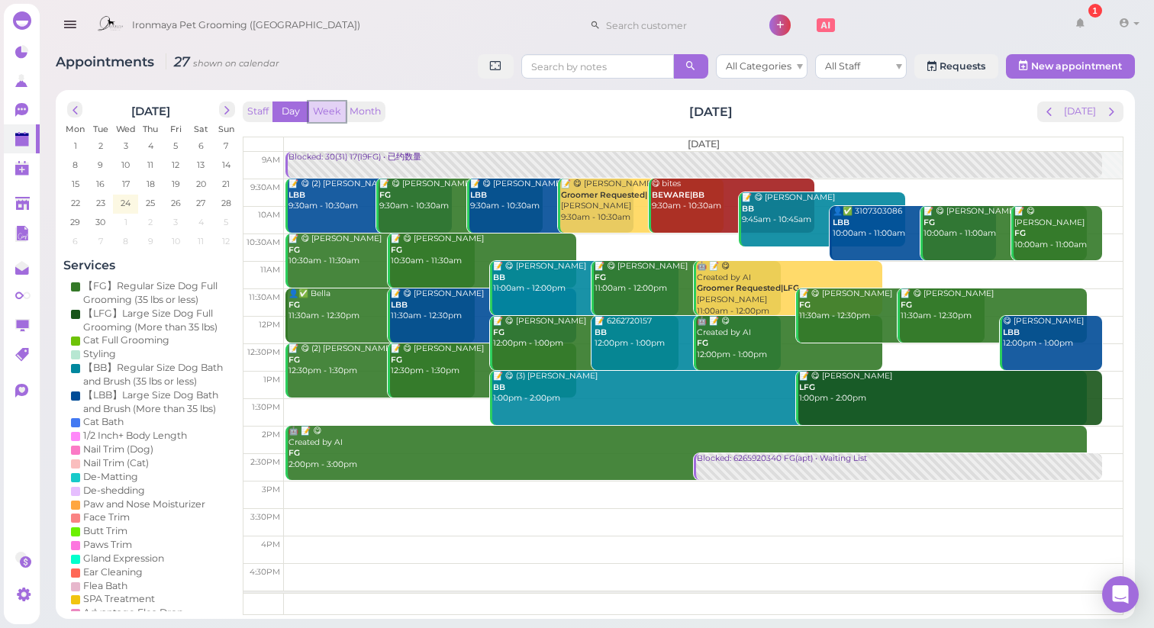
click at [323, 105] on button "Week" at bounding box center [326, 111] width 37 height 21
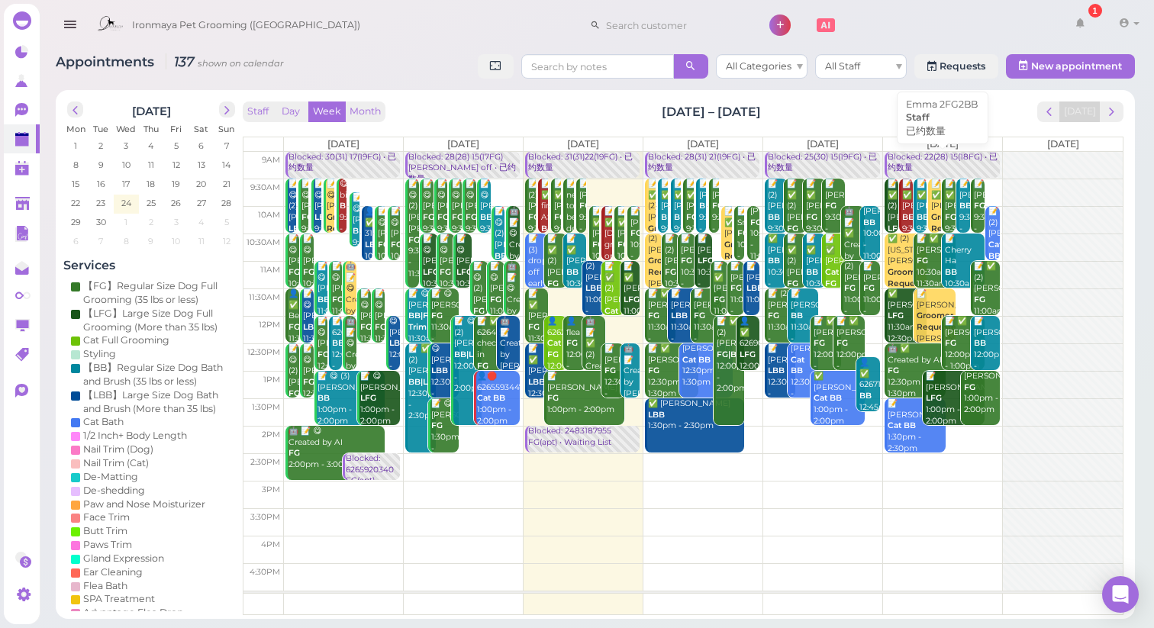
click at [945, 166] on div "Blocked: 22(28) 15(18FG) • 已约数量" at bounding box center [943, 163] width 112 height 22
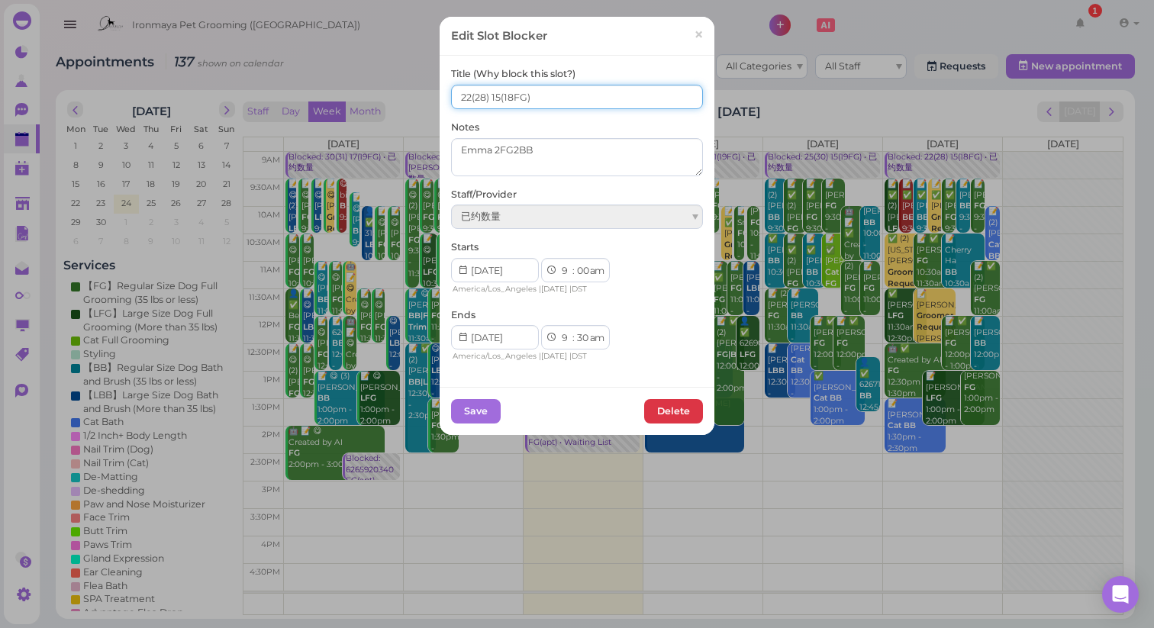
click at [499, 95] on input "22(28) 15(18FG)" at bounding box center [577, 97] width 252 height 24
click at [469, 97] on input "22(28) 16(18FG)" at bounding box center [577, 97] width 252 height 24
type input "23(28) 16(18FG)"
click at [478, 413] on button "Save" at bounding box center [476, 411] width 50 height 24
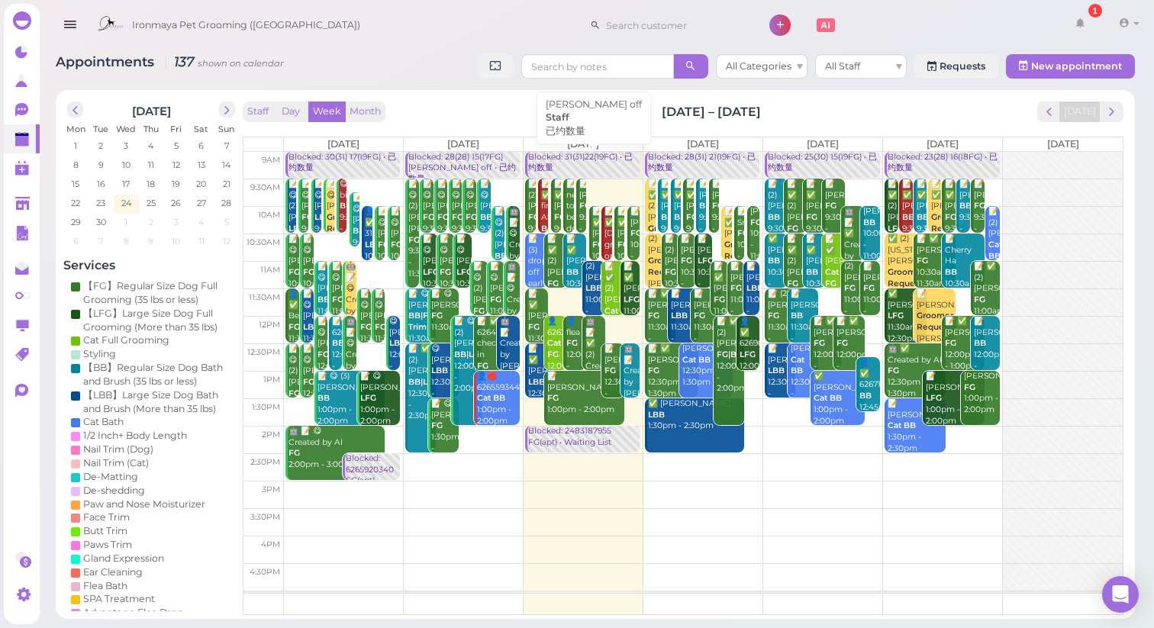
click at [562, 163] on div "Blocked: 31(31)22(19FG) • 已约数量" at bounding box center [583, 163] width 112 height 22
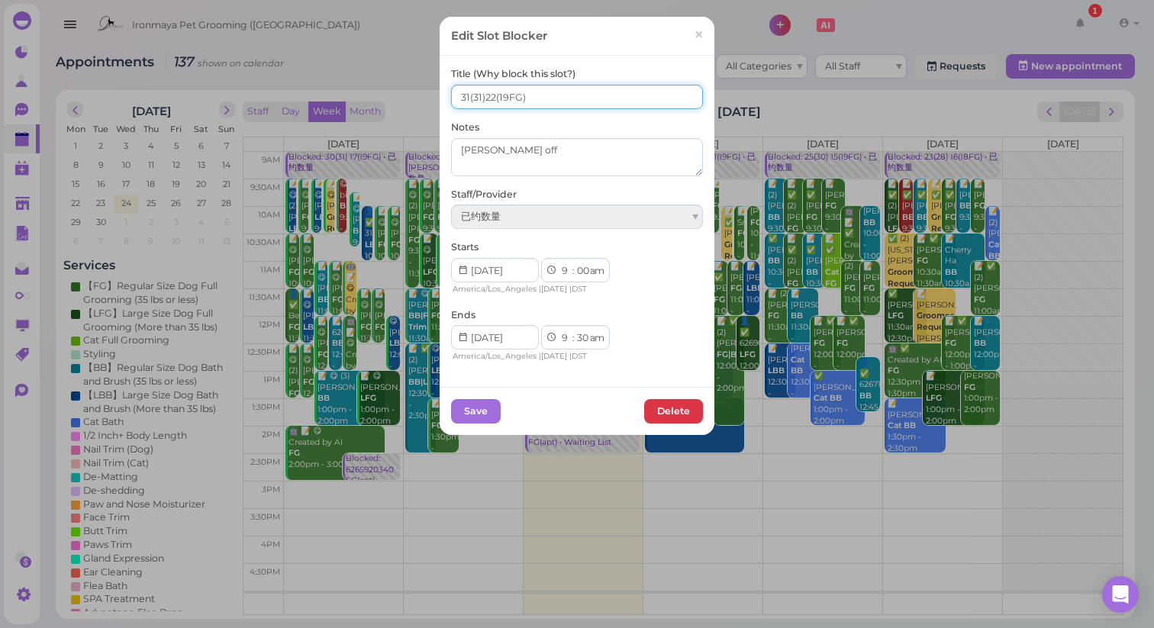
click at [485, 94] on input "31(31)22(19FG)" at bounding box center [577, 97] width 252 height 24
click at [494, 97] on input "31(31) 22(19FG)" at bounding box center [577, 97] width 252 height 24
click at [469, 92] on input "31(31) 21(19FG)" at bounding box center [577, 97] width 252 height 24
type input "30(31) 21(19FG)"
click at [472, 412] on button "Save" at bounding box center [476, 411] width 50 height 24
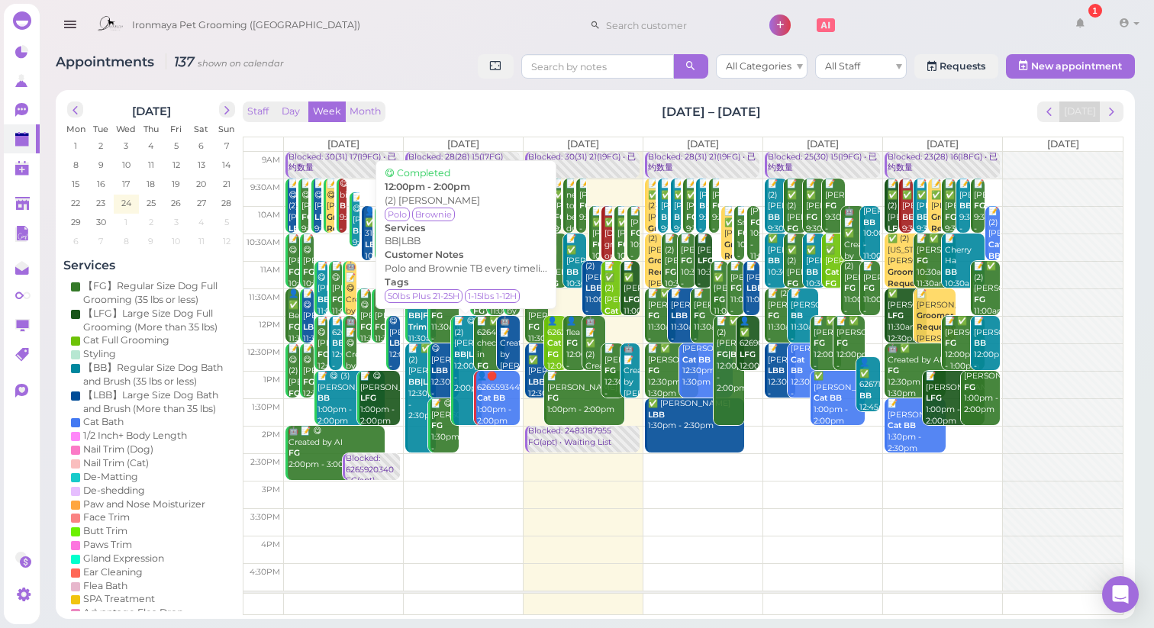
click at [586, 111] on div "Staff Day Week Month [DATE] – [DATE] [DATE]" at bounding box center [683, 111] width 881 height 21
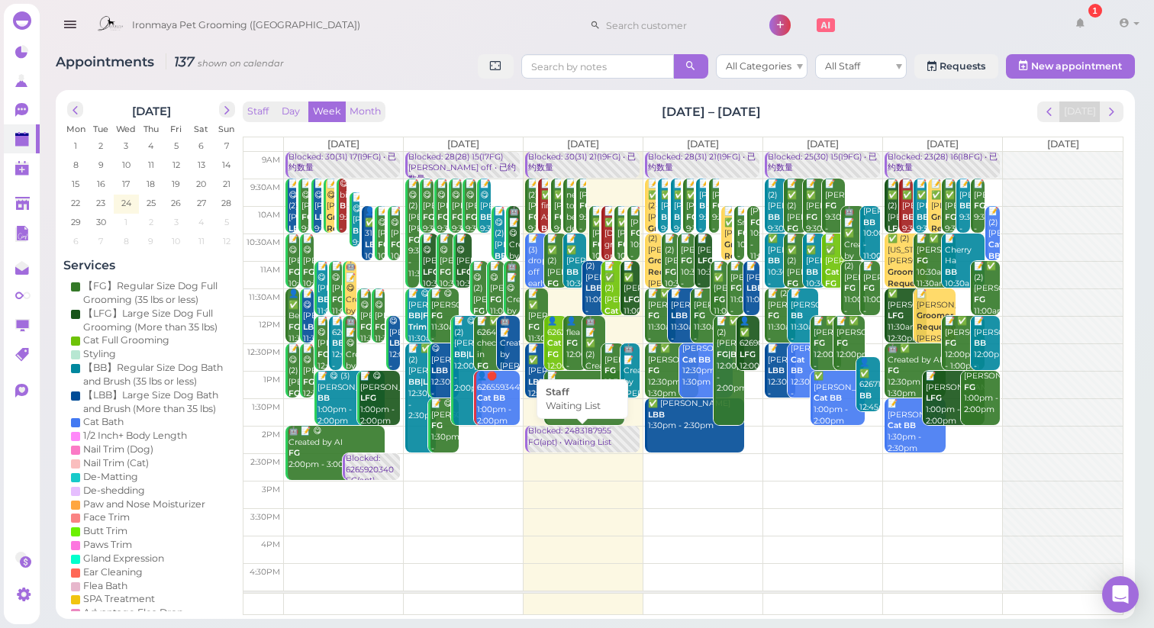
click at [583, 441] on div "Blocked: 2483187955 FG(apt) • Waiting List" at bounding box center [583, 437] width 112 height 22
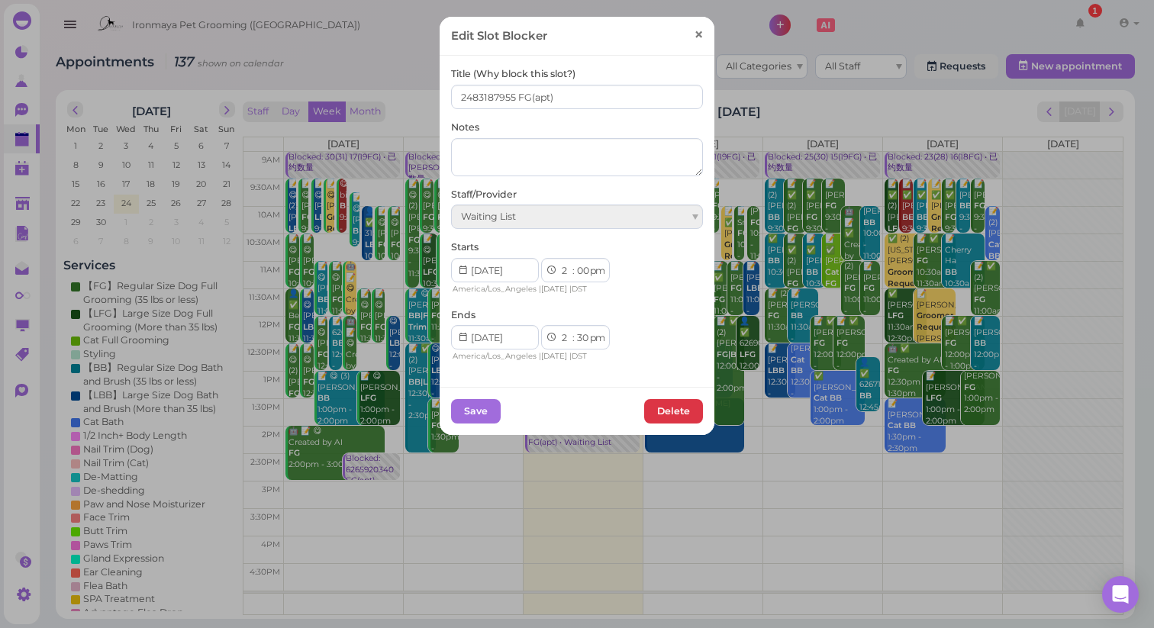
click at [691, 37] on link "×" at bounding box center [699, 36] width 28 height 36
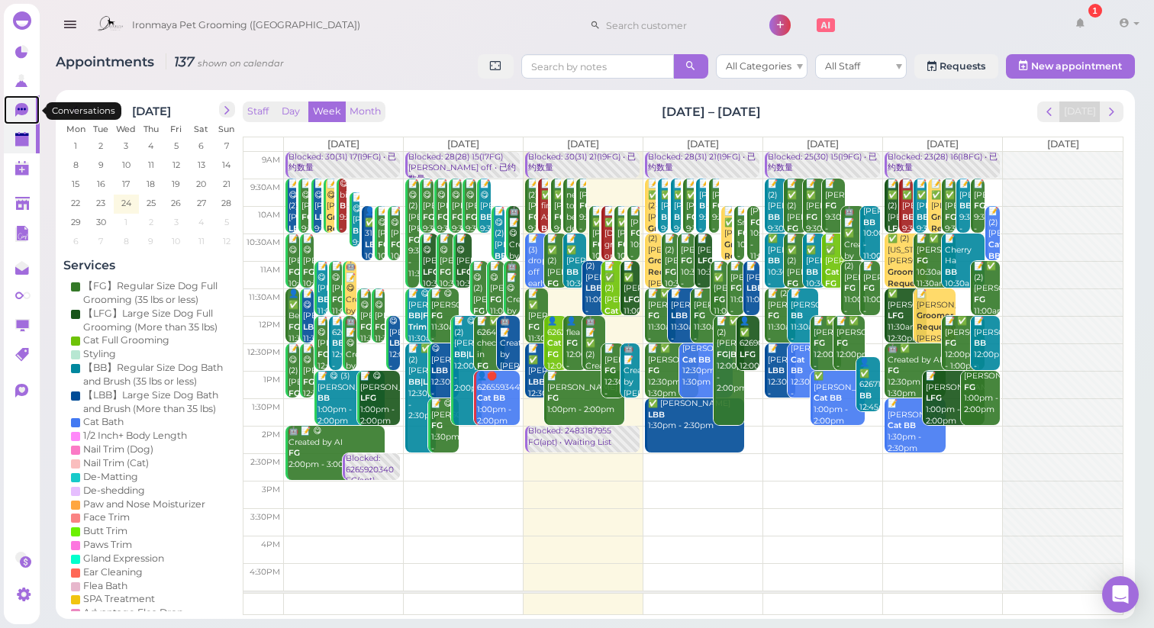
click at [27, 106] on icon at bounding box center [21, 110] width 13 height 14
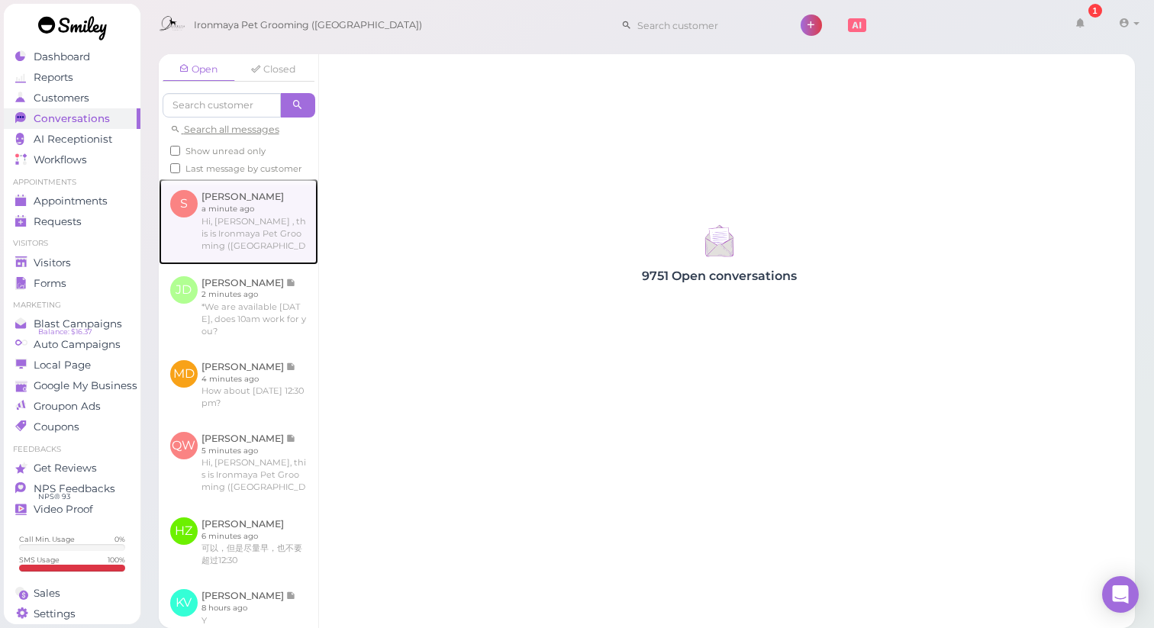
click at [254, 236] on link at bounding box center [238, 221] width 159 height 85
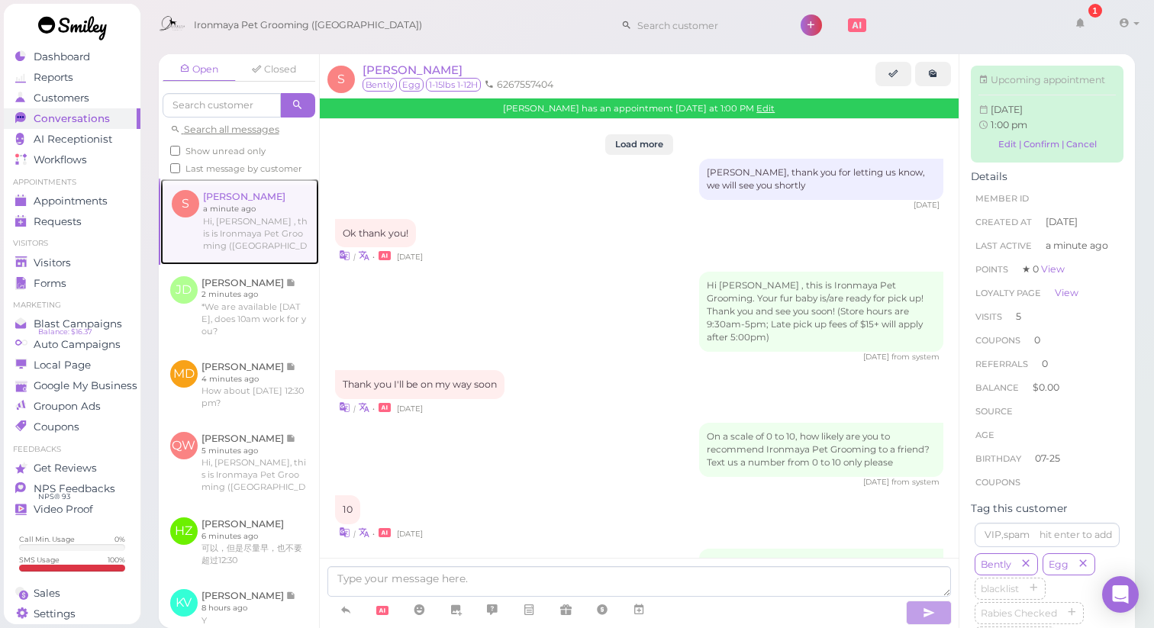
scroll to position [1832, 0]
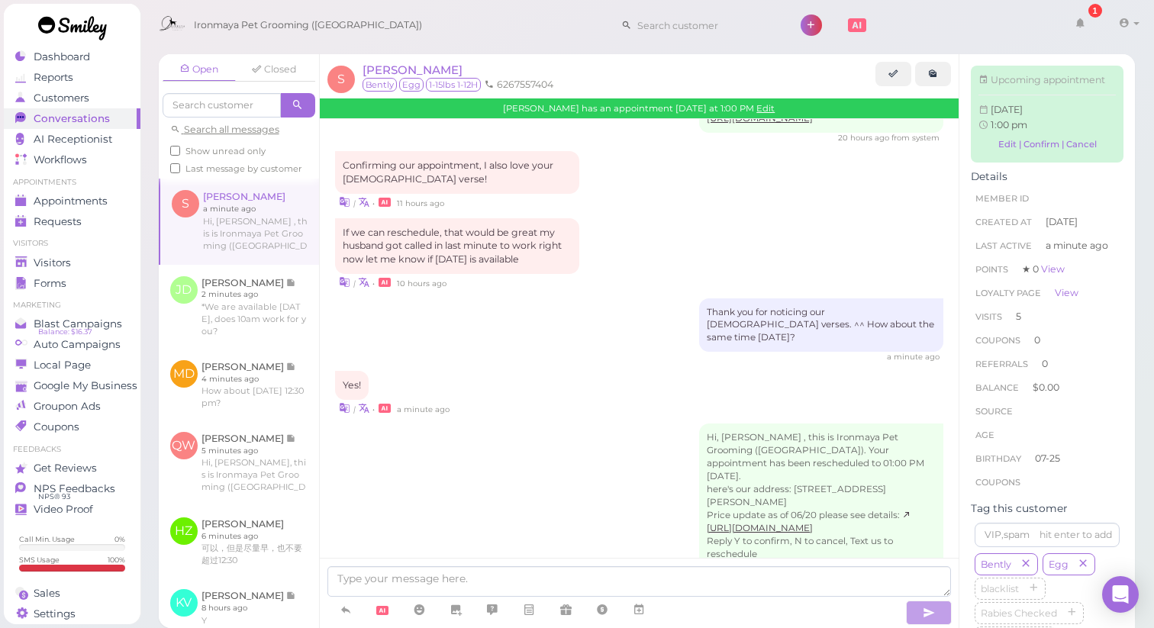
click at [541, 352] on div "a minute ago" at bounding box center [639, 357] width 609 height 11
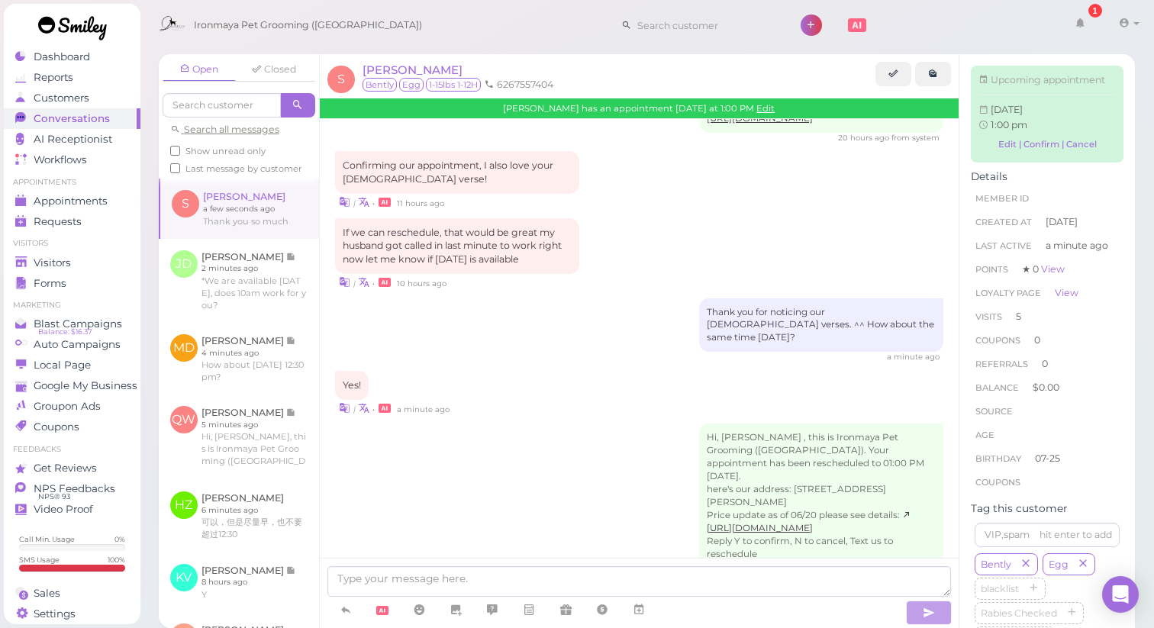
scroll to position [1885, 0]
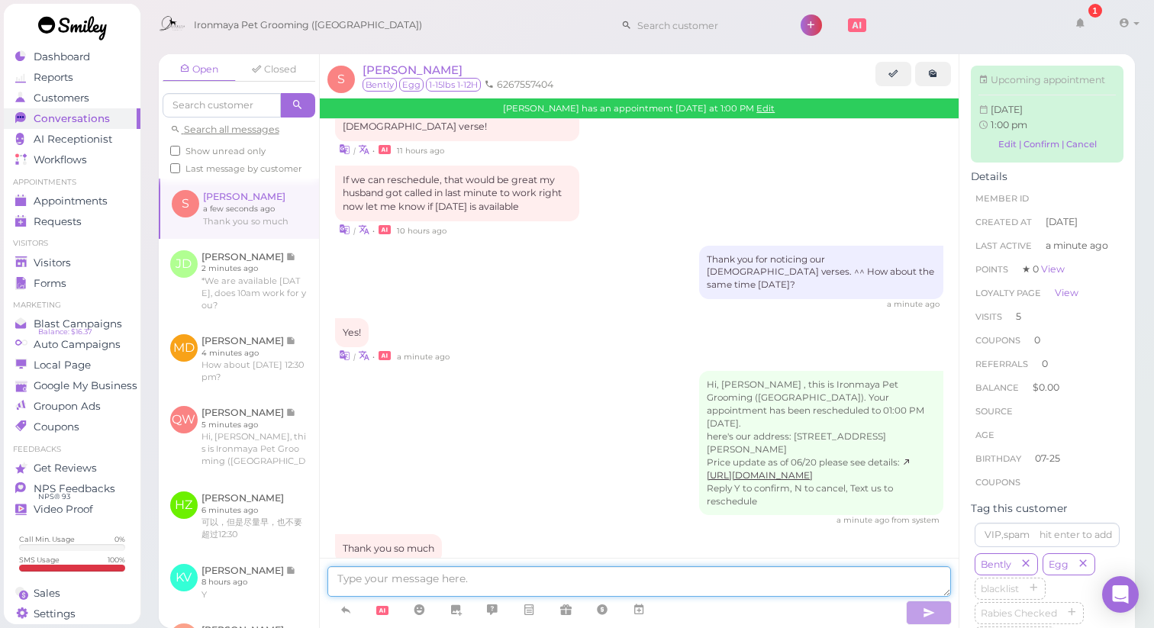
click at [444, 577] on textarea at bounding box center [639, 581] width 624 height 31
type textarea "It's our pleasure."
